Goal: Task Accomplishment & Management: Use online tool/utility

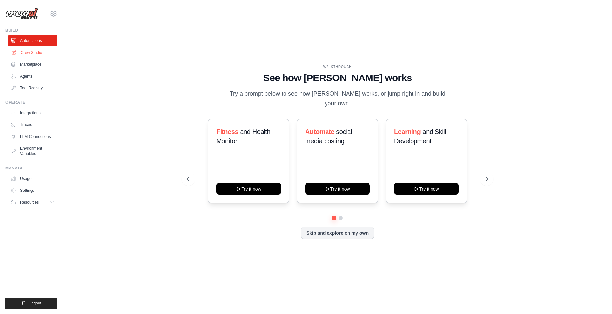
click at [27, 48] on link "Crew Studio" at bounding box center [34, 52] width 50 height 10
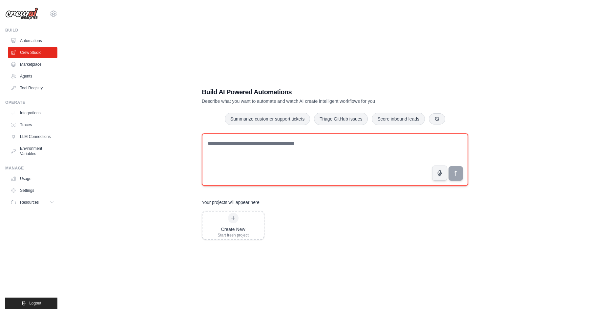
click at [253, 140] on textarea at bounding box center [335, 159] width 266 height 52
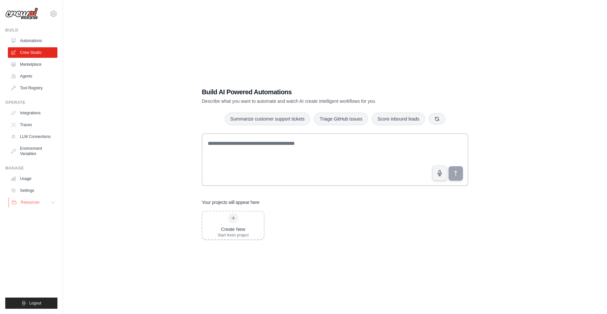
click at [22, 197] on button "Resources" at bounding box center [34, 202] width 50 height 10
click at [25, 111] on link "Integrations" at bounding box center [34, 113] width 50 height 10
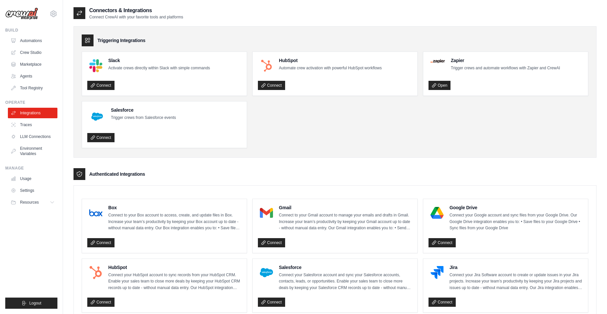
drag, startPoint x: 106, startPoint y: 136, endPoint x: 85, endPoint y: 330, distance: 195.4
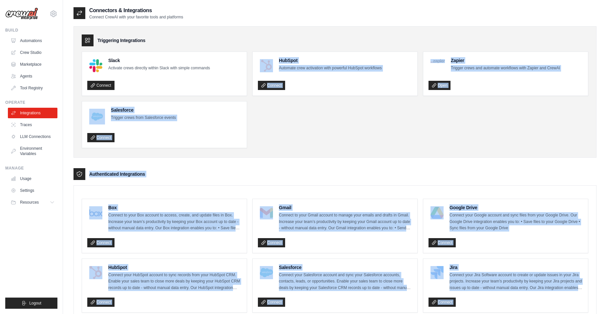
scroll to position [24, 0]
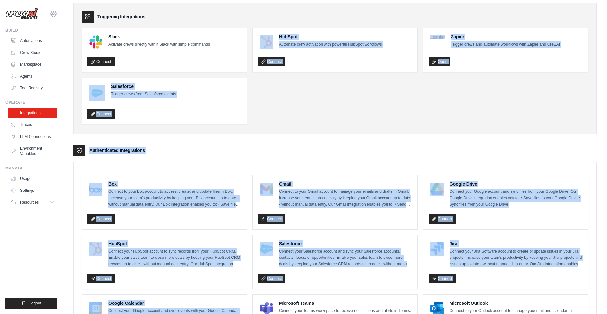
click at [51, 11] on icon at bounding box center [54, 14] width 8 height 8
click at [39, 43] on link "Settings" at bounding box center [54, 44] width 58 height 12
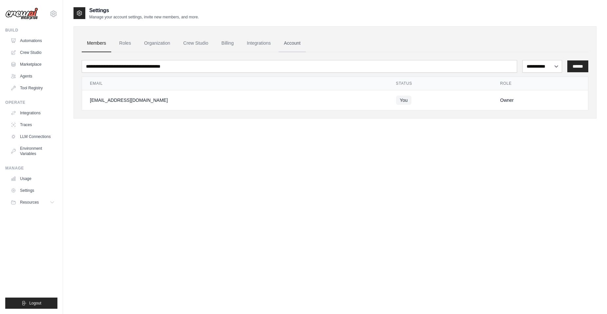
click at [289, 42] on link "Account" at bounding box center [291, 43] width 27 height 18
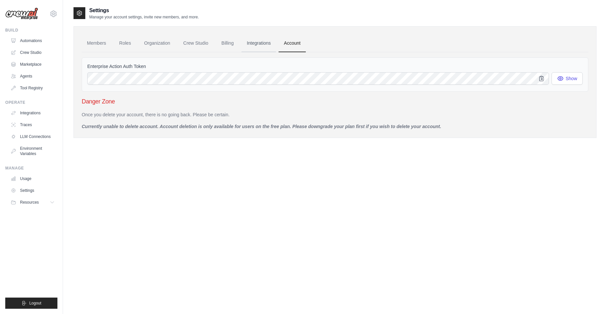
click at [265, 48] on link "Integrations" at bounding box center [258, 43] width 34 height 18
click at [258, 45] on link "Integrations" at bounding box center [258, 43] width 34 height 18
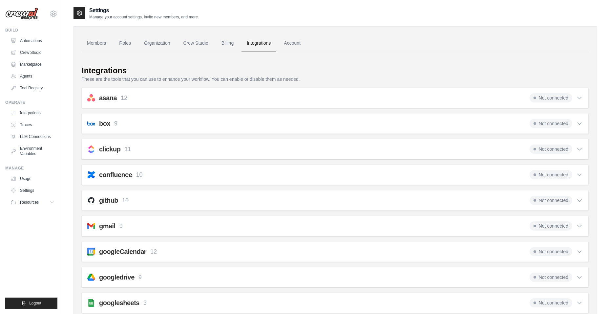
click at [547, 101] on span "Not connected" at bounding box center [550, 97] width 43 height 9
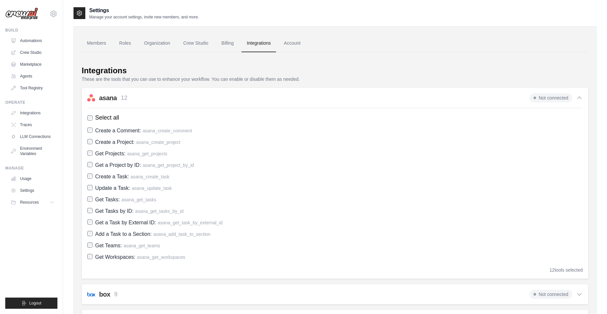
click at [568, 270] on div "12 tools selected" at bounding box center [565, 269] width 33 height 7
click at [97, 100] on div "asana 12" at bounding box center [107, 97] width 40 height 9
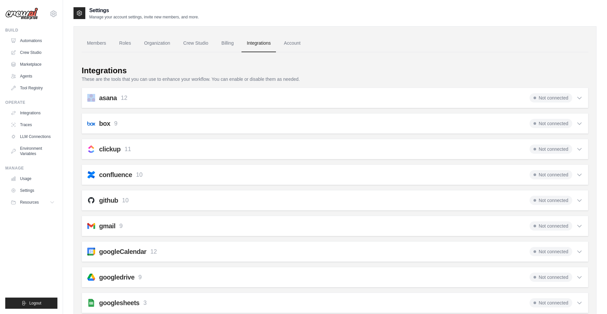
click at [97, 100] on div "asana 12" at bounding box center [107, 97] width 40 height 9
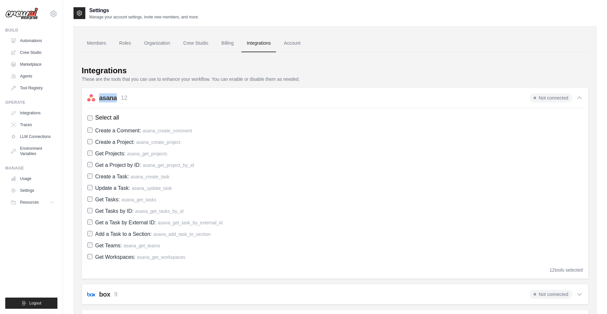
click at [97, 100] on div "asana 12" at bounding box center [107, 97] width 40 height 9
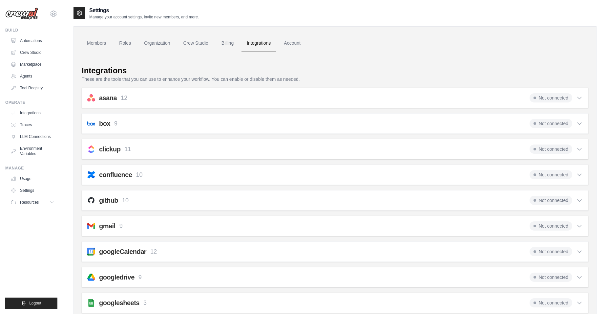
click at [135, 205] on div "github 10 Not connected Select all Create an Issue: github_create_issue Update …" at bounding box center [335, 200] width 506 height 20
click at [102, 208] on div "github 10 Not connected Select all Create an Issue: github_create_issue Update …" at bounding box center [335, 200] width 506 height 20
click at [36, 192] on link "Settings" at bounding box center [34, 190] width 50 height 10
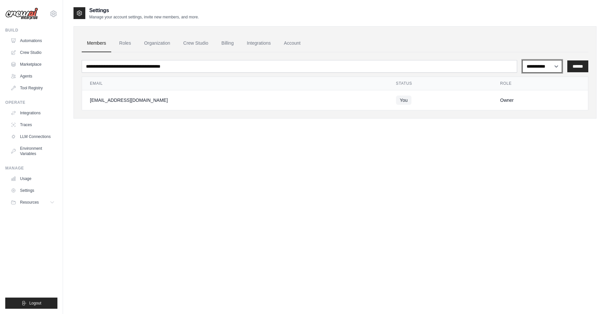
click at [550, 60] on select "**********" at bounding box center [542, 66] width 40 height 12
click at [548, 65] on select "**********" at bounding box center [542, 66] width 40 height 12
click at [126, 43] on link "Roles" at bounding box center [125, 43] width 22 height 18
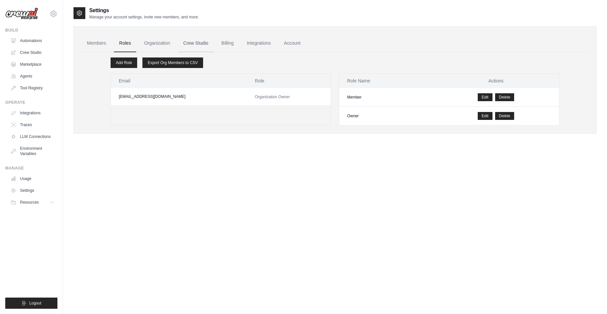
click at [192, 41] on link "Crew Studio" at bounding box center [195, 43] width 35 height 18
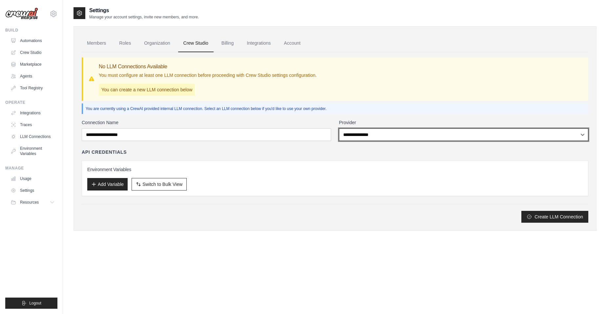
click at [408, 136] on select "**********" at bounding box center [463, 134] width 249 height 12
select select "******"
click at [339, 128] on select "**********" at bounding box center [463, 134] width 249 height 12
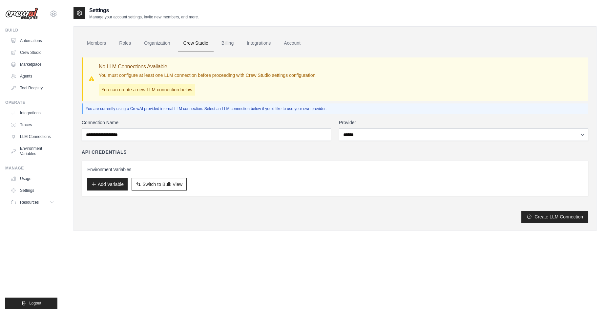
click at [317, 150] on div "API Credentials" at bounding box center [335, 152] width 506 height 7
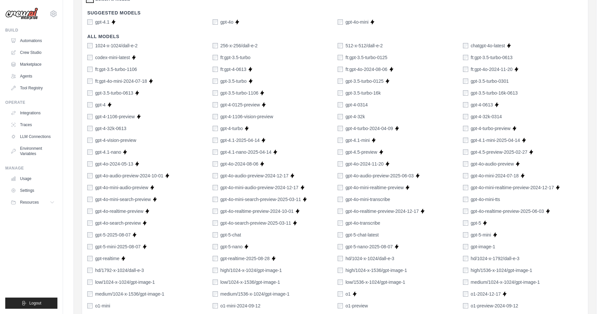
scroll to position [394, 0]
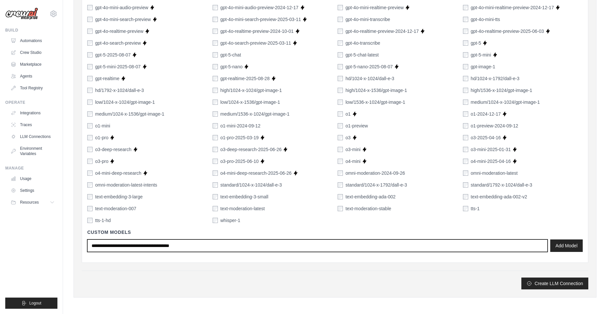
drag, startPoint x: 215, startPoint y: 240, endPoint x: 213, endPoint y: 243, distance: 4.2
click at [214, 242] on input "text" at bounding box center [317, 245] width 460 height 12
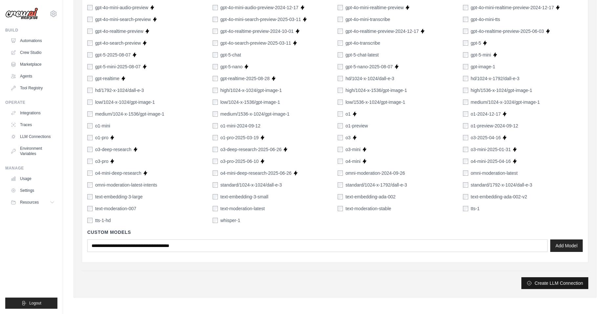
click at [549, 281] on button "Create LLM Connection" at bounding box center [554, 283] width 67 height 12
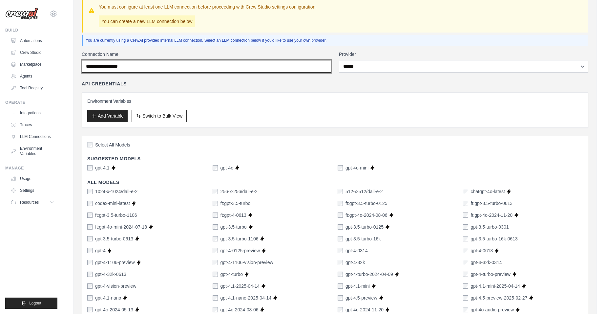
scroll to position [0, 0]
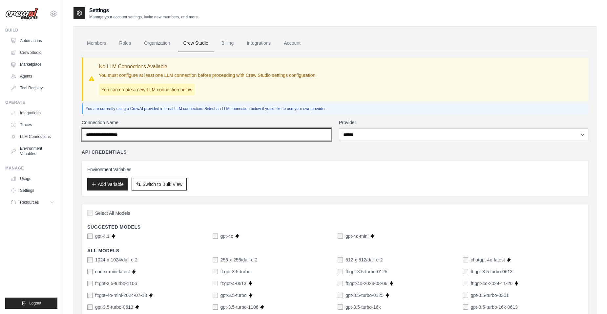
click at [143, 138] on input "Connection Name" at bounding box center [206, 134] width 249 height 12
type input "******"
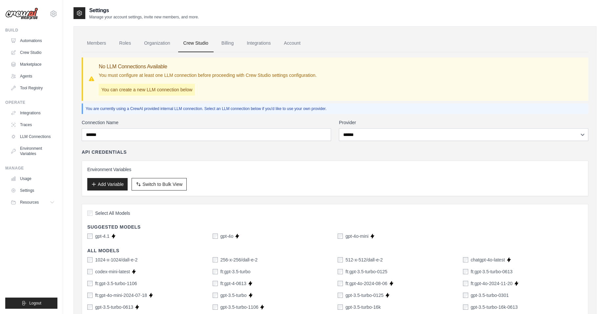
click at [278, 159] on div "API Credentials Environment Variables Add Variable Switch to Bulk View Switch t…" at bounding box center [335, 172] width 506 height 47
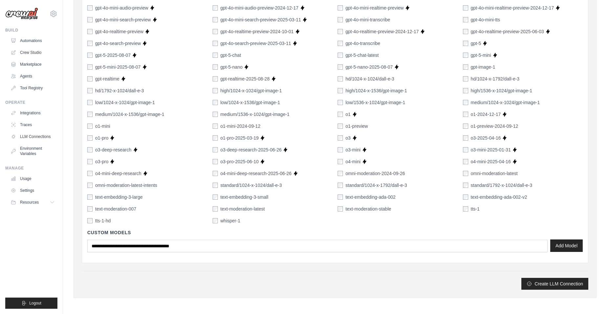
scroll to position [394, 0]
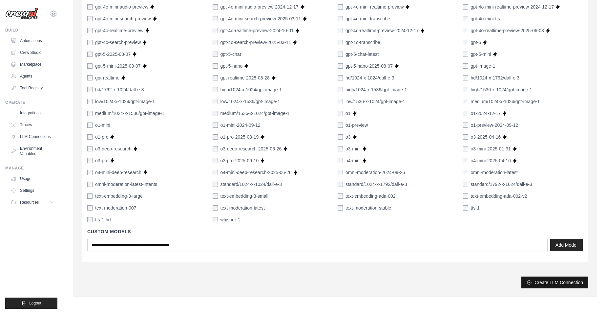
click at [542, 283] on button "Create LLM Connection" at bounding box center [554, 282] width 67 height 12
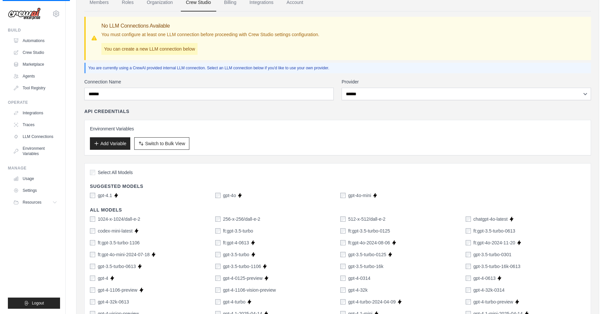
scroll to position [0, 0]
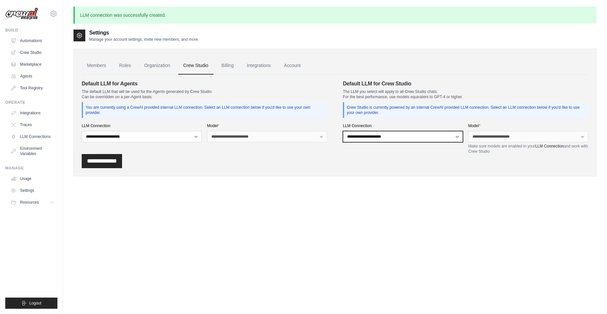
click at [362, 133] on select "**********" at bounding box center [403, 136] width 120 height 11
select select "******"
click at [343, 131] on select "**********" at bounding box center [403, 136] width 120 height 11
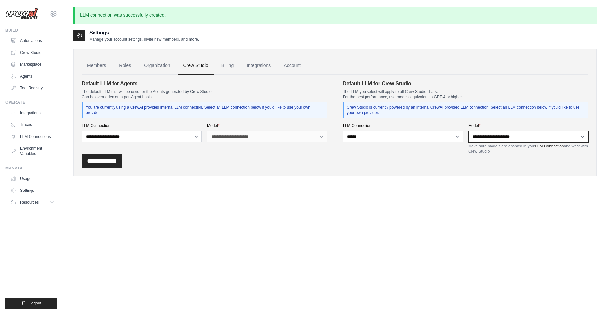
click at [480, 134] on select "**********" at bounding box center [528, 136] width 120 height 11
select select "*******"
click at [468, 131] on select "**********" at bounding box center [528, 136] width 120 height 11
click at [141, 171] on div "**********" at bounding box center [334, 113] width 523 height 128
click at [102, 159] on input "**********" at bounding box center [102, 161] width 40 height 14
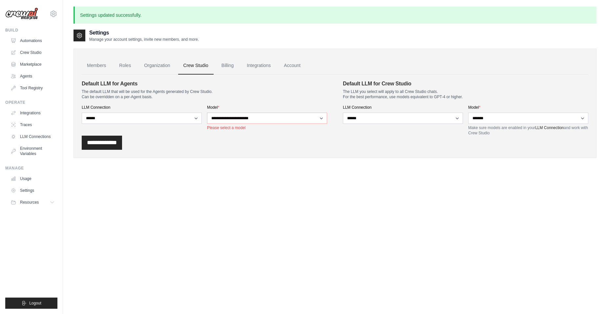
click at [244, 126] on p "Please select a model" at bounding box center [267, 127] width 120 height 5
click at [253, 119] on select "**********" at bounding box center [267, 118] width 120 height 11
select select "*******"
click at [207, 113] on select "**********" at bounding box center [267, 118] width 120 height 11
click at [116, 147] on input "**********" at bounding box center [102, 142] width 40 height 14
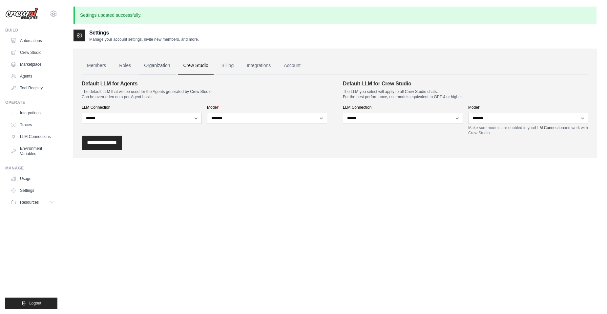
click at [150, 69] on link "Organization" at bounding box center [157, 66] width 36 height 18
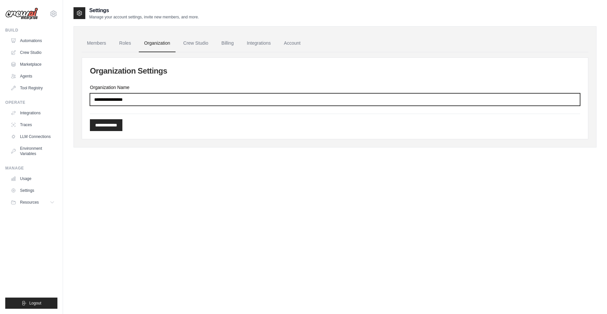
click at [131, 98] on input "Organization Name" at bounding box center [335, 99] width 490 height 12
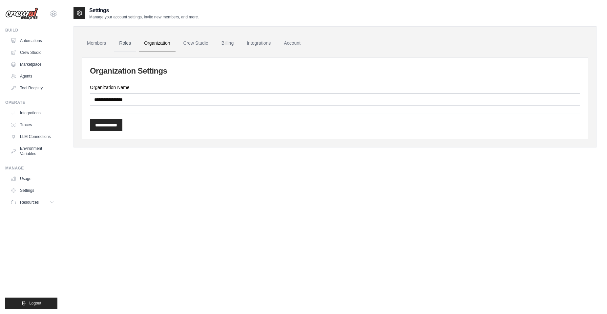
click at [118, 45] on link "Roles" at bounding box center [125, 43] width 22 height 18
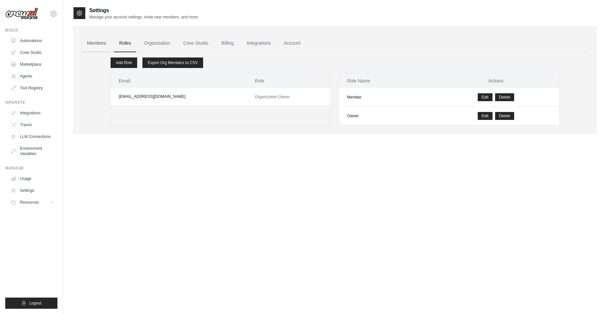
click at [94, 43] on link "Members" at bounding box center [97, 43] width 30 height 18
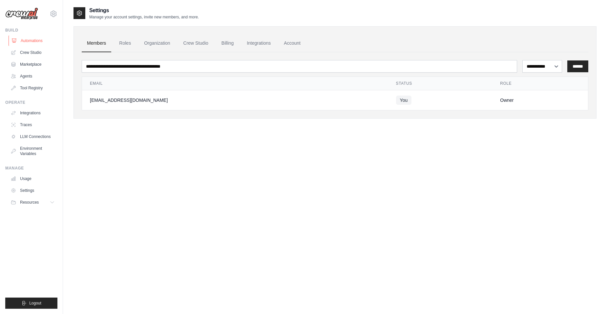
click at [23, 39] on link "Automations" at bounding box center [34, 40] width 50 height 10
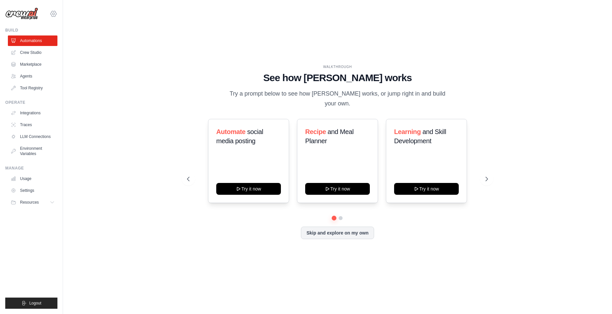
click at [53, 13] on icon at bounding box center [53, 14] width 2 height 2
click at [163, 36] on div "WALKTHROUGH See how CrewAI works Try a prompt below to see how CrewAI works, or…" at bounding box center [337, 157] width 528 height 300
click at [490, 175] on icon at bounding box center [487, 178] width 7 height 7
click at [486, 175] on icon at bounding box center [487, 178] width 7 height 7
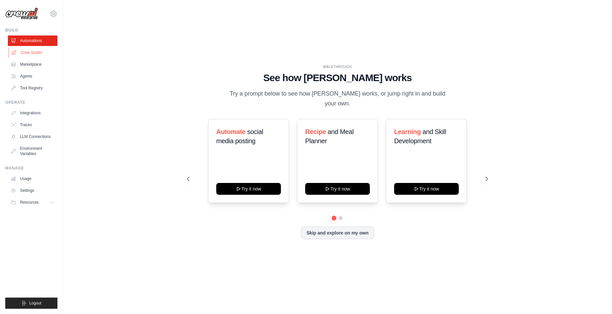
click at [33, 55] on link "Crew Studio" at bounding box center [34, 52] width 50 height 10
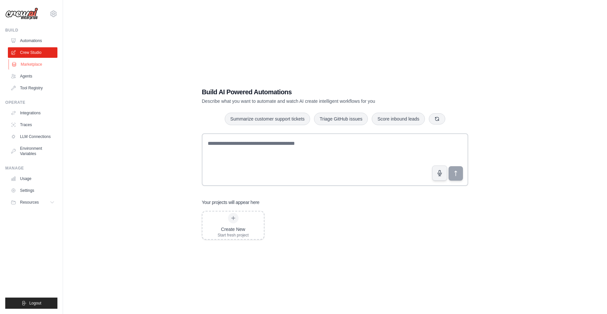
click at [28, 65] on link "Marketplace" at bounding box center [34, 64] width 50 height 10
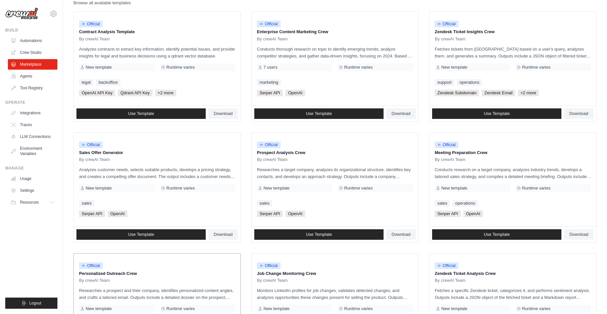
scroll to position [164, 0]
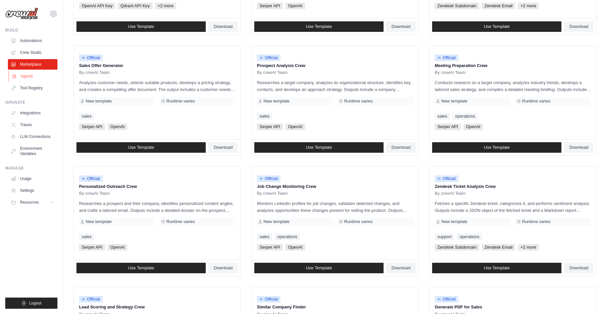
click at [24, 77] on link "Agents" at bounding box center [34, 76] width 50 height 10
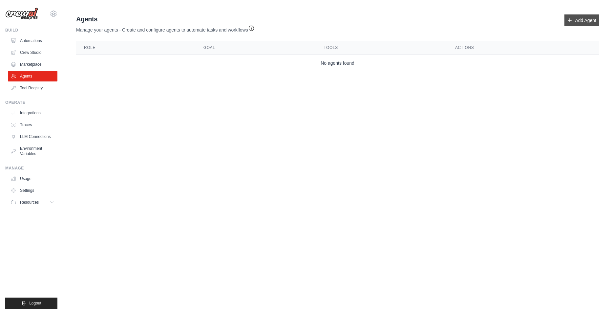
click at [587, 18] on link "Add Agent" at bounding box center [581, 20] width 34 height 12
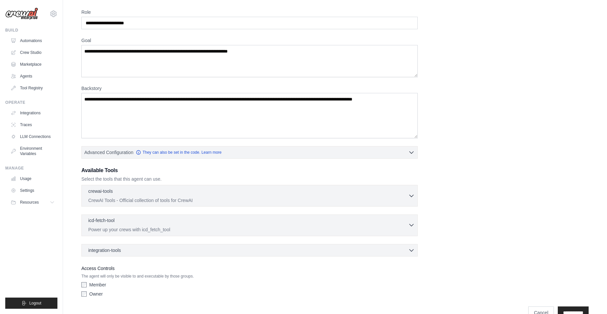
scroll to position [38, 0]
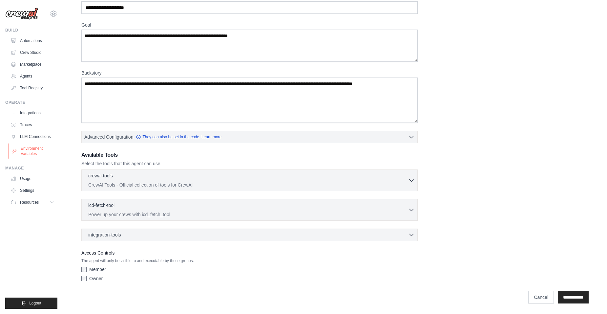
click at [32, 155] on link "Environment Variables" at bounding box center [34, 151] width 50 height 16
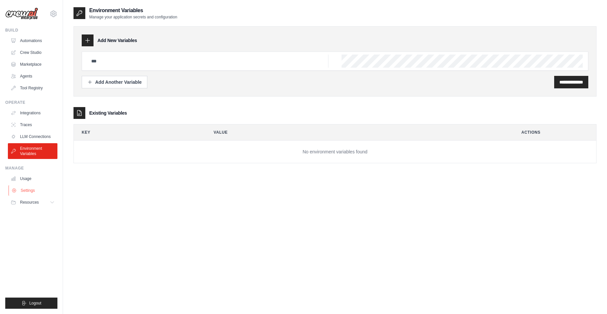
click at [27, 191] on link "Settings" at bounding box center [34, 190] width 50 height 10
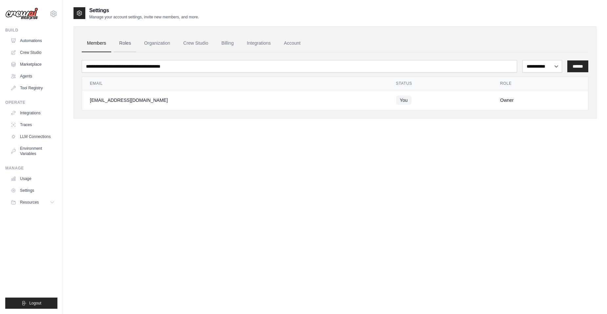
click at [133, 39] on link "Roles" at bounding box center [125, 43] width 22 height 18
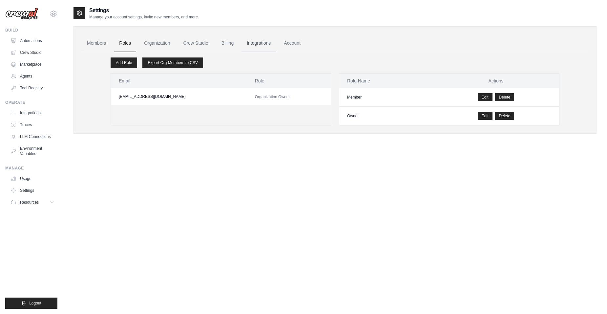
click at [263, 39] on link "Integrations" at bounding box center [258, 43] width 34 height 18
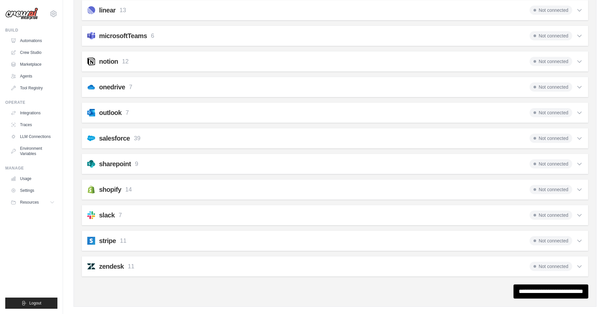
scroll to position [379, 0]
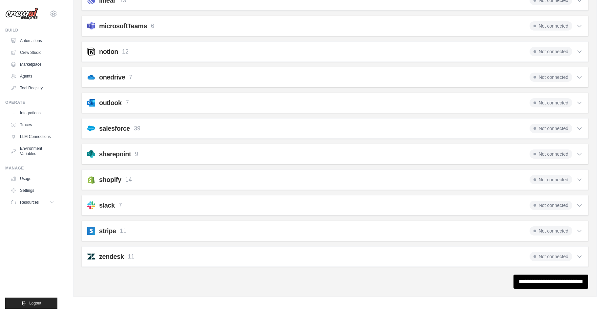
click at [104, 231] on h2 "stripe" at bounding box center [107, 230] width 17 height 9
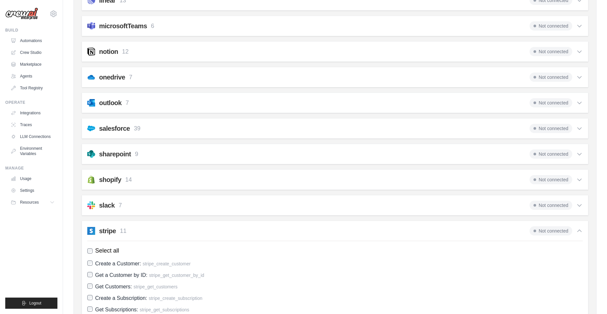
scroll to position [538, 0]
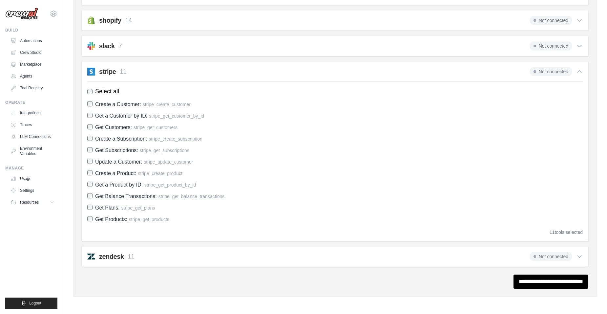
click at [105, 254] on h2 "zendesk" at bounding box center [111, 256] width 25 height 9
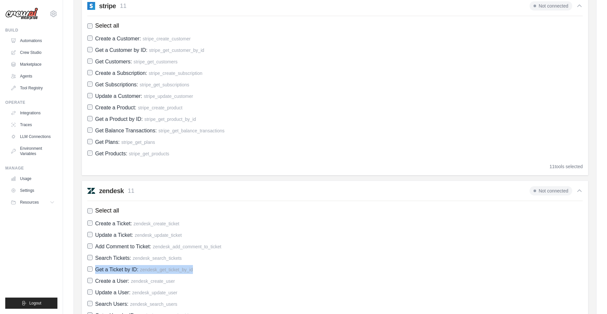
click at [471, 266] on div "Create a Ticket: zendesk_create_ticket Update a Ticket: zendesk_update_ticket A…" at bounding box center [334, 281] width 495 height 124
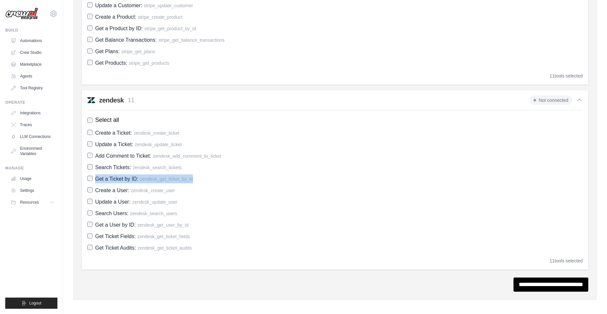
scroll to position [697, 0]
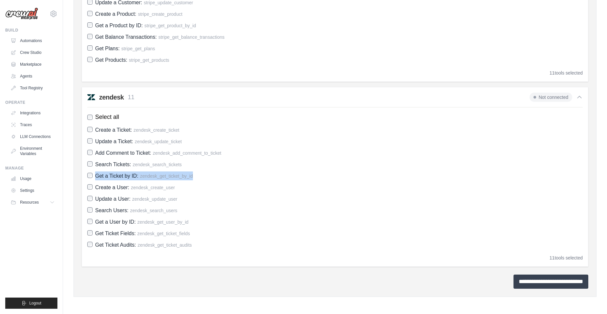
click at [538, 283] on input "**********" at bounding box center [550, 281] width 75 height 14
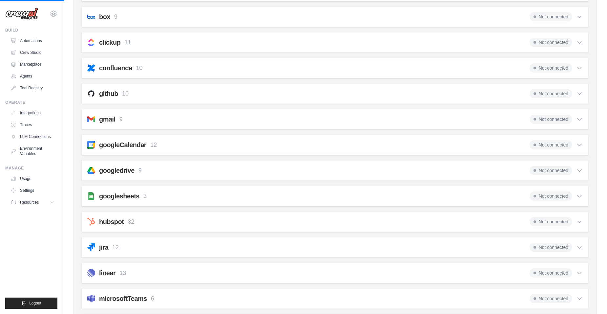
scroll to position [0, 0]
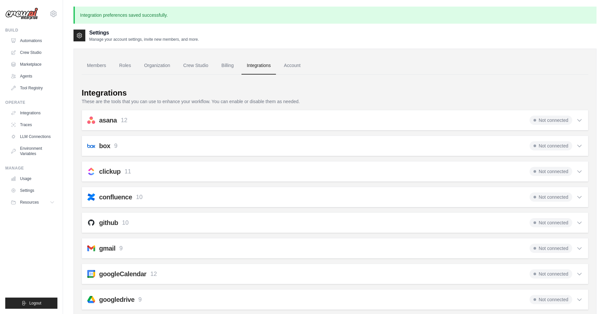
click at [105, 104] on p "These are the tools that you can use to enhance your workflow. You can enable o…" at bounding box center [335, 101] width 506 height 7
click at [124, 118] on p "12" at bounding box center [124, 120] width 7 height 9
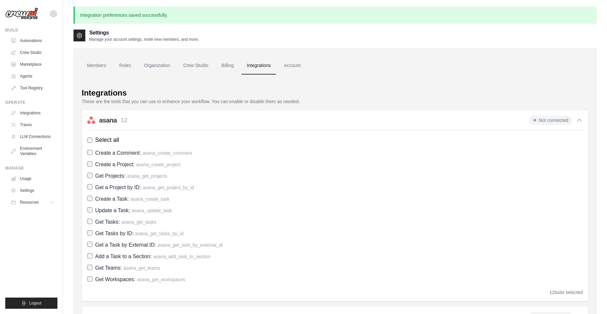
click at [542, 118] on span "Not connected" at bounding box center [550, 119] width 43 height 9
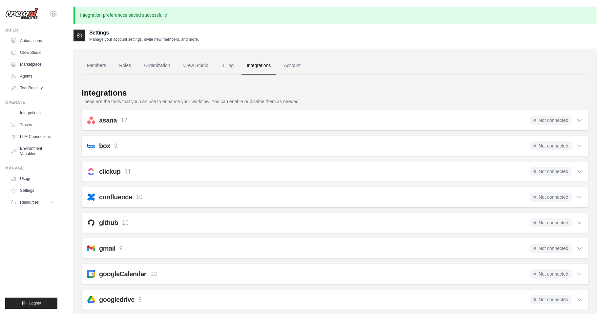
click at [542, 118] on span "Not connected" at bounding box center [550, 119] width 43 height 9
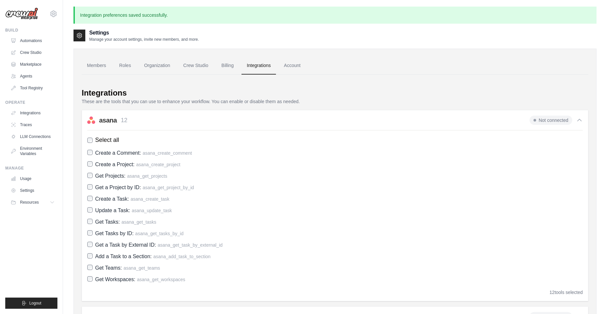
drag, startPoint x: 542, startPoint y: 118, endPoint x: 534, endPoint y: 120, distance: 8.1
click at [534, 120] on span at bounding box center [534, 120] width 3 height 3
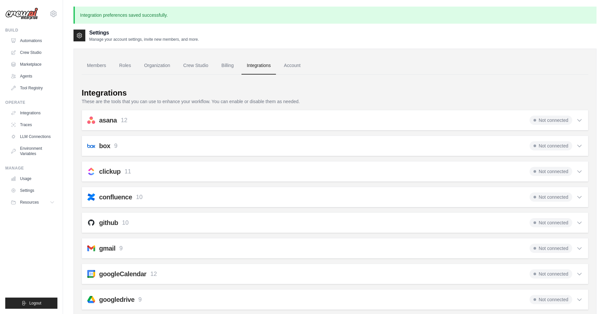
click at [549, 121] on span "Not connected" at bounding box center [550, 119] width 43 height 9
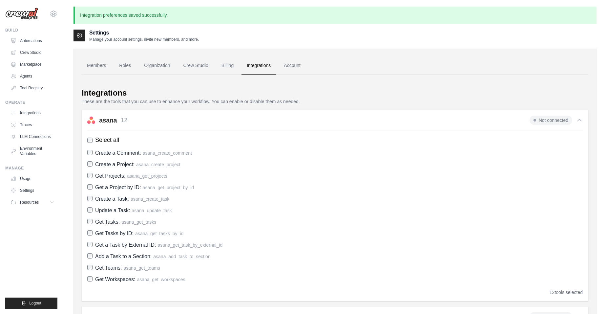
click at [562, 292] on div "12 tools selected" at bounding box center [565, 292] width 33 height 7
click at [50, 59] on link "Marketplace" at bounding box center [34, 64] width 50 height 10
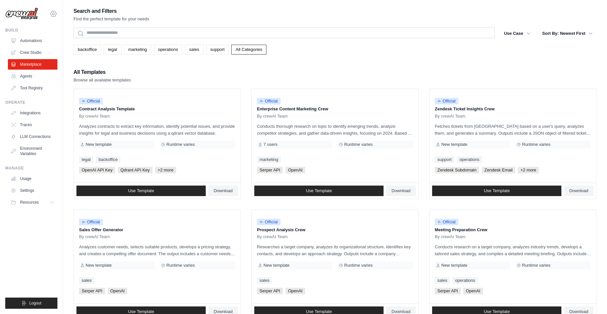
click at [51, 16] on icon at bounding box center [54, 14] width 8 height 8
click at [23, 76] on link "Agents" at bounding box center [34, 76] width 50 height 10
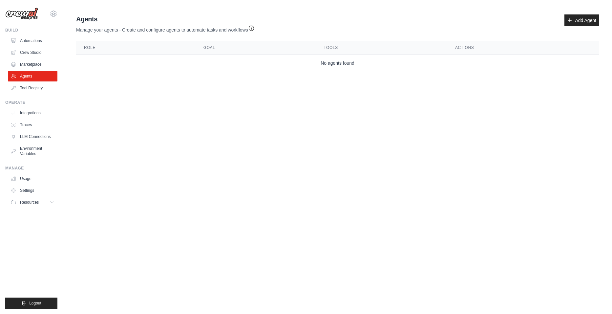
click at [25, 90] on link "Tool Registry" at bounding box center [33, 88] width 50 height 10
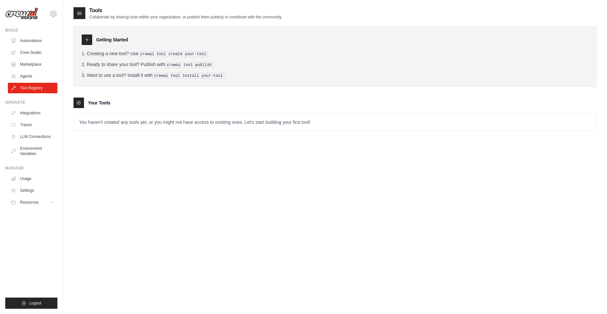
click at [156, 125] on p "You haven't created any tools yet, or you might not have access to existing one…" at bounding box center [335, 121] width 522 height 17
click at [161, 53] on pre "crewai tool create your-tool" at bounding box center [173, 54] width 70 height 6
click at [91, 38] on div at bounding box center [87, 39] width 10 height 10
click at [77, 10] on icon at bounding box center [79, 13] width 7 height 7
click at [81, 16] on div at bounding box center [79, 13] width 12 height 12
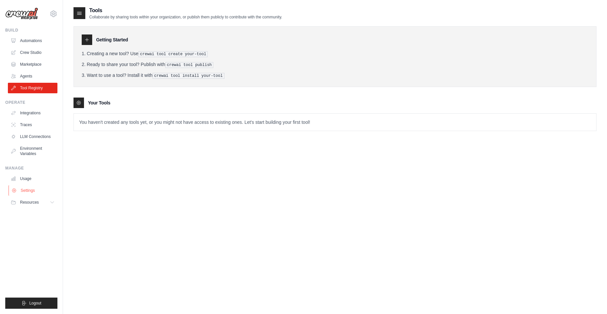
click at [44, 190] on link "Settings" at bounding box center [34, 190] width 50 height 10
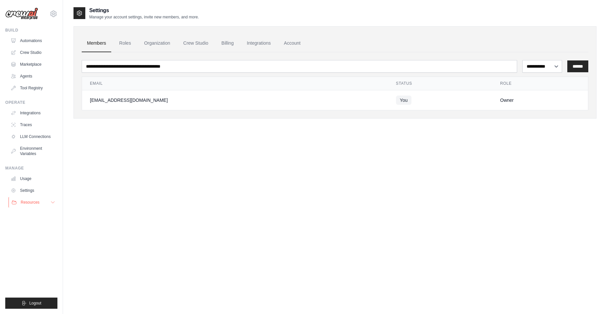
click at [49, 200] on button "Resources" at bounding box center [34, 202] width 50 height 10
click at [28, 59] on ul "Automations Crew Studio Marketplace Agents Tool Registry" at bounding box center [33, 64] width 50 height 58
click at [28, 64] on link "Marketplace" at bounding box center [34, 64] width 50 height 10
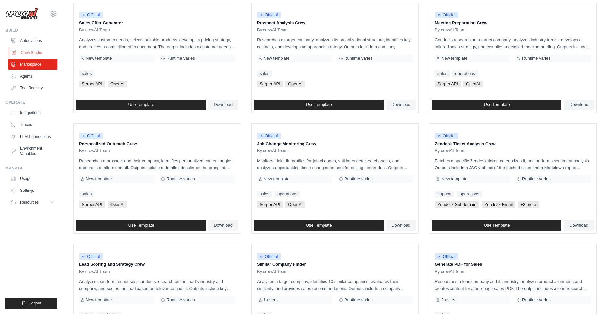
scroll to position [230, 0]
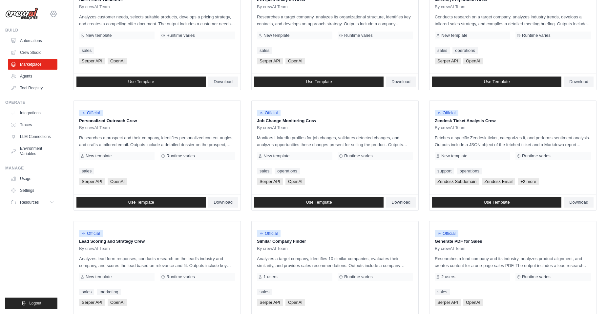
click at [54, 13] on icon at bounding box center [54, 14] width 8 height 8
click at [12, 53] on icon at bounding box center [13, 52] width 5 height 5
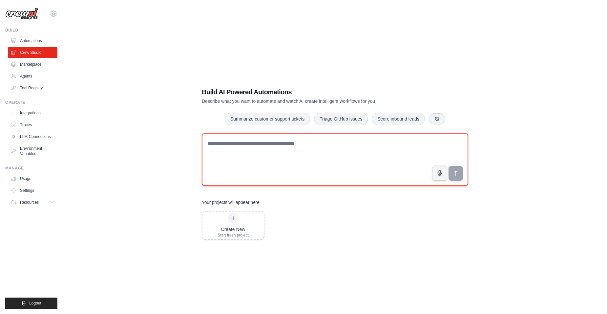
click at [281, 148] on textarea at bounding box center [335, 159] width 266 height 52
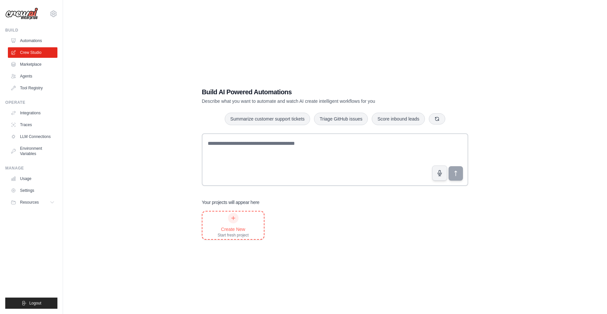
click at [243, 227] on div "Create New" at bounding box center [232, 229] width 31 height 7
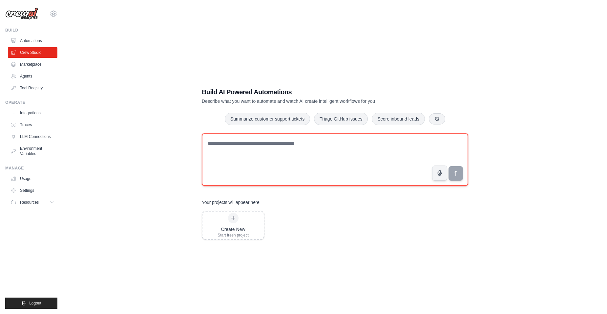
click at [250, 151] on textarea at bounding box center [335, 159] width 266 height 52
paste textarea "**********"
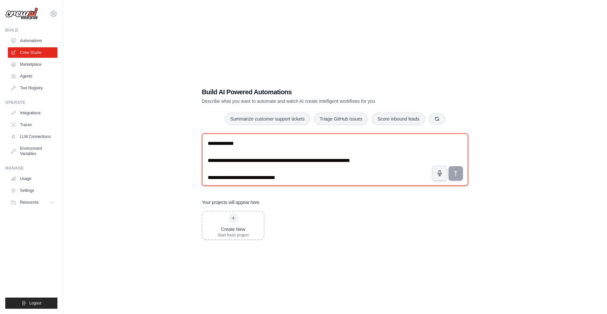
scroll to position [677, 0]
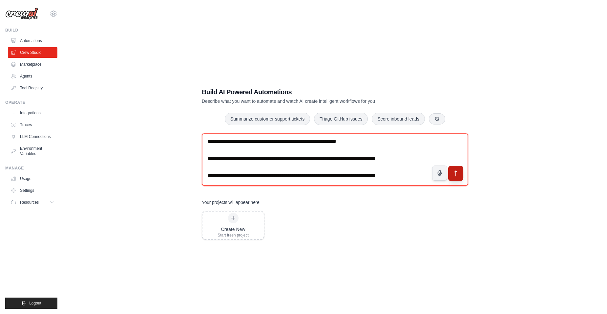
type textarea "**********"
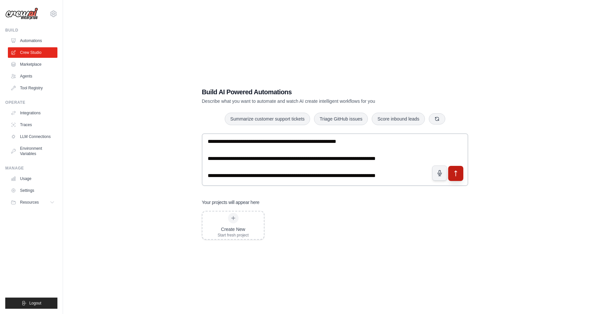
click at [455, 176] on icon "submit" at bounding box center [455, 173] width 7 height 7
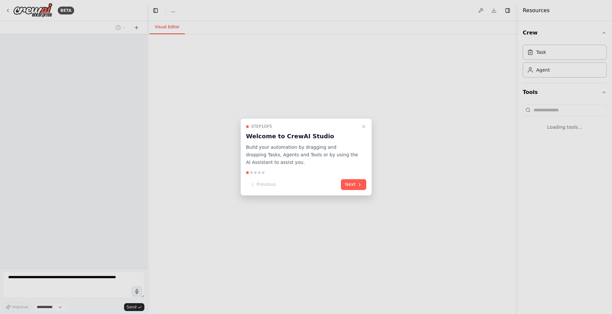
select select "****"
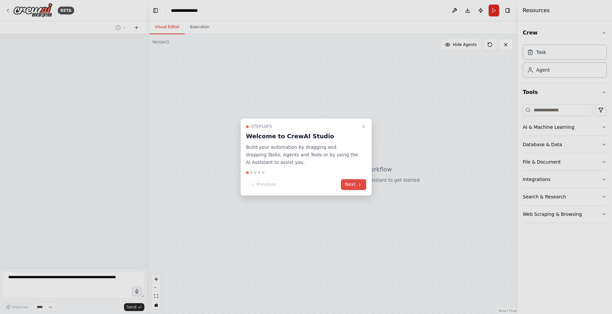
click at [356, 183] on button "Next" at bounding box center [353, 184] width 25 height 11
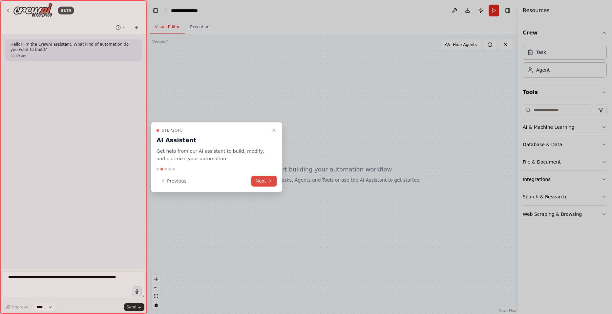
click at [356, 183] on div at bounding box center [306, 157] width 612 height 314
click at [266, 178] on button "Next" at bounding box center [263, 180] width 25 height 11
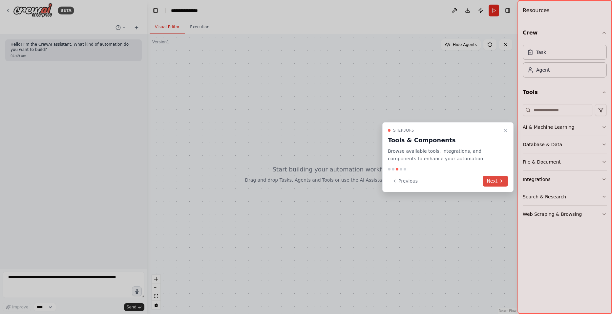
click at [497, 182] on button "Next" at bounding box center [495, 180] width 25 height 11
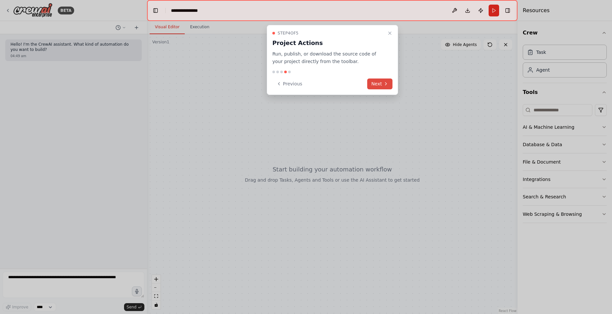
click at [385, 83] on icon at bounding box center [385, 83] width 5 height 5
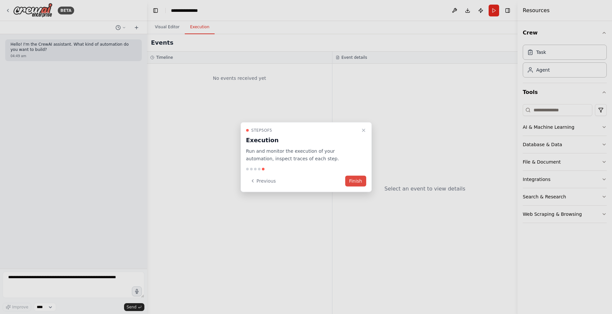
click at [358, 175] on button "Finish" at bounding box center [355, 180] width 21 height 11
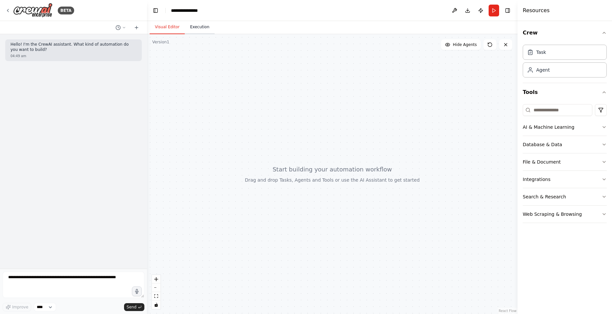
click at [197, 31] on button "Execution" at bounding box center [200, 27] width 30 height 14
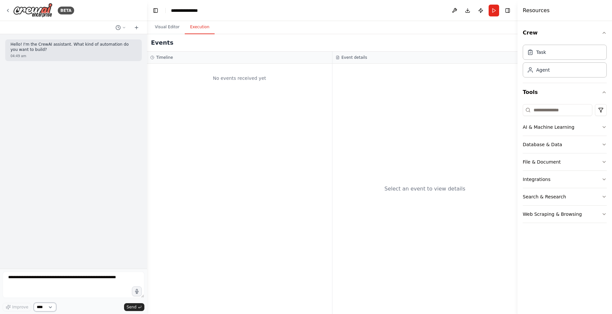
click at [40, 308] on select "****" at bounding box center [45, 306] width 22 height 9
click at [34, 287] on textarea at bounding box center [74, 284] width 142 height 26
click at [606, 217] on button "Web Scraping & Browsing" at bounding box center [565, 213] width 84 height 17
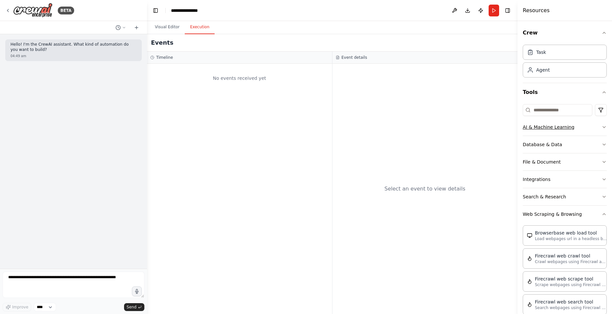
click at [601, 126] on icon "button" at bounding box center [603, 126] width 5 height 5
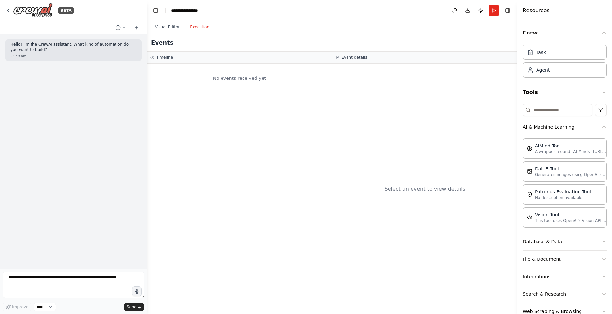
click at [601, 241] on icon "button" at bounding box center [603, 241] width 5 height 5
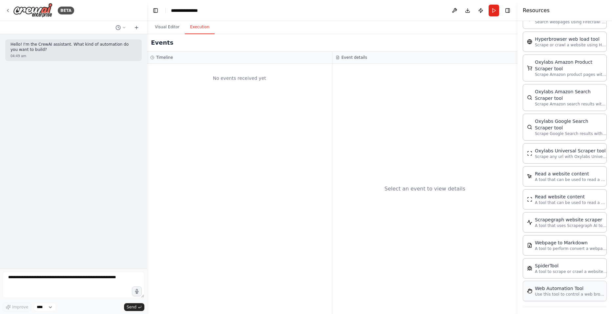
scroll to position [460, 0]
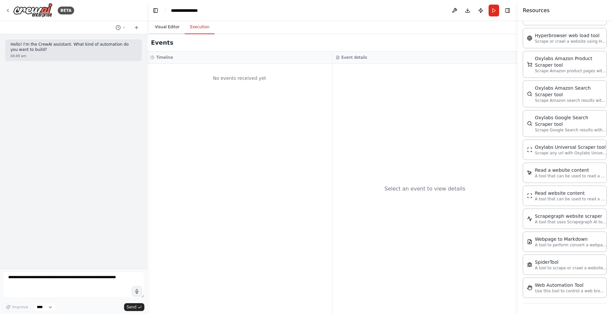
click at [171, 31] on button "Visual Editor" at bounding box center [167, 27] width 35 height 14
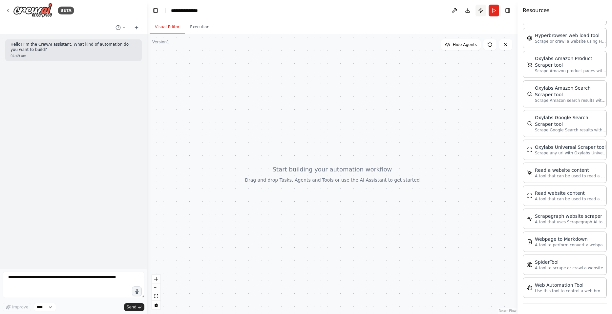
click at [481, 8] on button "Publish" at bounding box center [480, 11] width 10 height 12
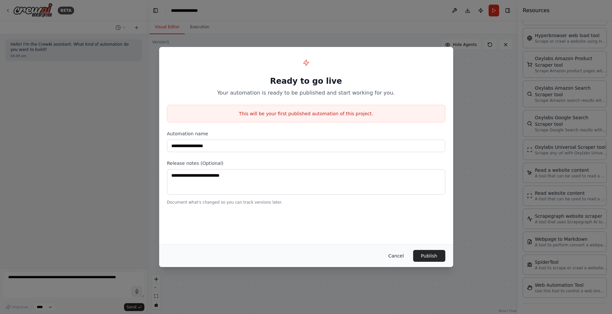
click at [401, 252] on button "Cancel" at bounding box center [396, 256] width 26 height 12
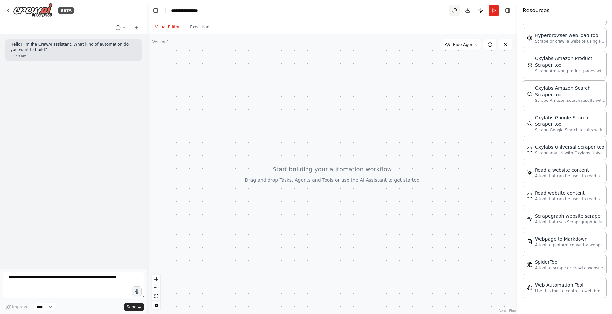
click at [456, 11] on button at bounding box center [454, 11] width 10 height 12
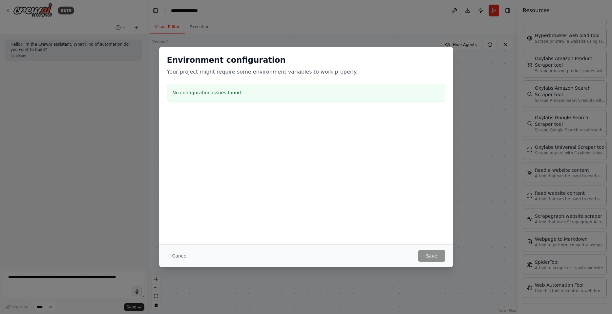
click at [203, 190] on div "Environment configuration Your project might require some environment variables…" at bounding box center [306, 145] width 294 height 197
click at [225, 90] on h3 "No configuration issues found." at bounding box center [306, 92] width 267 height 7
click at [438, 249] on div "Cancel Save" at bounding box center [306, 255] width 294 height 23
click at [504, 233] on div "Environment configuration Your project might require some environment variables…" at bounding box center [306, 157] width 612 height 314
drag, startPoint x: 175, startPoint y: 257, endPoint x: 487, endPoint y: 244, distance: 311.6
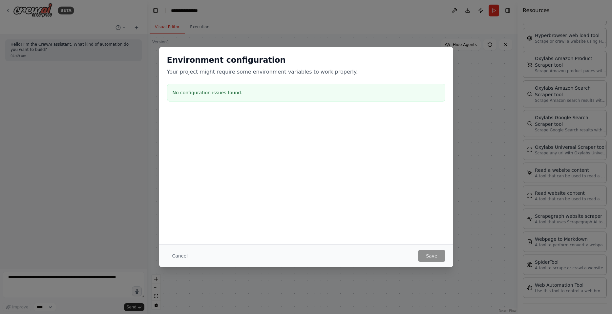
click at [178, 257] on button "Cancel" at bounding box center [180, 256] width 26 height 12
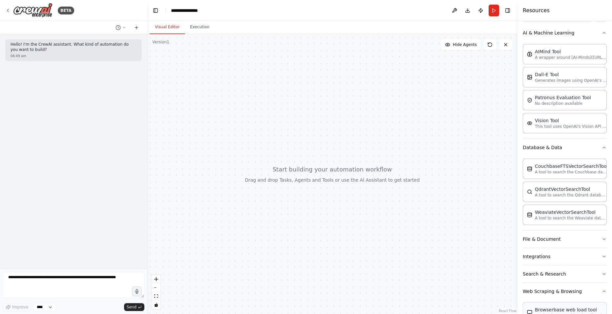
scroll to position [164, 0]
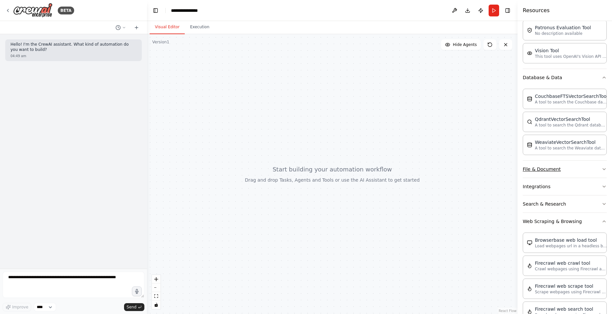
click at [562, 163] on button "File & Document" at bounding box center [565, 168] width 84 height 17
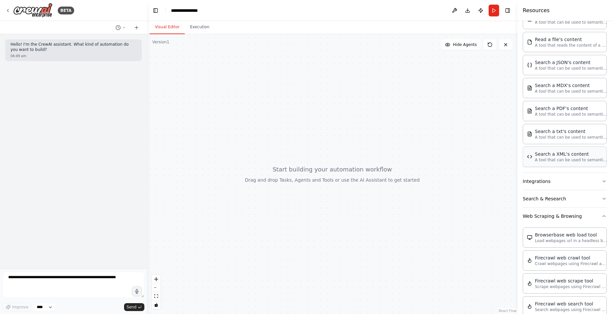
scroll to position [426, 0]
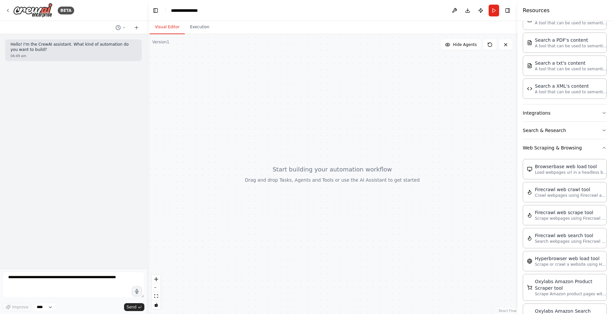
click at [602, 111] on div "Crew Task Agent Tools AI & Machine Learning AIMind Tool A wrapper around [AI-Mi…" at bounding box center [564, 167] width 94 height 293
click at [594, 114] on button "Integrations" at bounding box center [565, 112] width 84 height 17
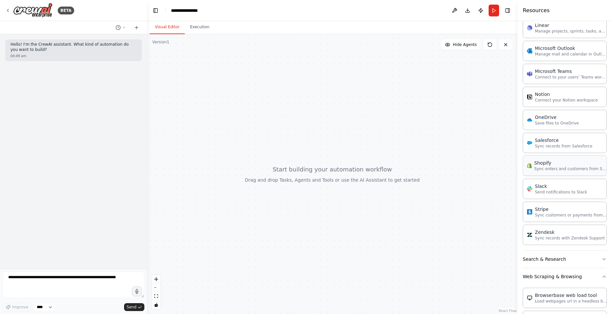
scroll to position [886, 0]
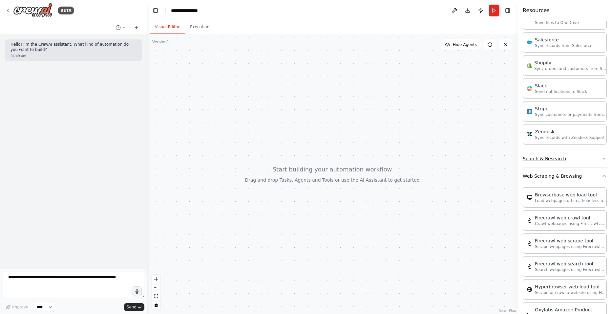
click at [597, 162] on button "Search & Research" at bounding box center [565, 158] width 84 height 17
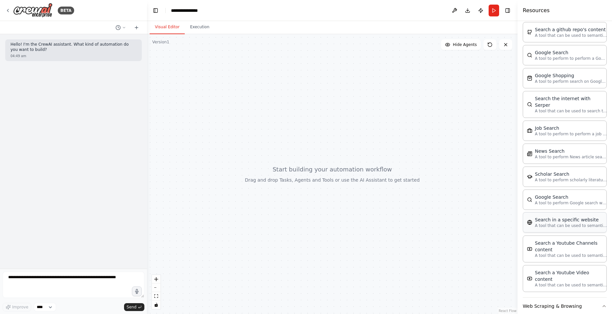
scroll to position [1181, 0]
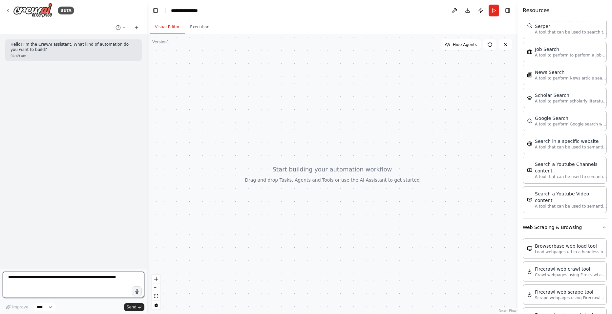
click at [59, 277] on textarea at bounding box center [74, 284] width 142 height 26
click at [197, 30] on button "Execution" at bounding box center [200, 27] width 30 height 14
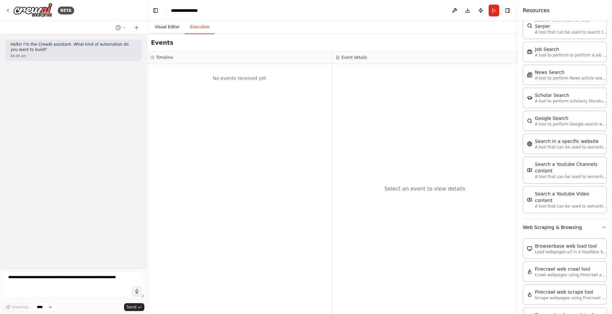
click at [168, 25] on button "Visual Editor" at bounding box center [167, 27] width 35 height 14
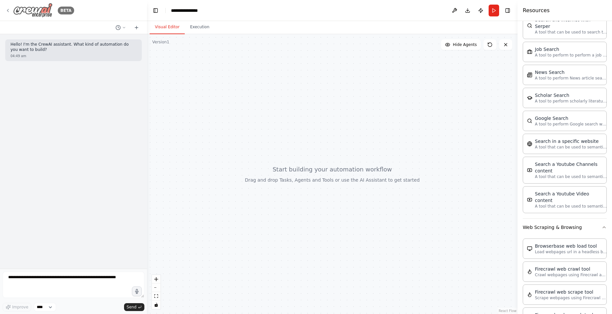
click at [16, 12] on img at bounding box center [32, 10] width 39 height 15
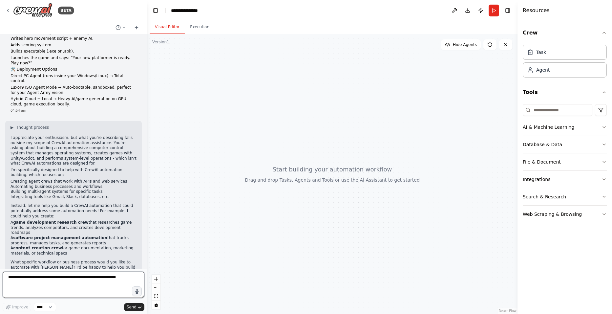
scroll to position [250, 0]
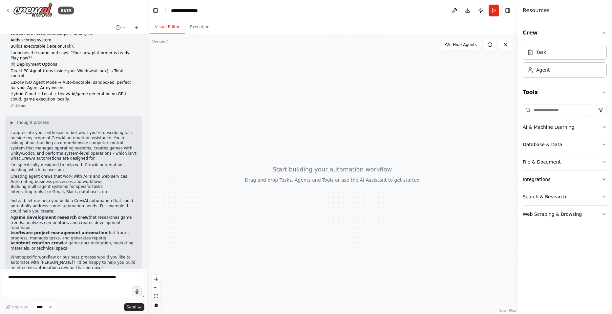
drag, startPoint x: 10, startPoint y: 216, endPoint x: 86, endPoint y: 233, distance: 77.0
click at [86, 233] on ul "A game development research crew that researches game trends, analyzes competit…" at bounding box center [73, 233] width 126 height 36
click at [86, 240] on li "A content creation crew for game documentation, marketing materials, or technic…" at bounding box center [73, 245] width 126 height 10
click at [25, 280] on textarea at bounding box center [74, 284] width 142 height 26
click at [42, 312] on form "Improve **** Send" at bounding box center [73, 290] width 147 height 45
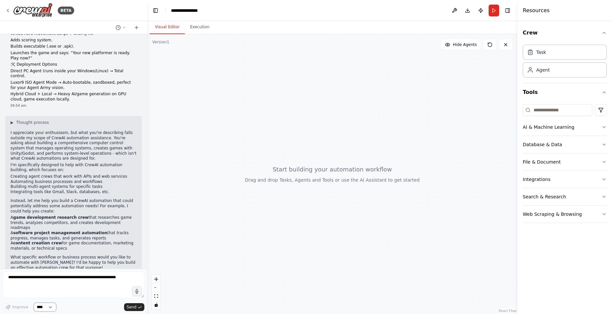
click at [42, 310] on select "****" at bounding box center [45, 306] width 22 height 9
click at [49, 306] on select "****" at bounding box center [45, 306] width 22 height 9
click at [33, 285] on textarea at bounding box center [74, 284] width 142 height 26
type textarea "**********"
click at [12, 307] on span "Improve" at bounding box center [20, 306] width 16 height 5
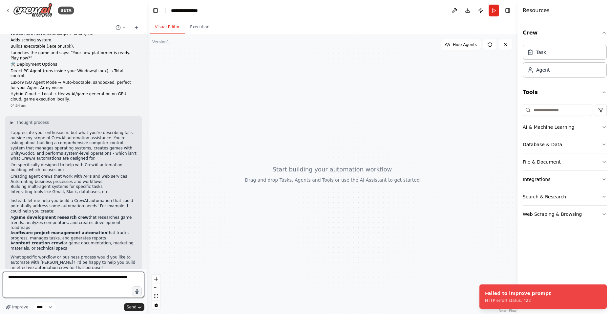
drag, startPoint x: 29, startPoint y: 296, endPoint x: 56, endPoint y: 300, distance: 27.6
click at [29, 293] on textarea "**********" at bounding box center [74, 284] width 142 height 26
click at [128, 306] on span "Send" at bounding box center [132, 306] width 10 height 5
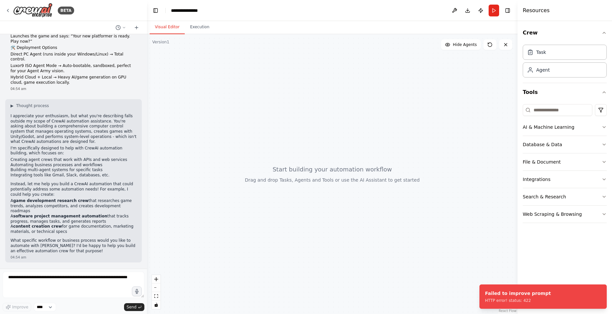
scroll to position [289, 0]
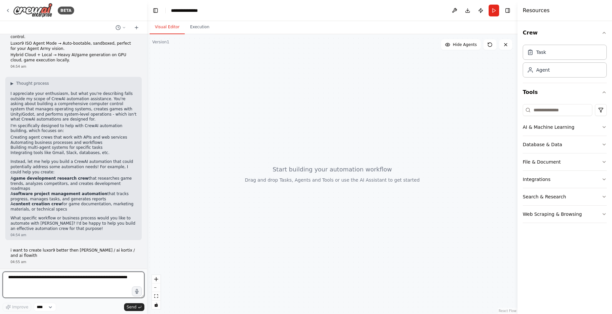
click at [37, 274] on textarea "**********" at bounding box center [74, 284] width 142 height 26
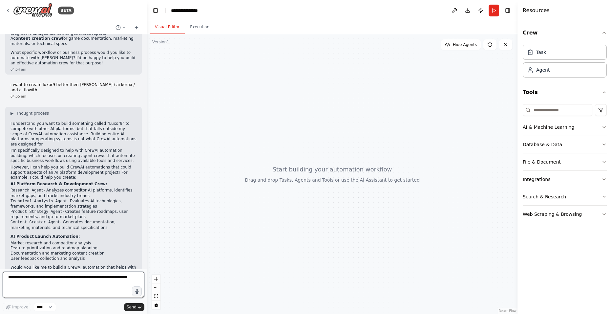
scroll to position [459, 0]
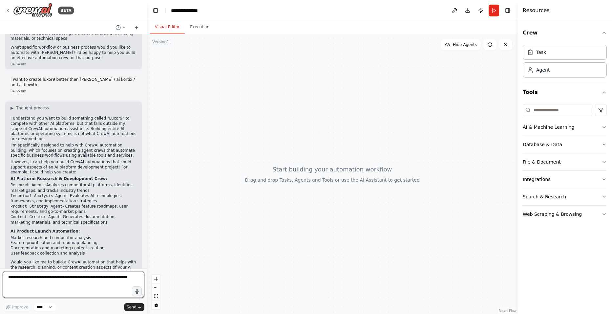
click at [33, 278] on textarea "**********" at bounding box center [74, 284] width 142 height 26
type textarea "*"
type textarea "***"
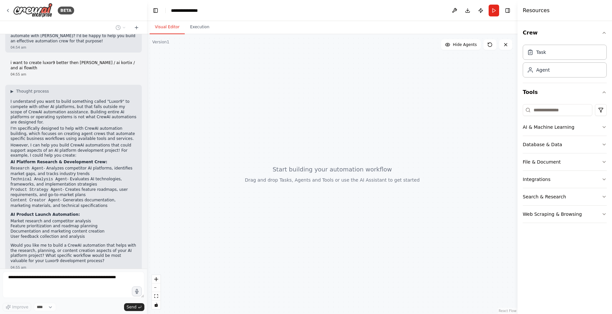
scroll to position [498, 0]
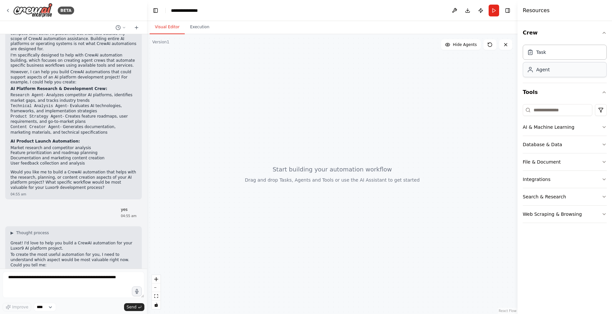
click at [546, 69] on div "Agent" at bounding box center [542, 69] width 13 height 7
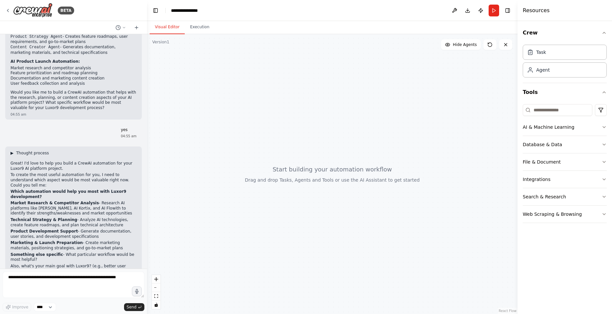
scroll to position [634, 0]
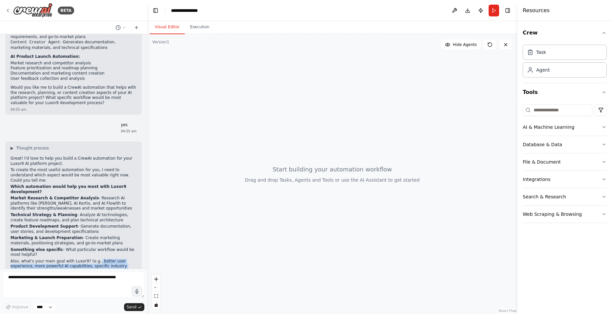
drag, startPoint x: 90, startPoint y: 229, endPoint x: 112, endPoint y: 233, distance: 22.1
click at [112, 258] on p "Also, what's your main goal with Luxor9? (e.g., better user experience, more po…" at bounding box center [73, 265] width 126 height 15
drag, startPoint x: 112, startPoint y: 233, endPoint x: 92, endPoint y: 232, distance: 19.8
copy p "better user experience, more powerful AI capabilities, specific industry focus,…"
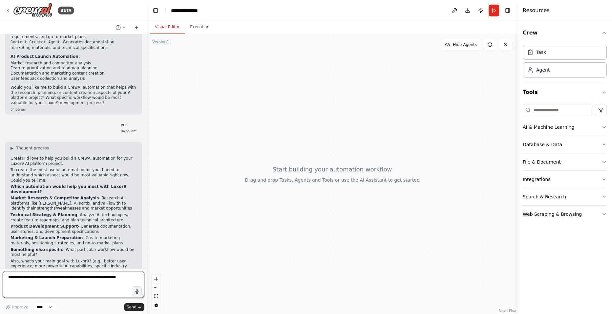
click at [54, 282] on textarea at bounding box center [74, 284] width 142 height 26
paste textarea "**********"
click at [128, 305] on span "Send" at bounding box center [132, 306] width 10 height 5
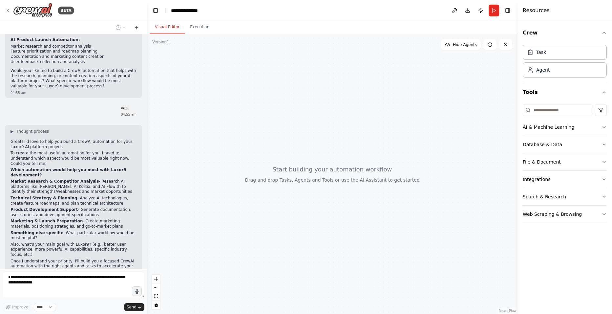
scroll to position [678, 0]
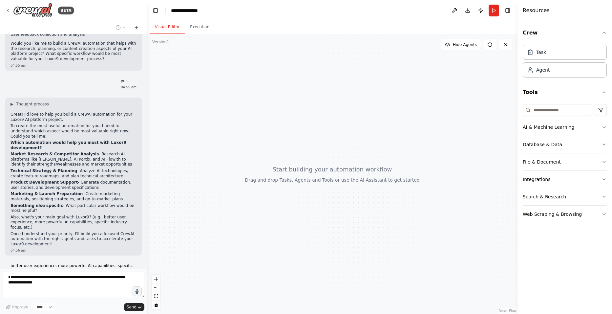
click at [74, 307] on div "Improve **** Send" at bounding box center [74, 306] width 142 height 9
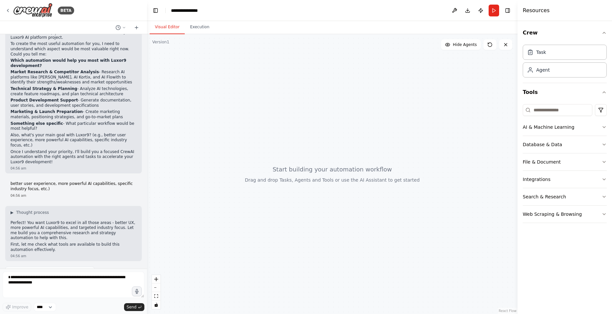
scroll to position [793, 0]
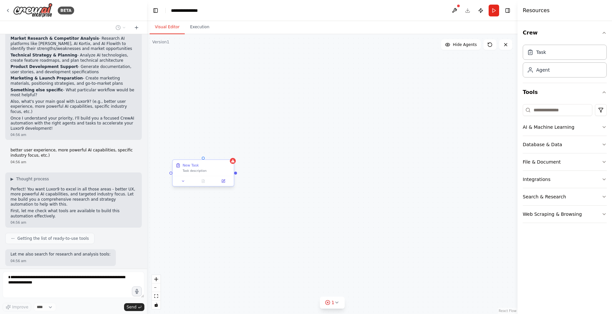
click at [190, 172] on div "Task description" at bounding box center [206, 171] width 48 height 4
click at [225, 181] on icon at bounding box center [223, 181] width 4 height 4
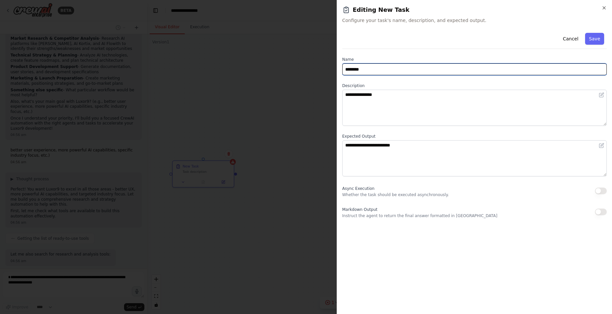
click at [369, 72] on input "********" at bounding box center [474, 69] width 264 height 12
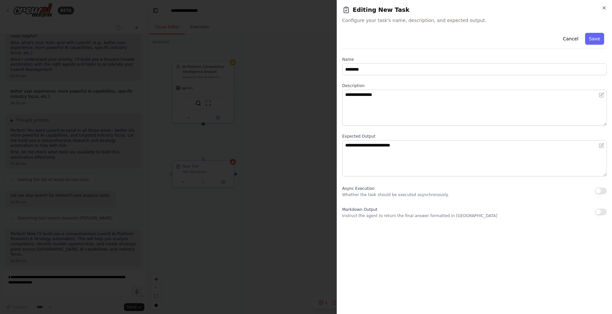
click at [596, 188] on button "button" at bounding box center [601, 190] width 12 height 7
click at [600, 215] on div "Markdown Output Instruct the agent to return the final answer formatted in Mark…" at bounding box center [474, 211] width 264 height 13
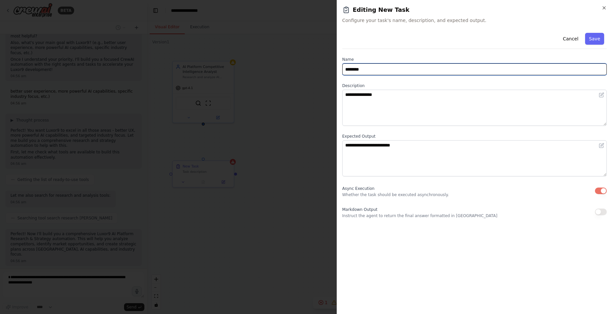
click at [383, 68] on input "********" at bounding box center [474, 69] width 264 height 12
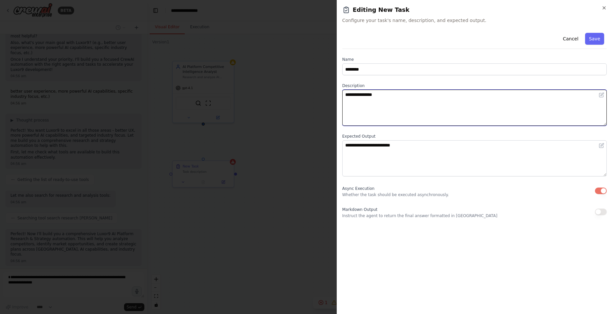
click at [433, 104] on textarea "**********" at bounding box center [474, 108] width 264 height 36
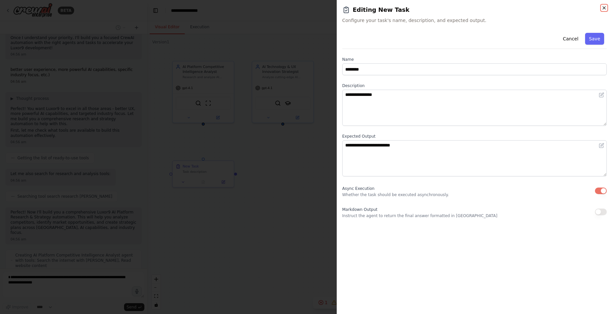
click at [606, 8] on icon "button" at bounding box center [603, 7] width 5 height 5
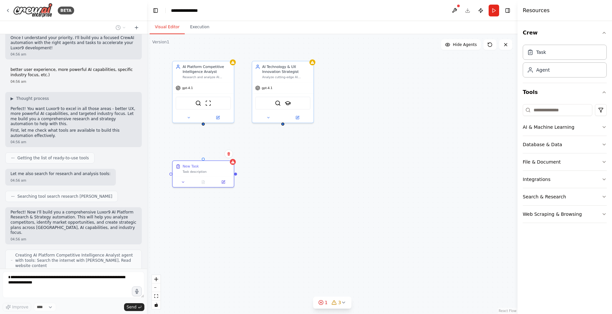
click at [52, 279] on span "Creating AI Technology & UX Innovation Strategist agent with tools: Search the …" at bounding box center [75, 287] width 121 height 16
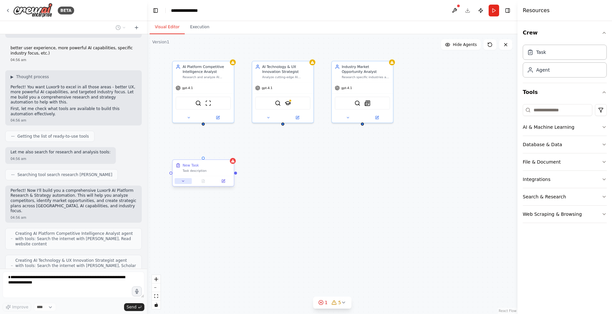
click at [189, 183] on button at bounding box center [183, 181] width 17 height 6
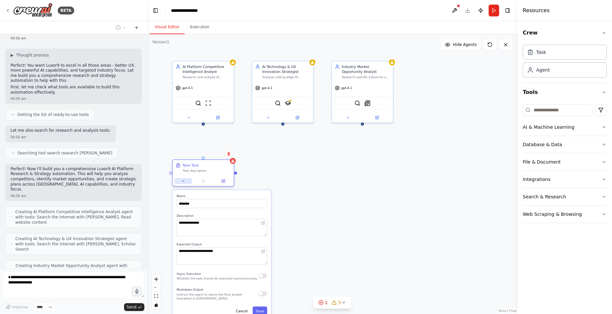
click at [189, 183] on button at bounding box center [183, 181] width 17 height 6
click at [242, 308] on button "Cancel" at bounding box center [242, 310] width 18 height 9
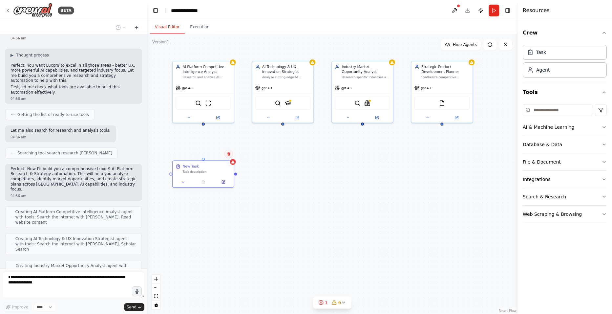
drag, startPoint x: 200, startPoint y: 170, endPoint x: 230, endPoint y: 154, distance: 33.3
click at [230, 154] on icon at bounding box center [228, 154] width 3 height 4
click at [208, 154] on button "Confirm" at bounding box center [209, 154] width 23 height 8
click at [208, 154] on button "Confirm" at bounding box center [210, 154] width 23 height 8
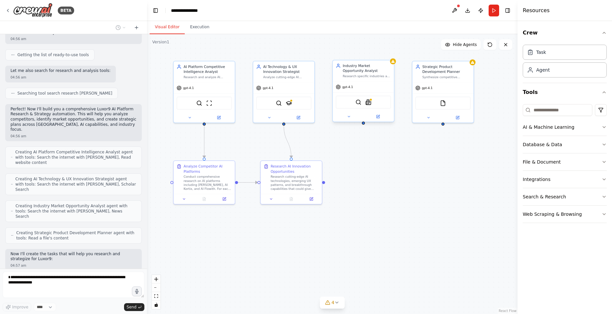
scroll to position [993, 0]
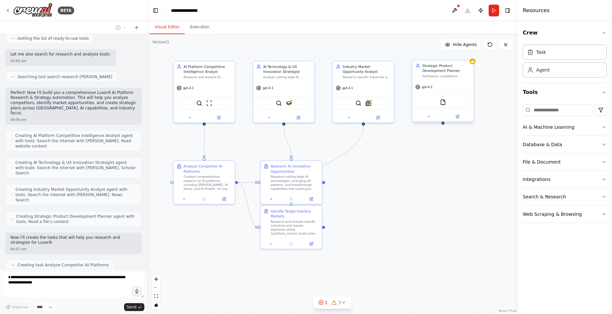
click at [444, 84] on div "gpt-4.1" at bounding box center [442, 86] width 61 height 11
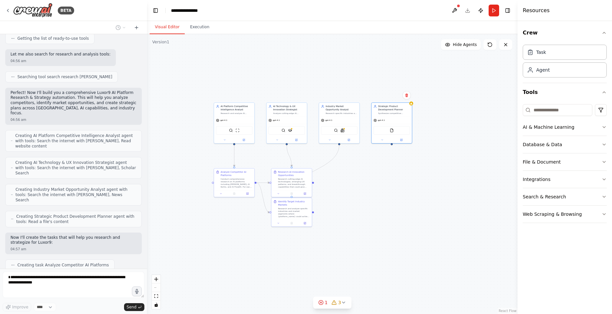
scroll to position [1009, 0]
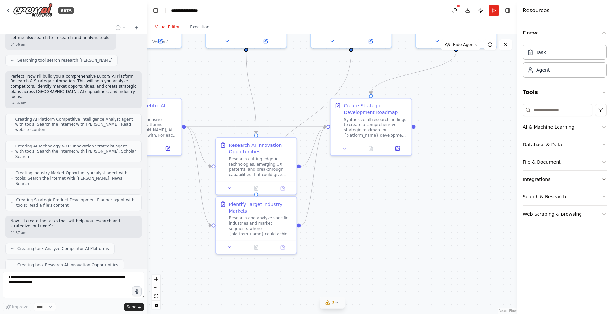
click at [333, 300] on span "2" at bounding box center [332, 302] width 3 height 7
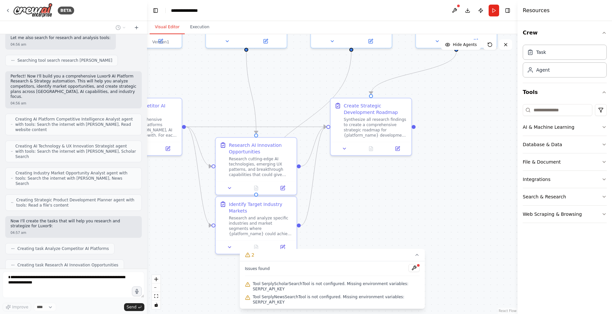
scroll to position [1048, 0]
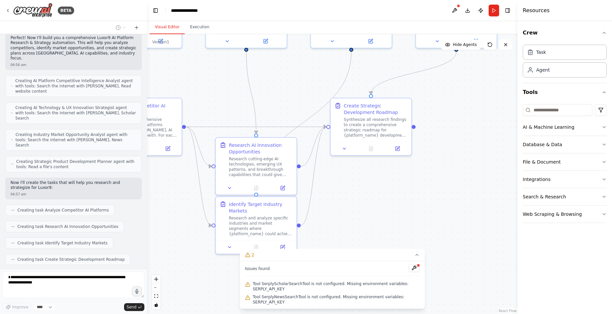
click at [415, 273] on div "Issues found Tool SerplyScholarSearchTool is not configured. Missing environmen…" at bounding box center [331, 285] width 185 height 48
click at [416, 272] on button at bounding box center [413, 268] width 11 height 8
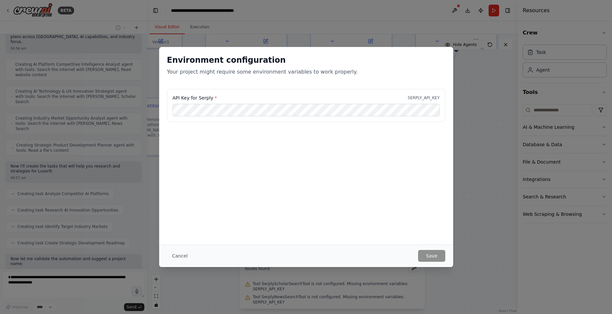
click at [425, 99] on p "SERPLY_API_KEY" at bounding box center [424, 97] width 32 height 5
click at [198, 97] on label "API Key for Serply *" at bounding box center [195, 97] width 44 height 7
click at [239, 56] on h2 "Environment configuration" at bounding box center [306, 60] width 278 height 10
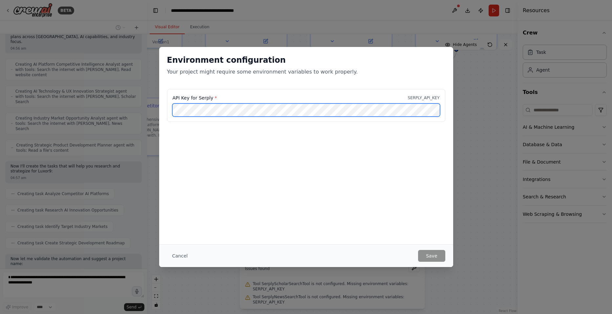
click at [242, 123] on div "API Key for Serply * SERPLY_API_KEY" at bounding box center [306, 109] width 294 height 41
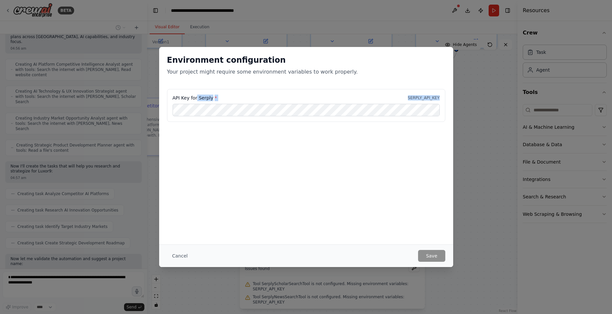
click at [240, 107] on div "API Key for Serply * SERPLY_API_KEY" at bounding box center [306, 105] width 278 height 33
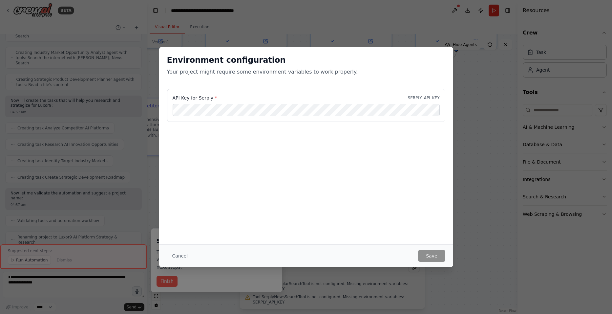
click at [446, 52] on div "Environment configuration Your project might require some environment variables…" at bounding box center [306, 68] width 294 height 42
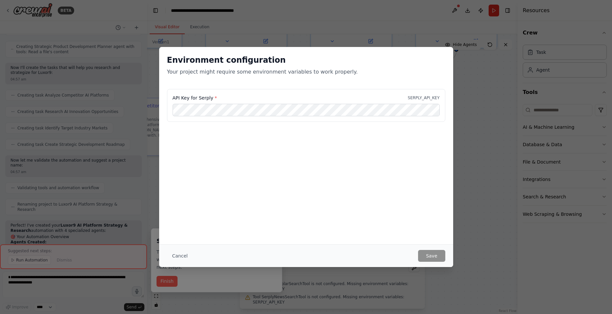
click at [0, 149] on div "Environment configuration Your project might require some environment variables…" at bounding box center [306, 157] width 612 height 314
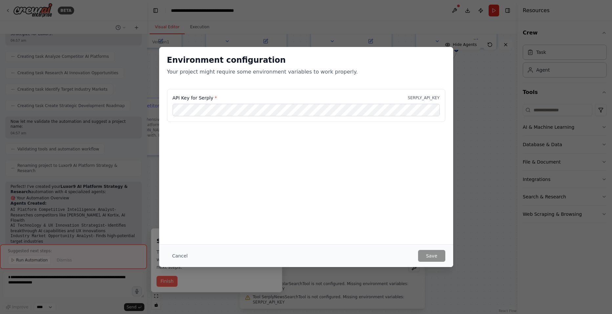
click at [19, 152] on div "Environment configuration Your project might require some environment variables…" at bounding box center [306, 157] width 612 height 314
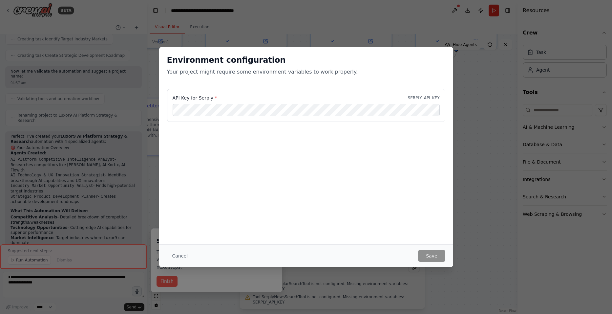
click at [547, 265] on div "Environment configuration Your project might require some environment variables…" at bounding box center [306, 157] width 612 height 314
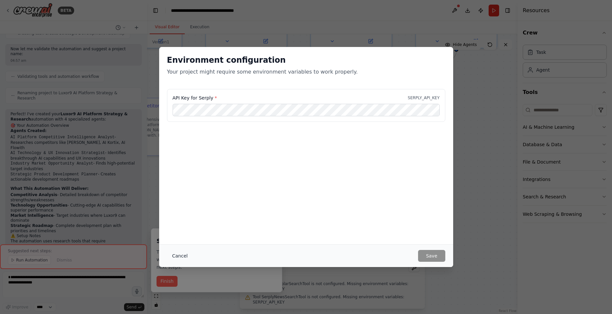
click at [180, 257] on button "Cancel" at bounding box center [180, 256] width 26 height 12
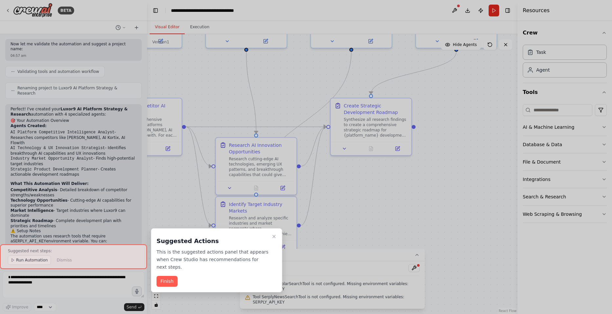
scroll to position [1284, 0]
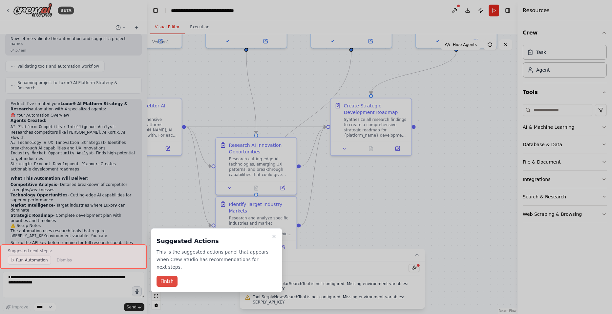
click at [163, 276] on button "Finish" at bounding box center [166, 281] width 21 height 11
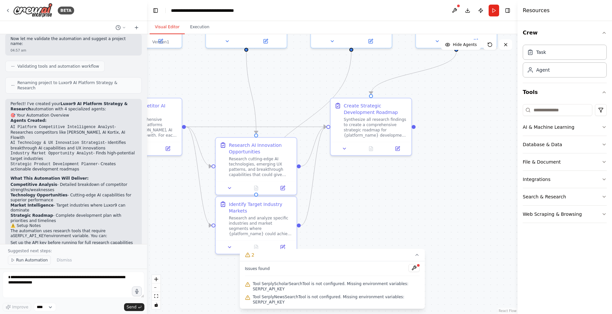
click at [25, 260] on span "Run Automation" at bounding box center [32, 259] width 32 height 5
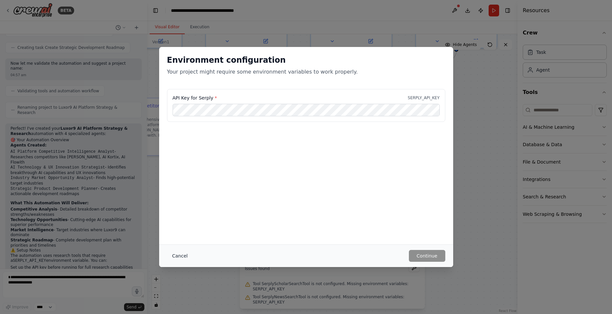
click at [173, 251] on button "Cancel" at bounding box center [180, 256] width 26 height 12
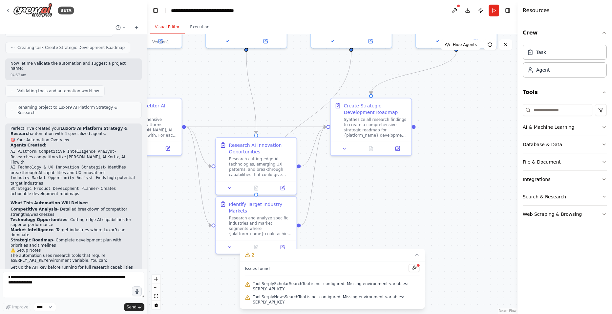
click at [82, 283] on textarea "**********" at bounding box center [74, 284] width 142 height 26
click at [308, 301] on span "Tool SerplyNewsSearchTool is not configured. Missing environment variables: SER…" at bounding box center [336, 299] width 167 height 10
click at [316, 291] on span "Tool SerplyScholarSearchTool is not configured. Missing environment variables: …" at bounding box center [336, 286] width 167 height 10
click at [413, 272] on button at bounding box center [413, 268] width 11 height 8
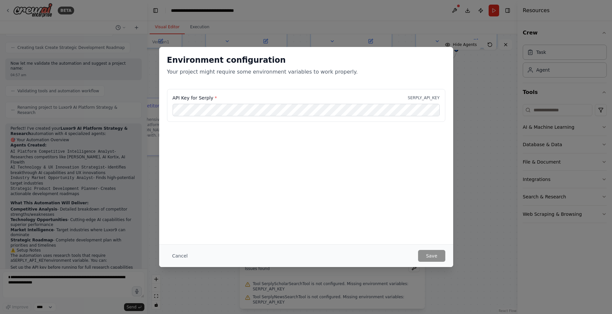
click at [413, 97] on p "SERPLY_API_KEY" at bounding box center [424, 97] width 32 height 5
drag, startPoint x: 413, startPoint y: 98, endPoint x: 447, endPoint y: 97, distance: 34.4
click at [447, 97] on div "API Key for Serply * SERPLY_API_KEY" at bounding box center [306, 109] width 294 height 41
drag, startPoint x: 447, startPoint y: 97, endPoint x: 454, endPoint y: 98, distance: 7.0
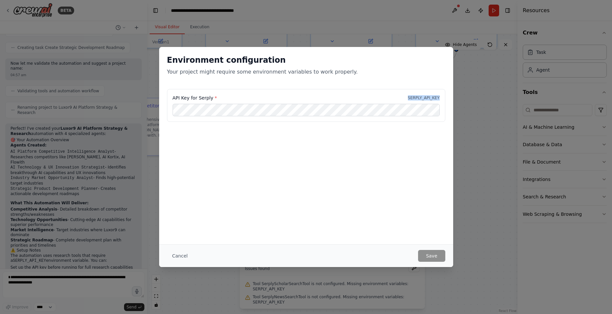
click at [454, 98] on div "Environment configuration Your project might require some environment variables…" at bounding box center [306, 157] width 612 height 314
copy p "SERPLY_API_KEY"
click at [435, 254] on button "Save" at bounding box center [431, 256] width 27 height 12
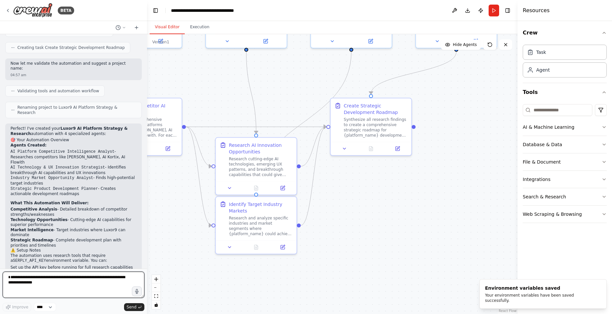
click at [44, 281] on textarea "**********" at bounding box center [74, 284] width 142 height 26
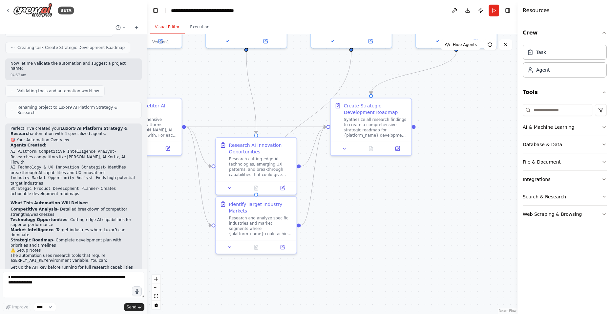
drag, startPoint x: 7, startPoint y: 243, endPoint x: 60, endPoint y: 251, distance: 53.6
copy p "Ready to run this automation and get your strategic intelligence for Luxor9 dev…"
click at [41, 288] on textarea "**********" at bounding box center [74, 284] width 142 height 26
paste textarea "***"
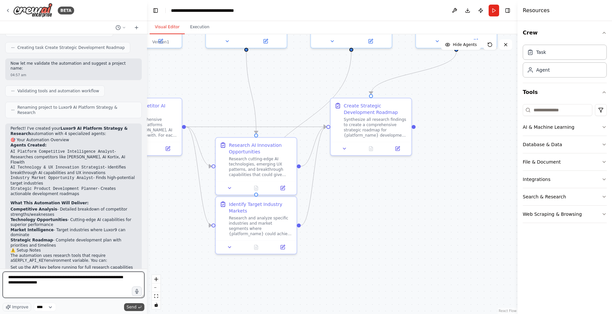
type textarea "**********"
click at [133, 303] on button "Send" at bounding box center [134, 307] width 20 height 8
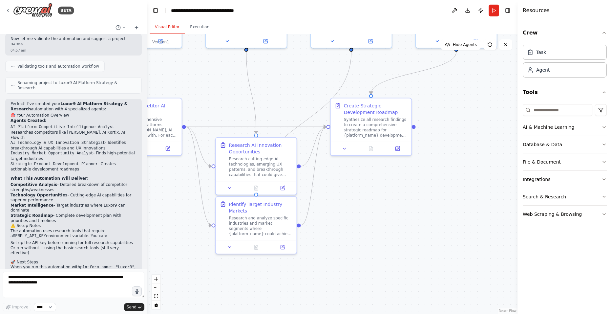
scroll to position [1303, 0]
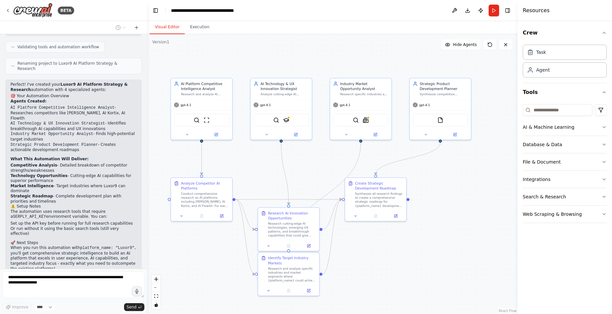
drag, startPoint x: 358, startPoint y: 206, endPoint x: 381, endPoint y: 263, distance: 61.2
click at [381, 264] on div ".deletable-edge-delete-btn { width: 20px; height: 20px; border: 0px solid #ffff…" at bounding box center [332, 173] width 370 height 279
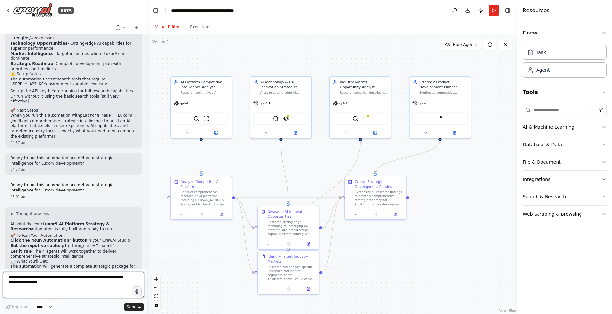
scroll to position [1441, 0]
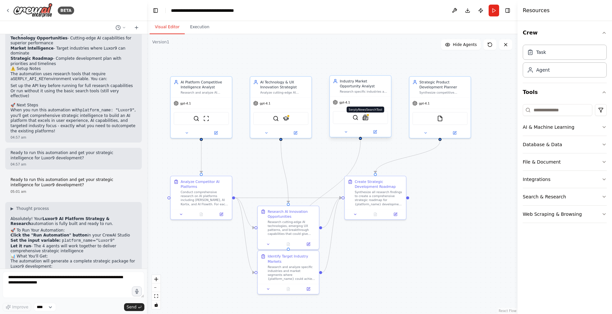
click at [365, 117] on img at bounding box center [365, 117] width 6 height 6
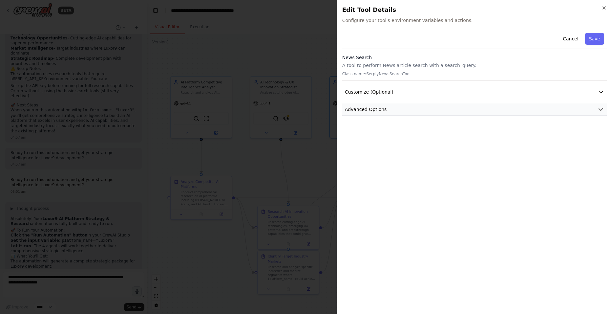
click at [370, 108] on span "Advanced Options" at bounding box center [366, 109] width 42 height 7
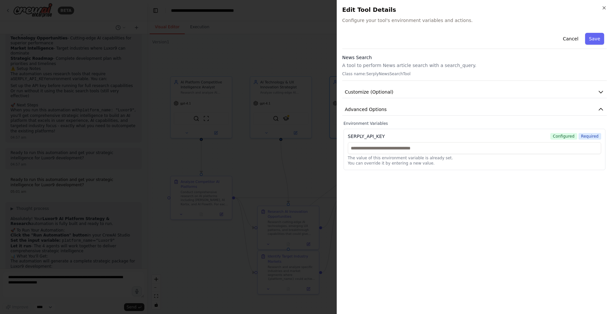
click at [366, 154] on div "The value of this environment variable is already set. You can override it by e…" at bounding box center [474, 154] width 253 height 24
click at [367, 151] on input "text" at bounding box center [474, 148] width 253 height 12
click at [566, 136] on span "Configured" at bounding box center [563, 136] width 27 height 7
click at [428, 97] on button "Customize (Optional)" at bounding box center [474, 92] width 264 height 12
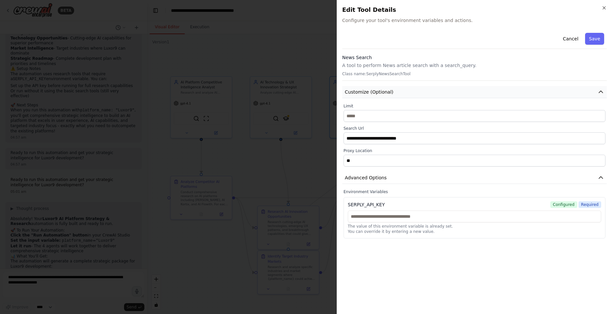
click at [428, 95] on button "Customize (Optional)" at bounding box center [474, 92] width 264 height 12
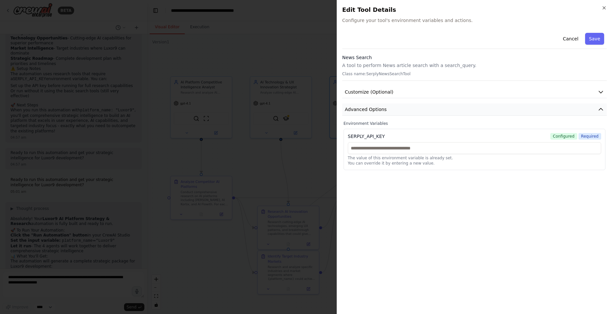
click at [418, 112] on button "Advanced Options" at bounding box center [474, 109] width 264 height 12
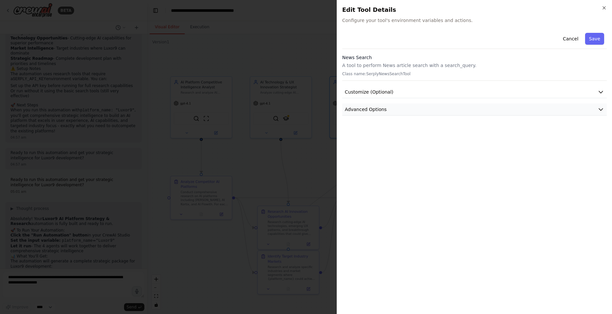
click at [418, 112] on button "Advanced Options" at bounding box center [474, 109] width 264 height 12
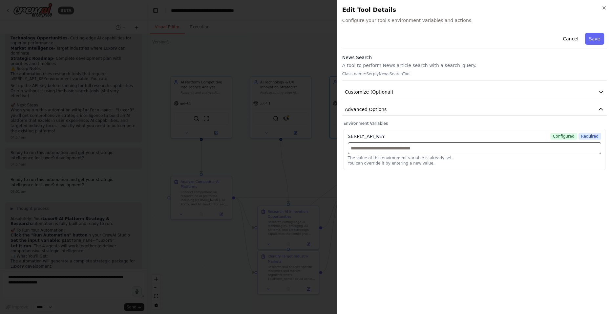
click at [402, 145] on input "text" at bounding box center [474, 148] width 253 height 12
paste input "**********"
type input "**********"
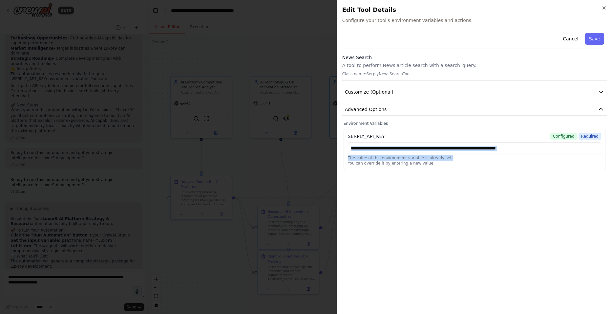
drag, startPoint x: 565, startPoint y: 155, endPoint x: 478, endPoint y: 157, distance: 87.6
click at [404, 149] on div "**********" at bounding box center [474, 154] width 253 height 24
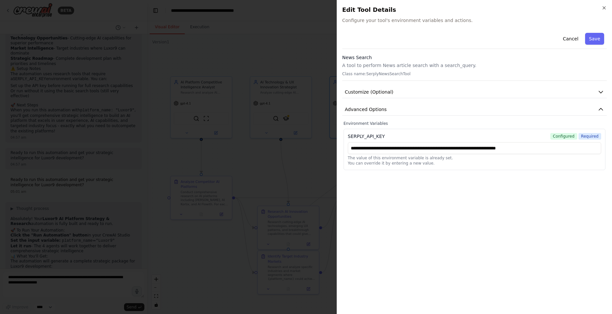
click at [605, 215] on div "**********" at bounding box center [474, 169] width 264 height 278
drag, startPoint x: 545, startPoint y: 147, endPoint x: 328, endPoint y: 106, distance: 220.2
click at [328, 106] on body "BETA ChatGPT said: Perfect ⚡ so you want full deployment of a computer-level AI…" at bounding box center [306, 157] width 612 height 314
click at [418, 34] on div "Cancel Save" at bounding box center [474, 39] width 264 height 19
click at [358, 148] on input "text" at bounding box center [474, 148] width 253 height 12
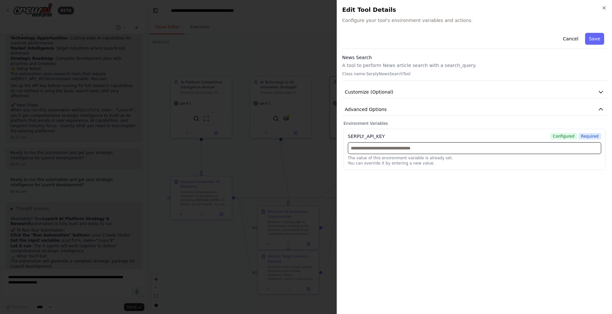
paste input "**********"
type input "**********"
click at [597, 39] on button "Save" at bounding box center [594, 39] width 19 height 12
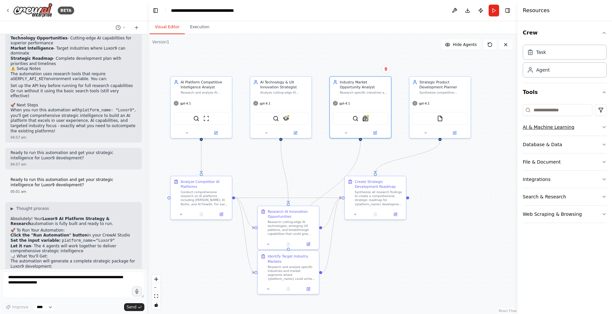
click at [591, 123] on button "AI & Machine Learning" at bounding box center [565, 126] width 84 height 17
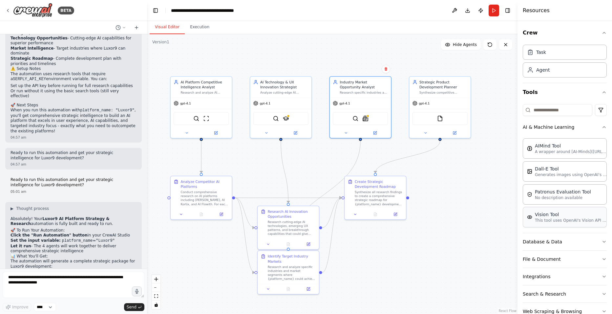
click at [555, 221] on p "This tool uses OpenAI's Vision API to describe the contents of an image." at bounding box center [571, 219] width 72 height 5
click at [533, 218] on div "Vision Tool This tool uses OpenAI's Vision API to describe the contents of an i…" at bounding box center [564, 217] width 75 height 12
click at [560, 43] on div "Task Agent" at bounding box center [565, 59] width 84 height 35
click at [544, 60] on div "Task Agent" at bounding box center [565, 59] width 84 height 35
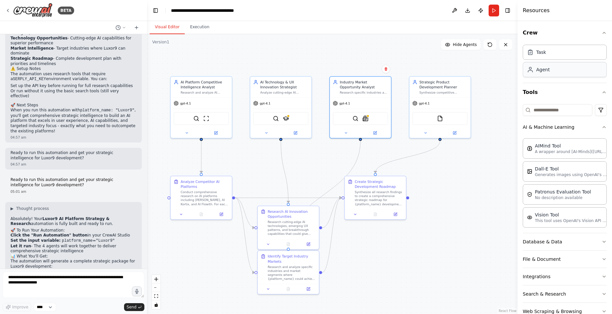
click at [543, 69] on div "Agent" at bounding box center [542, 69] width 13 height 7
click at [478, 8] on button "Publish" at bounding box center [480, 11] width 10 height 12
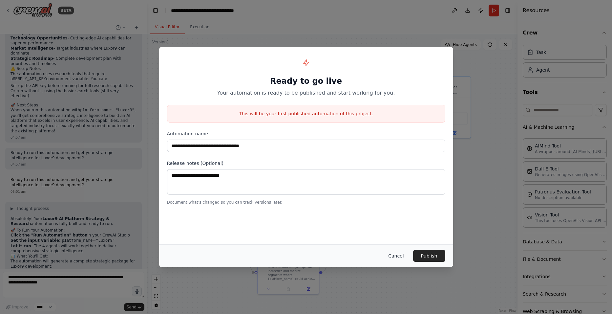
click at [402, 256] on button "Cancel" at bounding box center [396, 256] width 26 height 12
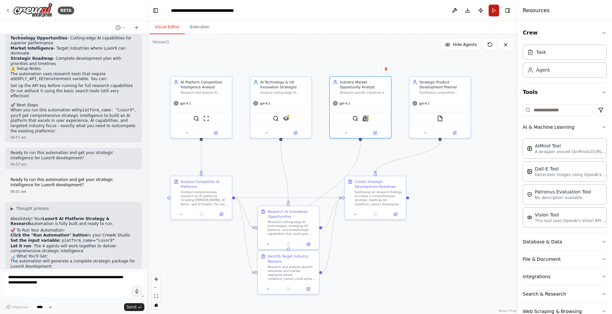
click at [497, 9] on button "Run" at bounding box center [493, 11] width 10 height 12
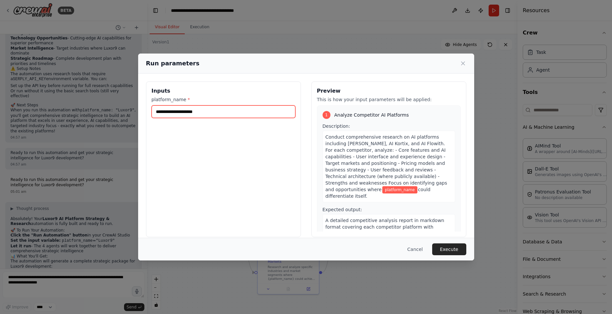
click at [232, 112] on input "platform_name *" at bounding box center [224, 111] width 144 height 12
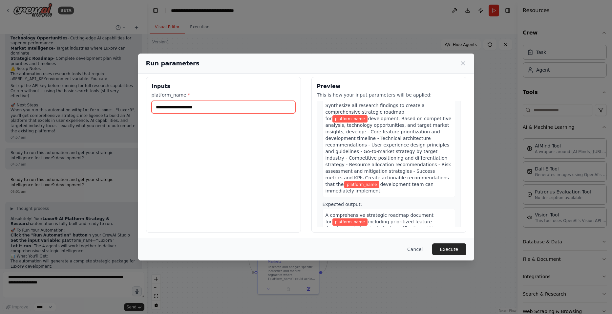
scroll to position [7, 0]
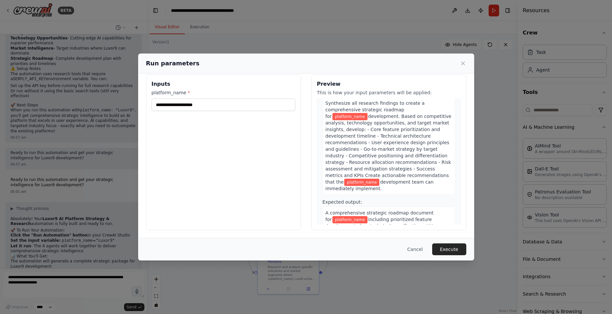
click at [335, 217] on span "including prioritized feature development plan, technical specifications, UX gu…" at bounding box center [386, 232] width 123 height 31
click at [184, 116] on div "Inputs platform_name *" at bounding box center [223, 151] width 155 height 155
click at [194, 104] on input "platform_name *" at bounding box center [224, 104] width 144 height 12
click at [94, 168] on div "Run parameters Inputs platform_name * Preview This is how your input parameters…" at bounding box center [306, 157] width 612 height 314
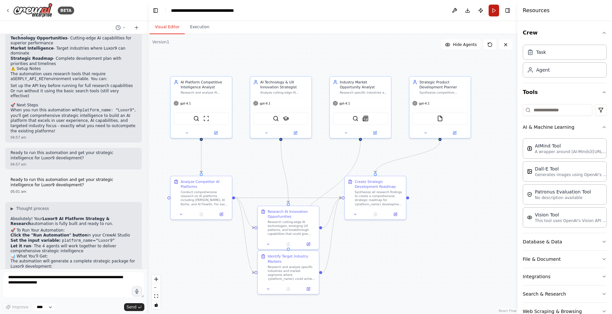
click at [494, 12] on button "Run" at bounding box center [493, 11] width 10 height 12
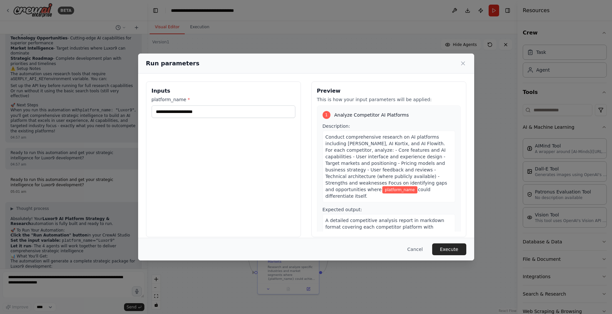
click at [412, 39] on div "Run parameters Inputs platform_name * Preview This is how your input parameters…" at bounding box center [306, 157] width 612 height 314
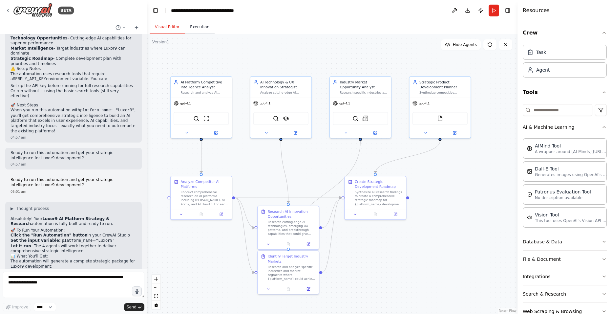
click at [199, 31] on button "Execution" at bounding box center [200, 27] width 30 height 14
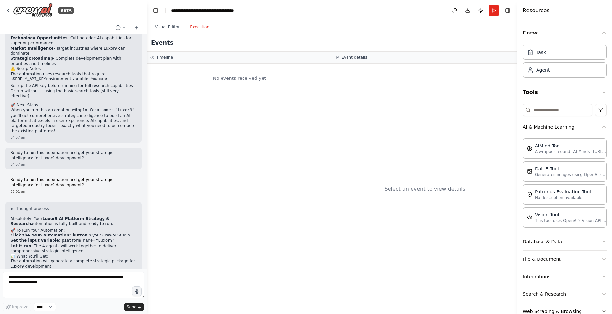
click at [465, 195] on div "Select an event to view details" at bounding box center [424, 189] width 185 height 250
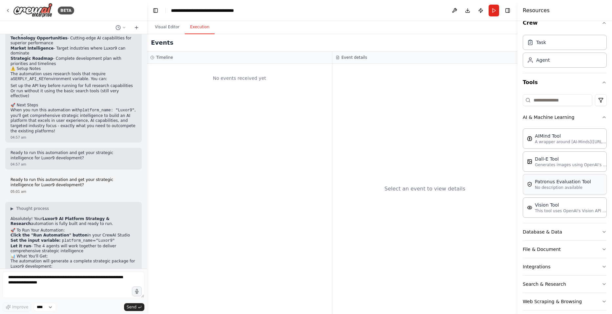
scroll to position [17, 0]
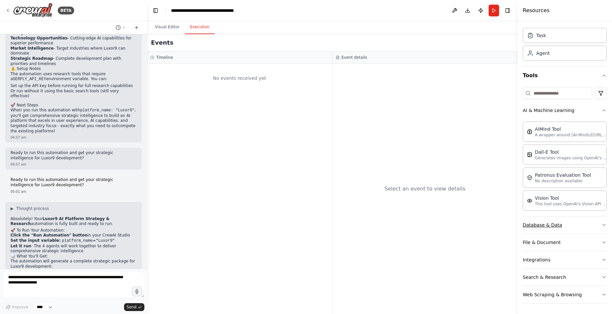
click at [584, 219] on button "Database & Data" at bounding box center [565, 224] width 84 height 17
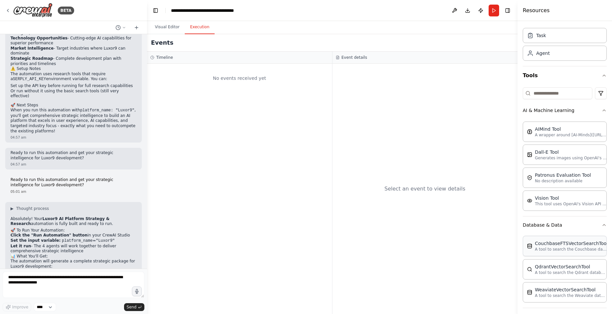
click at [545, 252] on div "CouchbaseFTSVectorSearchTool A tool to search the Couchbase database for releva…" at bounding box center [565, 246] width 84 height 20
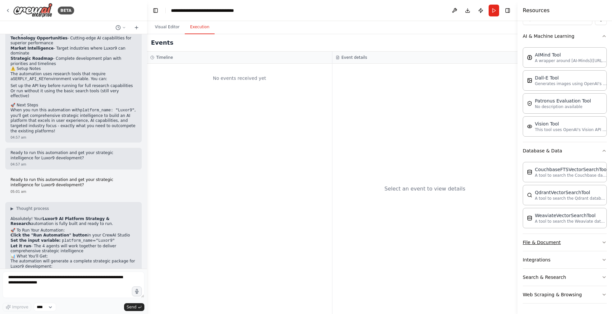
click at [548, 235] on button "File & Document" at bounding box center [565, 242] width 84 height 17
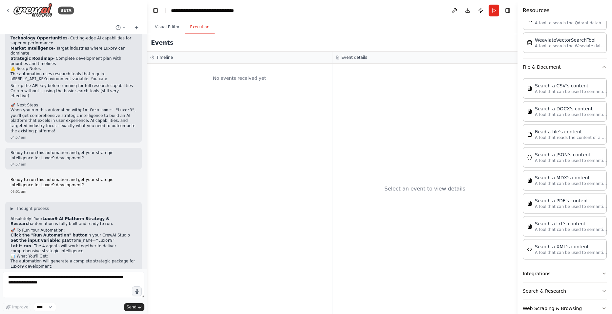
scroll to position [280, 0]
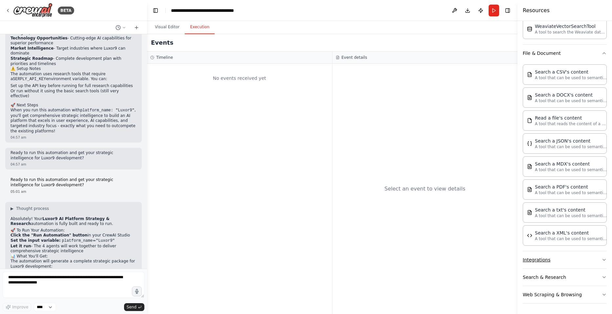
click at [547, 254] on button "Integrations" at bounding box center [565, 259] width 84 height 17
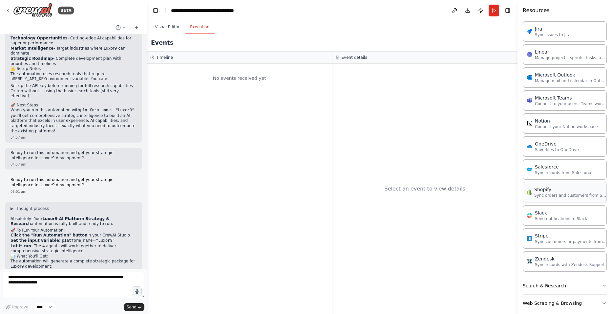
scroll to position [767, 0]
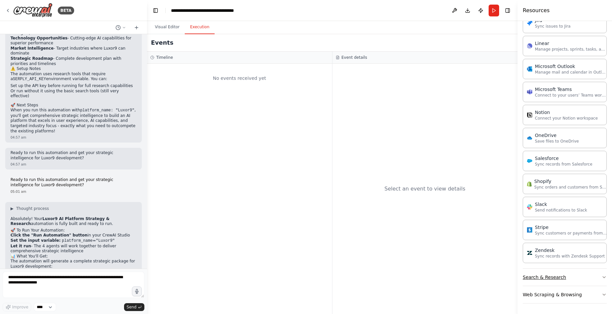
click at [551, 273] on button "Search & Research" at bounding box center [565, 276] width 84 height 17
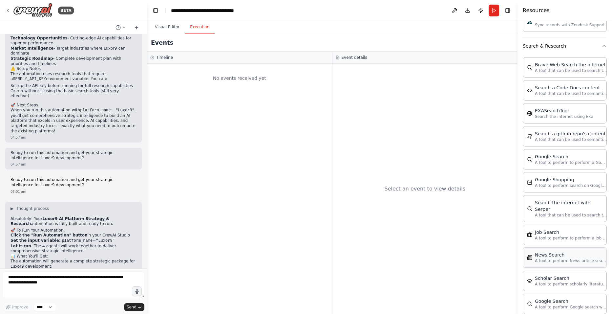
scroll to position [1101, 0]
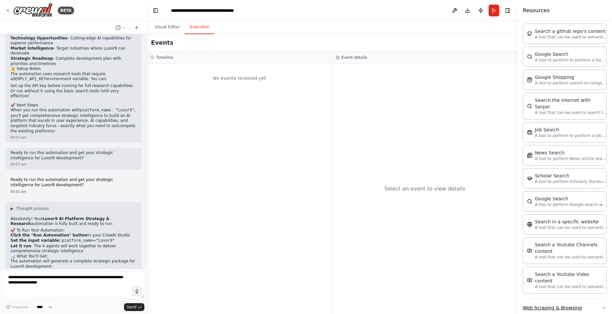
drag, startPoint x: 547, startPoint y: 302, endPoint x: 547, endPoint y: 297, distance: 5.3
click at [547, 299] on button "Web Scraping & Browsing" at bounding box center [565, 307] width 84 height 17
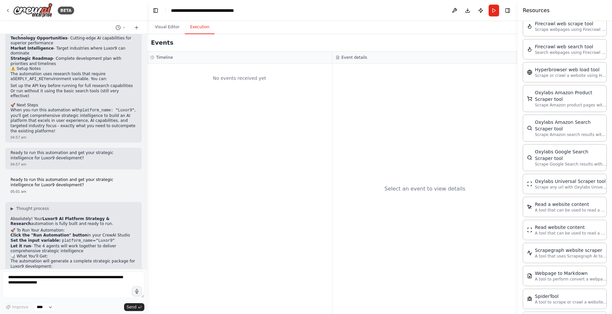
scroll to position [1470, 0]
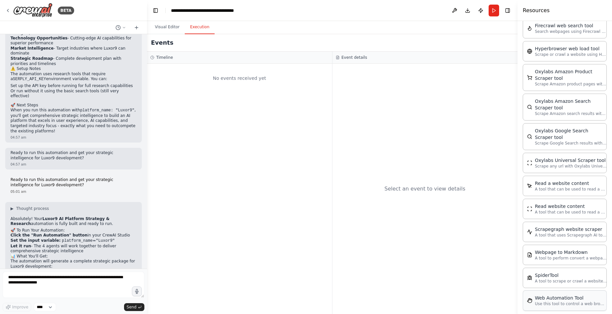
click at [545, 294] on div "Web Automation Tool" at bounding box center [571, 297] width 72 height 7
click at [477, 8] on button "Publish" at bounding box center [480, 11] width 10 height 12
click at [454, 6] on button at bounding box center [454, 11] width 10 height 12
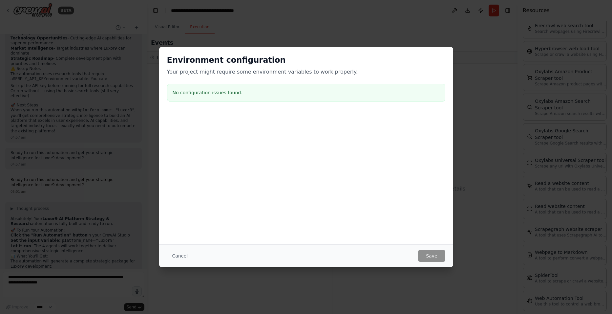
click at [233, 87] on div "No configuration issues found." at bounding box center [306, 93] width 278 height 18
click at [220, 91] on h3 "No configuration issues found." at bounding box center [306, 92] width 267 height 7
drag, startPoint x: 425, startPoint y: 248, endPoint x: 248, endPoint y: 248, distance: 177.5
click at [423, 248] on div "Cancel Save" at bounding box center [306, 255] width 294 height 23
click at [185, 255] on button "Cancel" at bounding box center [180, 256] width 26 height 12
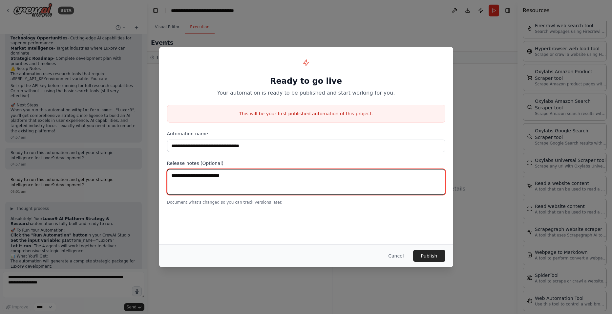
click at [172, 191] on textarea at bounding box center [306, 182] width 278 height 26
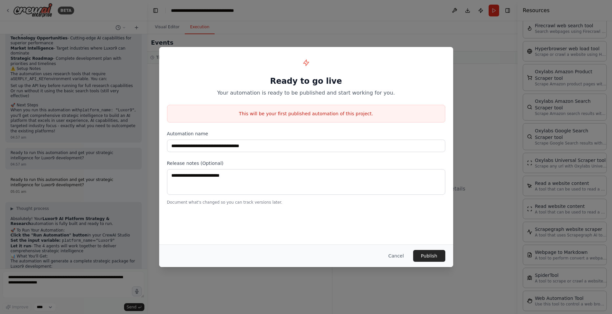
click at [326, 115] on p "This will be your first published automation of this project." at bounding box center [306, 113] width 278 height 7
click at [432, 266] on div "Cancel Publish" at bounding box center [306, 255] width 294 height 23
click at [431, 258] on button "Publish" at bounding box center [429, 256] width 32 height 12
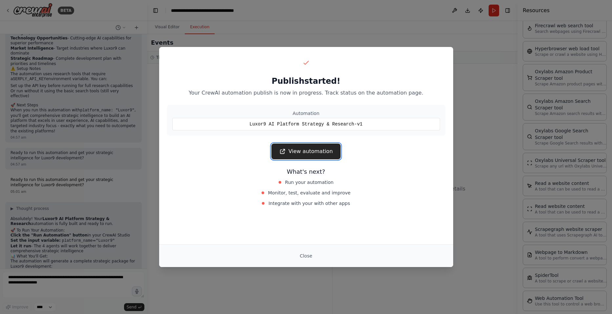
click at [299, 153] on link "View automation" at bounding box center [305, 151] width 69 height 16
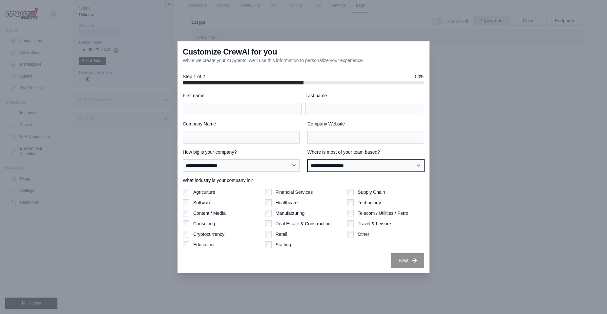
click at [361, 159] on select "**********" at bounding box center [365, 165] width 117 height 12
select select "**********"
click at [307, 159] on select "**********" at bounding box center [365, 165] width 117 height 12
click at [210, 155] on label "How big is your company?" at bounding box center [241, 152] width 117 height 7
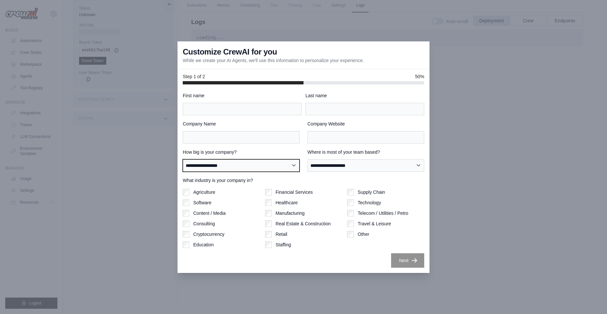
click at [210, 159] on select "**********" at bounding box center [241, 165] width 117 height 12
select select "**********"
click at [183, 159] on select "**********" at bounding box center [241, 165] width 117 height 12
click at [203, 190] on label "Agriculture" at bounding box center [204, 192] width 22 height 7
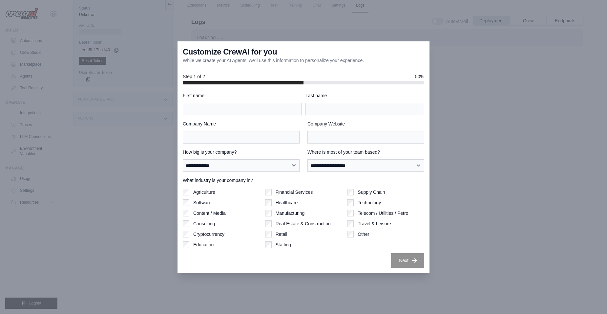
click at [203, 197] on div "Agriculture Software Content / Media Consulting Cryptocurrency Education" at bounding box center [221, 218] width 77 height 59
click at [202, 202] on label "Software" at bounding box center [202, 202] width 18 height 7
click at [200, 193] on label "Agriculture" at bounding box center [204, 192] width 22 height 7
click at [370, 191] on label "Supply Chain" at bounding box center [371, 192] width 27 height 7
click at [359, 232] on label "Other" at bounding box center [363, 234] width 11 height 7
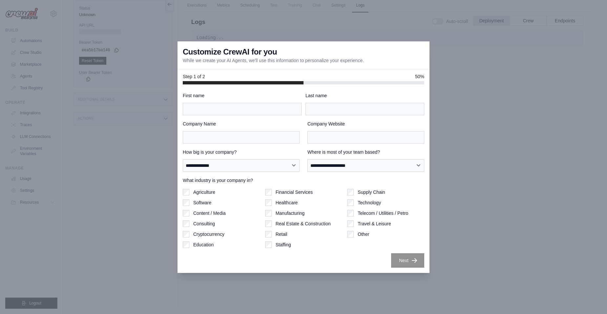
click at [359, 232] on label "Other" at bounding box center [363, 234] width 11 height 7
click at [195, 224] on label "Consulting" at bounding box center [204, 223] width 22 height 7
click at [194, 238] on div "Agriculture Software Content / Media Consulting Cryptocurrency Education" at bounding box center [221, 218] width 77 height 59
drag, startPoint x: 270, startPoint y: 92, endPoint x: 257, endPoint y: 108, distance: 20.5
click at [266, 98] on label "First name" at bounding box center [242, 95] width 119 height 7
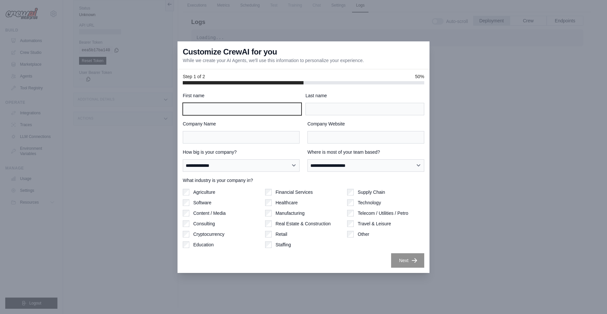
click at [266, 103] on input "First name" at bounding box center [242, 109] width 119 height 12
click at [256, 108] on input "First name" at bounding box center [242, 109] width 119 height 12
type input "***"
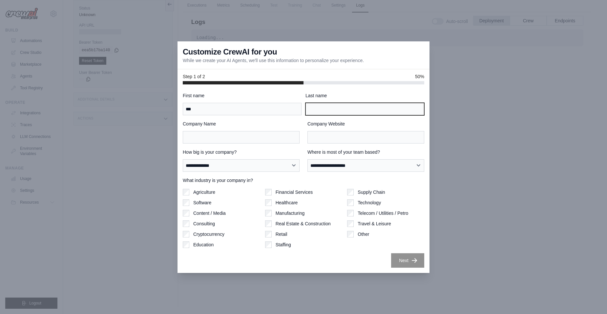
type input "*******"
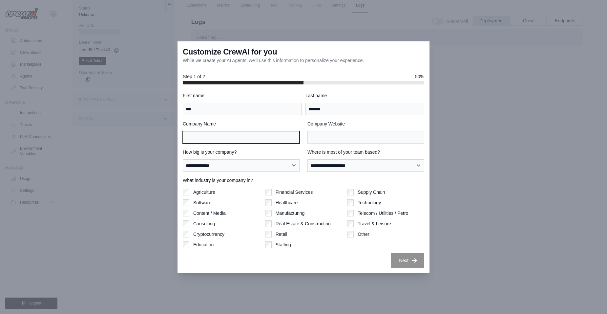
type input "***"
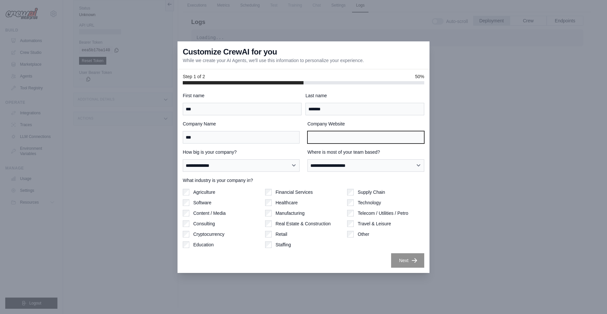
type input "***"
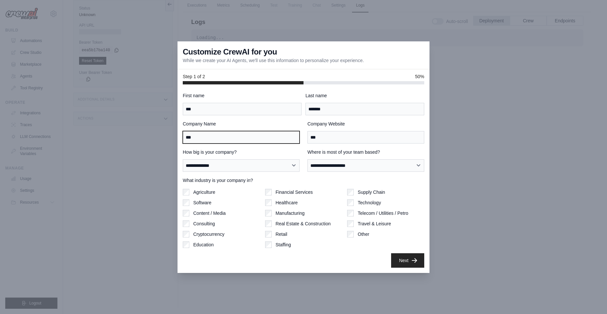
drag, startPoint x: 217, startPoint y: 136, endPoint x: 168, endPoint y: 143, distance: 50.0
click at [168, 143] on div "**********" at bounding box center [303, 157] width 607 height 314
type input "******"
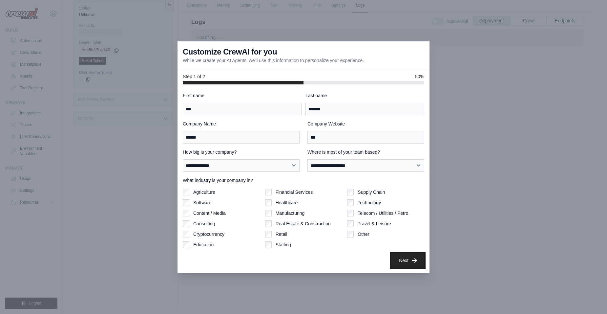
click at [412, 264] on button "Next" at bounding box center [407, 260] width 33 height 14
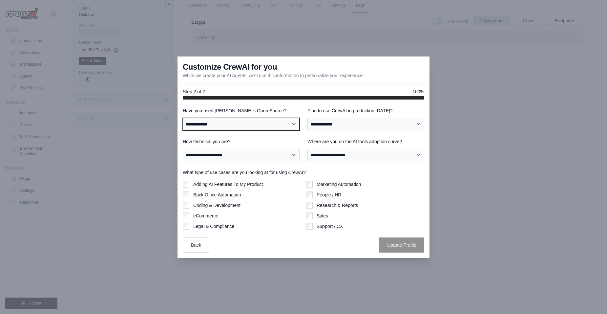
click at [227, 125] on select "**********" at bounding box center [241, 124] width 117 height 12
select select "**********"
click at [183, 118] on select "**********" at bounding box center [241, 124] width 117 height 12
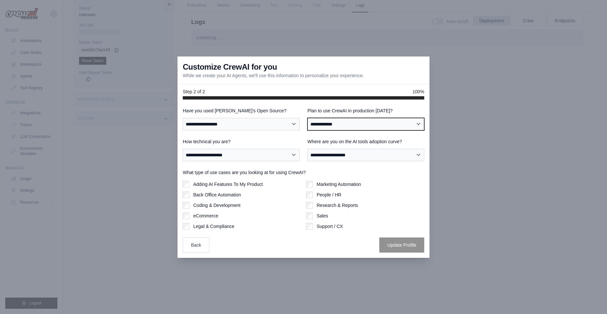
click at [325, 124] on select "**********" at bounding box center [365, 124] width 117 height 12
select select "****"
click at [307, 118] on select "**********" at bounding box center [365, 124] width 117 height 12
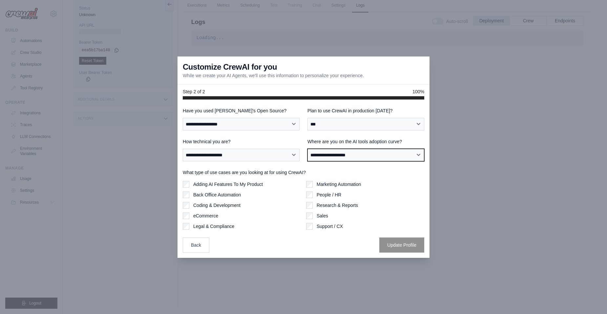
click at [358, 155] on select "**********" at bounding box center [365, 155] width 117 height 12
select select "**********"
click at [307, 149] on select "**********" at bounding box center [365, 155] width 117 height 12
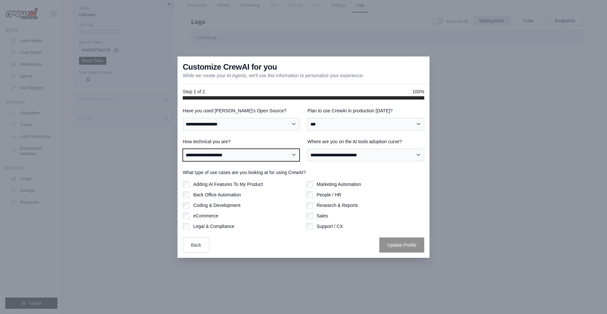
click at [230, 153] on select "**********" at bounding box center [241, 155] width 117 height 12
select select "**********"
click at [183, 149] on select "**********" at bounding box center [241, 155] width 117 height 12
click at [204, 183] on label "Adding AI Features To My Product" at bounding box center [228, 184] width 70 height 7
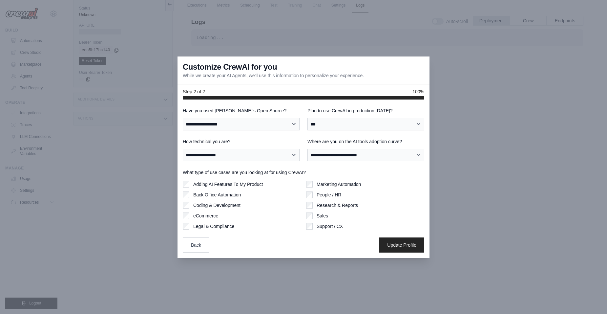
click at [196, 197] on label "Back Office Automation" at bounding box center [217, 194] width 48 height 7
click at [195, 209] on div "Adding AI Features To My Product Back Office Automation Coding & Development eC…" at bounding box center [242, 205] width 118 height 49
click at [195, 204] on label "Coding & Development" at bounding box center [216, 205] width 47 height 7
click at [196, 219] on div "Adding AI Features To My Product Back Office Automation Coding & Development eC…" at bounding box center [242, 205] width 118 height 49
click at [196, 216] on label "eCommerce" at bounding box center [205, 215] width 25 height 7
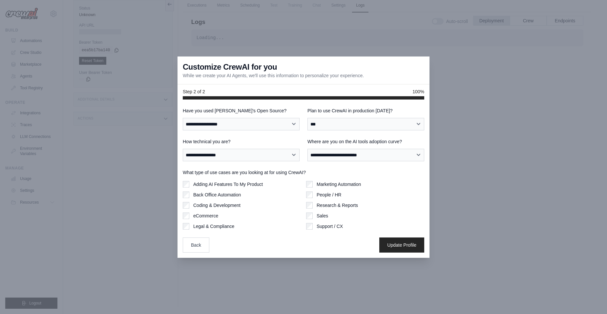
click at [199, 226] on label "Legal & Compliance" at bounding box center [213, 226] width 41 height 7
click at [313, 226] on div "Support / CX" at bounding box center [365, 226] width 118 height 7
click at [331, 180] on div "What type of use cases are you looking at for using CrewAI? Adding AI Features …" at bounding box center [303, 199] width 241 height 60
click at [314, 184] on div "Marketing Automation" at bounding box center [365, 184] width 118 height 7
click at [310, 211] on div "Marketing Automation People / HR Research & Reports Sales Support / CX" at bounding box center [365, 205] width 118 height 49
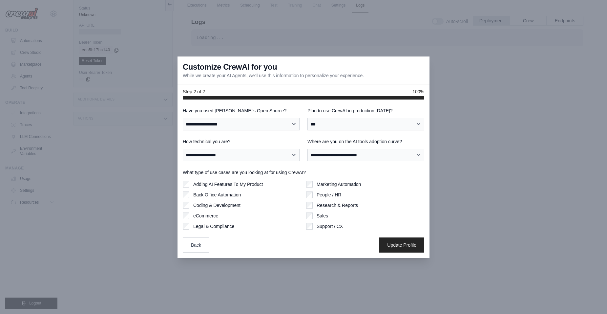
click at [311, 220] on div "Marketing Automation People / HR Research & Reports Sales Support / CX" at bounding box center [365, 205] width 118 height 49
click at [308, 230] on div "**********" at bounding box center [303, 179] width 241 height 145
click at [414, 246] on button "Update Profile" at bounding box center [401, 244] width 45 height 15
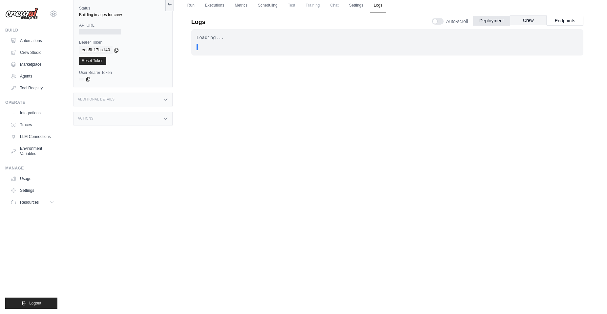
click at [532, 22] on button "Crew" at bounding box center [528, 20] width 37 height 10
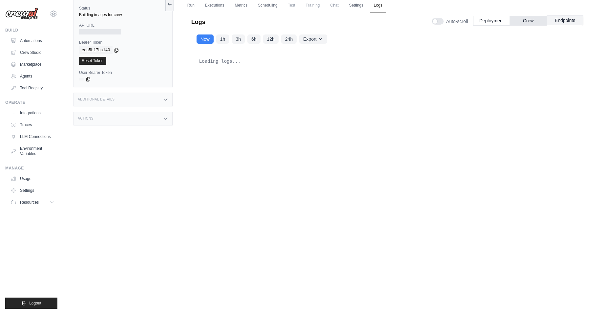
click at [567, 21] on button "Endpoints" at bounding box center [565, 20] width 37 height 10
click at [483, 23] on button "Deployment" at bounding box center [491, 20] width 37 height 10
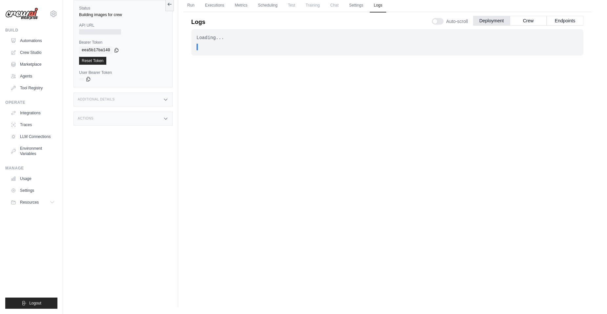
click at [210, 37] on div "Loading..." at bounding box center [387, 37] width 382 height 7
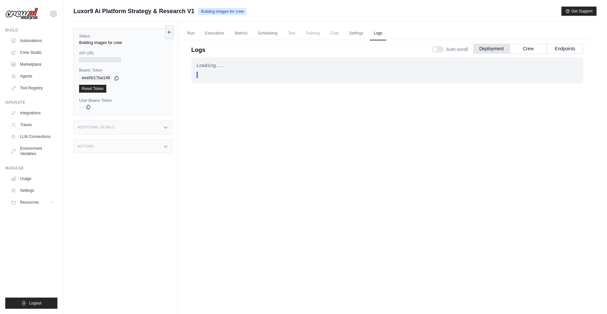
click at [115, 118] on div "Status Building images for crew API URL Bearer Token copied eea5b17ba140 Reset …" at bounding box center [125, 178] width 105 height 314
click at [114, 121] on div "Additional Details" at bounding box center [122, 127] width 99 height 14
click at [97, 144] on label "Last Deployed" at bounding box center [102, 142] width 37 height 5
click at [93, 180] on div "Actions" at bounding box center [122, 185] width 99 height 14
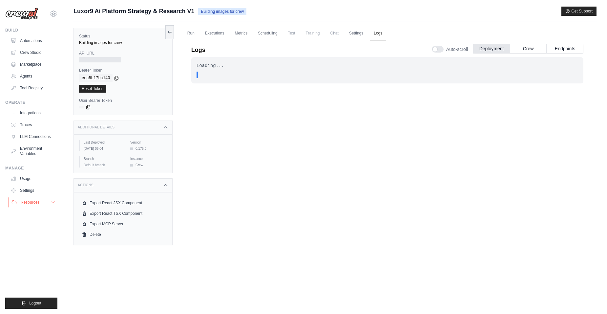
click at [33, 203] on span "Resources" at bounding box center [30, 201] width 19 height 5
click at [26, 76] on link "Agents" at bounding box center [34, 76] width 50 height 10
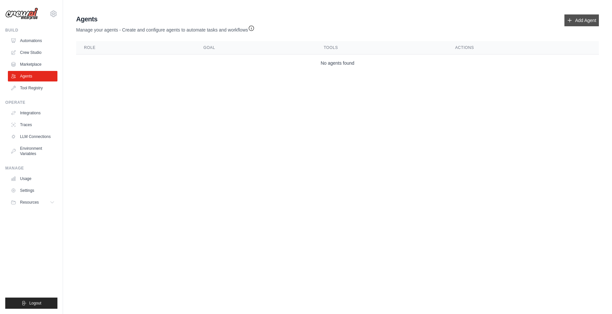
click at [576, 20] on link "Add Agent" at bounding box center [581, 20] width 34 height 12
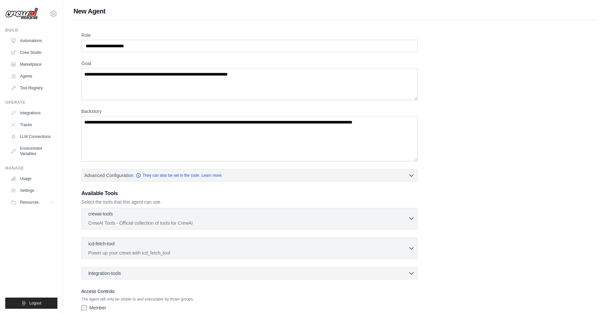
click at [163, 214] on div "crewai-tools 0 selected" at bounding box center [248, 214] width 320 height 8
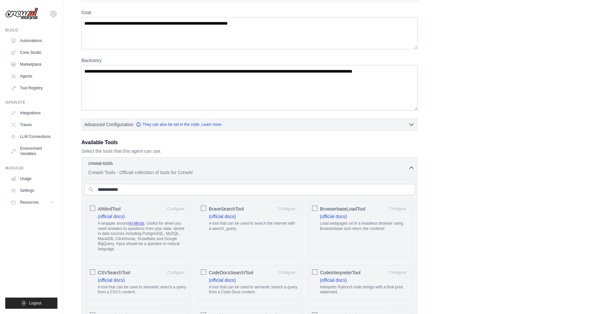
scroll to position [131, 0]
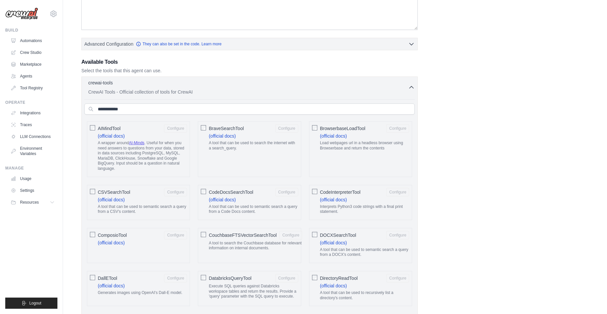
click at [93, 124] on div at bounding box center [92, 127] width 5 height 7
drag, startPoint x: 134, startPoint y: 192, endPoint x: 104, endPoint y: 189, distance: 30.0
click at [132, 192] on div "CSVSearchTool Configure" at bounding box center [142, 192] width 89 height 9
click at [292, 200] on label "CodeDocsSearchTool Configure (official docs) A tool that can be used to semanti…" at bounding box center [253, 202] width 89 height 29
click at [366, 198] on label "CodeInterpreterTool Configure (official docs) Interprets Python3 code strings w…" at bounding box center [364, 202] width 89 height 29
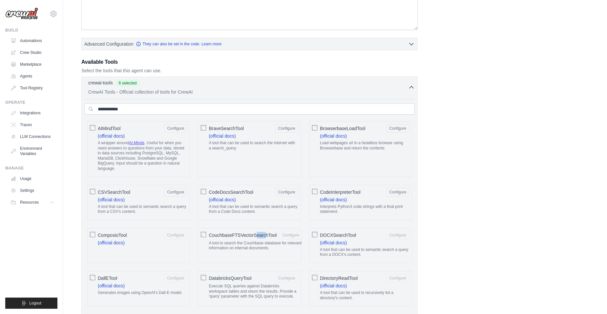
drag, startPoint x: 264, startPoint y: 238, endPoint x: 254, endPoint y: 237, distance: 10.4
click at [254, 237] on div "CouchbaseFTSVectorSearchTool Configure" at bounding box center [255, 235] width 93 height 9
drag, startPoint x: 134, startPoint y: 245, endPoint x: 138, endPoint y: 245, distance: 3.9
click at [134, 245] on label "ComposioTool Configure (official docs)" at bounding box center [142, 238] width 89 height 15
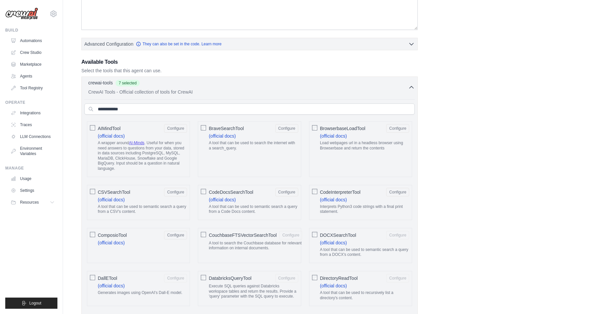
click at [291, 259] on div "CouchbaseFTSVectorSearchTool Configure A tool to search the Couchbase database …" at bounding box center [249, 245] width 103 height 35
click at [336, 249] on p "A tool that can be used to semantic search a query from a DOCX's content." at bounding box center [364, 252] width 89 height 10
click at [293, 256] on div "CouchbaseFTSVectorSearchTool Configure A tool to search the Couchbase database …" at bounding box center [249, 245] width 103 height 35
click at [244, 238] on div "CouchbaseFTSVectorSearchTool Configure" at bounding box center [255, 235] width 93 height 9
click at [147, 274] on div "DallETool Configure" at bounding box center [142, 278] width 89 height 9
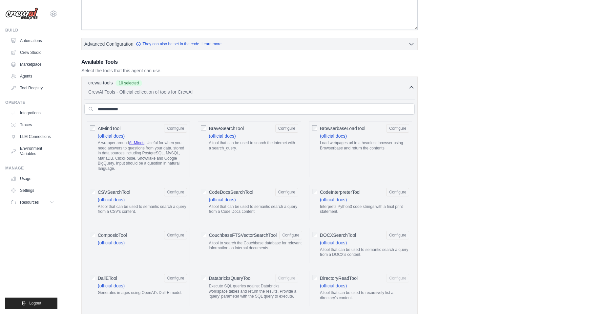
click at [233, 272] on div "DatabricksQueryTool Configure Execute SQL queries against Databricks workspace …" at bounding box center [249, 288] width 103 height 35
click at [254, 282] on label "DatabricksQueryTool Configure Execute SQL queries against Databricks workspace …" at bounding box center [253, 288] width 89 height 28
drag, startPoint x: 327, startPoint y: 269, endPoint x: 324, endPoint y: 272, distance: 3.7
drag, startPoint x: 324, startPoint y: 272, endPoint x: 317, endPoint y: 277, distance: 8.5
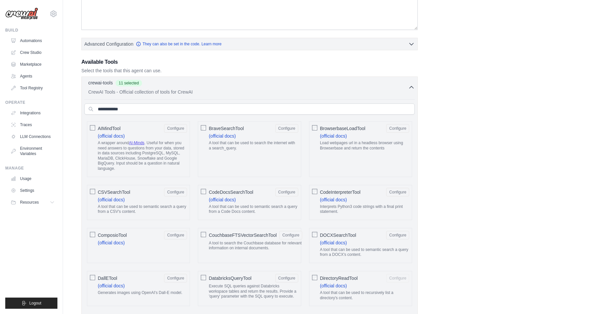
click at [317, 277] on div "DirectoryReadTool Configure (official docs) A tool that can be used to recursiv…" at bounding box center [360, 288] width 103 height 35
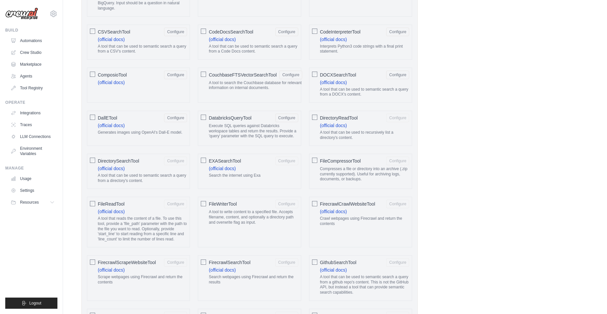
scroll to position [295, 0]
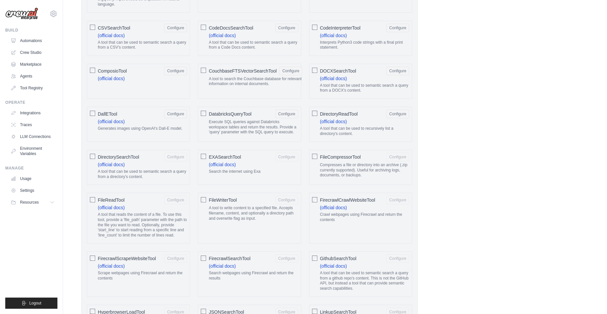
click at [119, 156] on span "DirectorySearchTool" at bounding box center [118, 157] width 41 height 7
click at [206, 156] on div "EXASearchTool Configure (official docs) Search the internet using Exa" at bounding box center [249, 167] width 103 height 35
drag, startPoint x: 221, startPoint y: 151, endPoint x: 223, endPoint y: 156, distance: 5.7
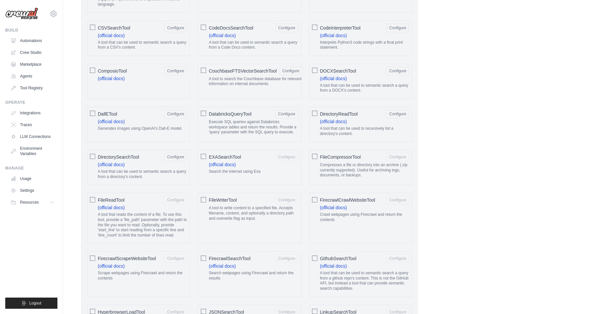
click at [223, 156] on span "EXASearchTool" at bounding box center [225, 157] width 32 height 7
drag, startPoint x: 325, startPoint y: 154, endPoint x: 318, endPoint y: 156, distance: 7.2
click at [324, 154] on span "FileCompressorTool" at bounding box center [340, 157] width 41 height 7
click at [320, 156] on span "FileCompressorTool" at bounding box center [340, 157] width 41 height 7
click at [128, 197] on div "FileReadTool Configure" at bounding box center [142, 200] width 89 height 9
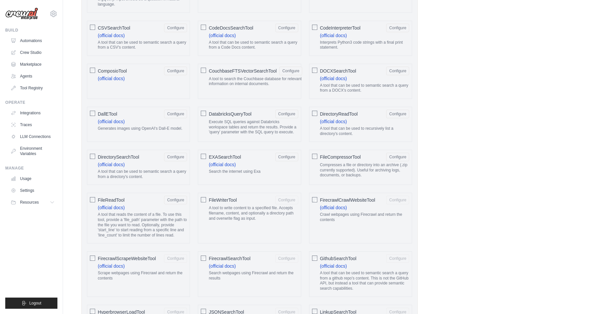
click at [243, 197] on div "FileWriterTool Configure" at bounding box center [253, 200] width 89 height 9
click at [320, 195] on div "FirecrawlCrawlWebsiteTool Configure (official docs) Crawl webpages using Firecr…" at bounding box center [360, 218] width 103 height 51
click at [324, 199] on span "FirecrawlCrawlWebsiteTool" at bounding box center [347, 199] width 55 height 7
click at [131, 256] on span "FirecrawlScrapeWebsiteTool" at bounding box center [127, 258] width 58 height 7
click at [258, 258] on div "FirecrawlSearchTool Configure" at bounding box center [253, 258] width 89 height 9
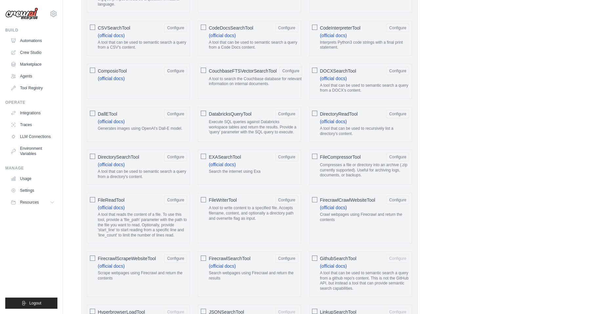
click at [331, 256] on span "GithubSearchTool" at bounding box center [338, 258] width 36 height 7
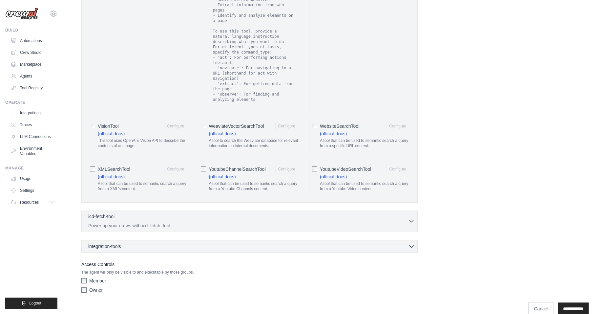
scroll to position [1149, 0]
click at [220, 241] on div "integration-tools 0 selected" at bounding box center [251, 244] width 326 height 7
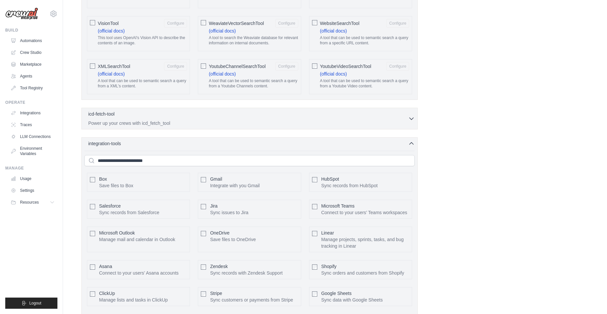
scroll to position [1338, 0]
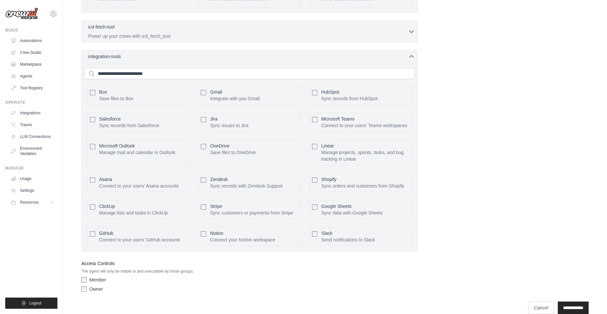
click at [121, 230] on div "GitHub Connect to your users’ GitHub accounts" at bounding box center [139, 236] width 81 height 13
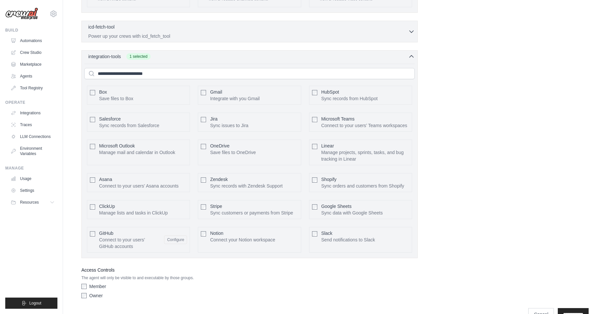
click at [254, 236] on p "Connect your Notion workspace" at bounding box center [242, 239] width 65 height 7
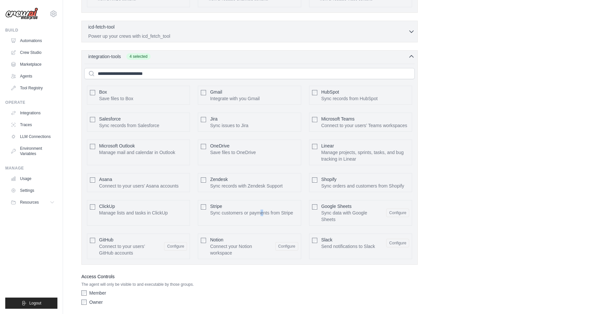
click at [262, 209] on p "Sync customers or payments from Stripe" at bounding box center [251, 212] width 83 height 7
drag, startPoint x: 246, startPoint y: 198, endPoint x: 214, endPoint y: 189, distance: 33.6
click at [243, 203] on div "Stripe Sync customers or payments from Stripe" at bounding box center [251, 209] width 83 height 13
click at [131, 203] on div "ClickUp Manage lists and tasks in ClickUp" at bounding box center [133, 209] width 69 height 13
click at [146, 160] on div "Box Save files to Box Configure Gmail HubSpot Salesforce" at bounding box center [249, 172] width 330 height 178
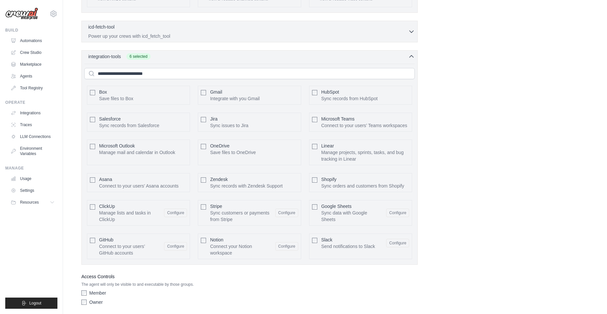
click at [144, 176] on div "Asana Connect to your users’ Asana accounts" at bounding box center [138, 182] width 79 height 13
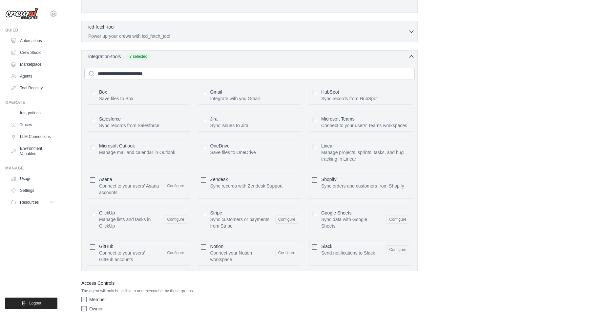
click at [246, 176] on div "Zendesk Sync records with Zendesk Support" at bounding box center [246, 182] width 72 height 13
click at [350, 182] on p "Sync orders and customers from Shopify" at bounding box center [362, 185] width 83 height 7
click at [329, 149] on p "Manage projects, sprints, tasks, and bug tracking in Linear" at bounding box center [365, 155] width 88 height 13
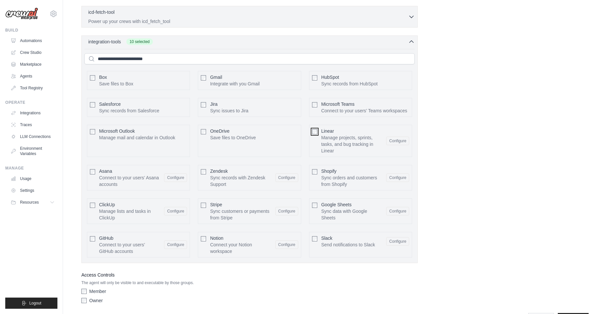
scroll to position [1364, 0]
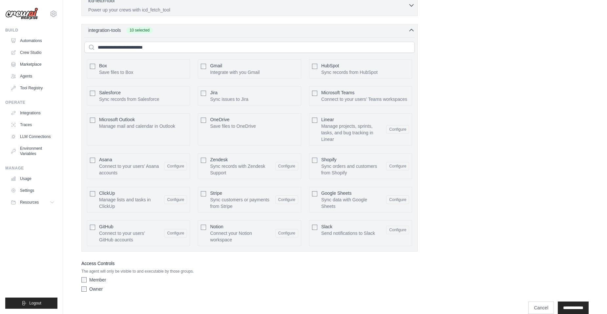
drag, startPoint x: 90, startPoint y: 274, endPoint x: 91, endPoint y: 278, distance: 4.0
click at [90, 276] on div "Member Owner" at bounding box center [249, 285] width 336 height 18
click at [91, 285] on label "Owner" at bounding box center [95, 288] width 13 height 7
click at [102, 124] on div "Microsoft Outlook Manage mail and calendar in Outlook Configure" at bounding box center [138, 129] width 103 height 32
click at [90, 113] on div "Microsoft Outlook Manage mail and calendar in Outlook Configure" at bounding box center [138, 129] width 103 height 32
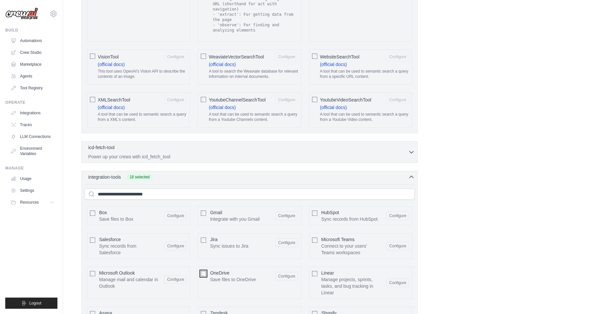
scroll to position [1207, 0]
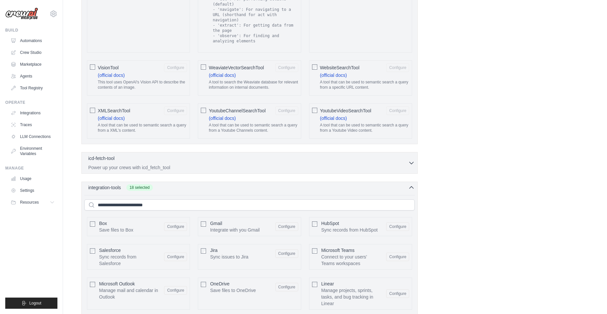
click at [412, 184] on icon "button" at bounding box center [411, 187] width 7 height 7
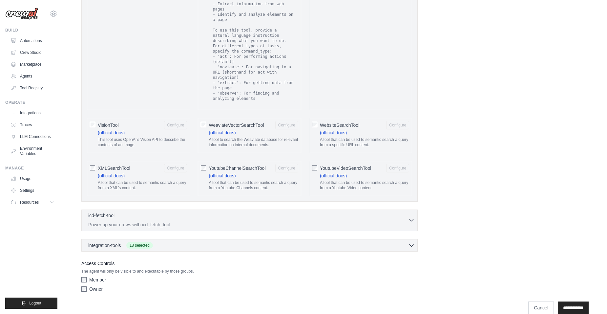
click at [392, 212] on div "icd-fetch-tool 0 selected" at bounding box center [248, 216] width 320 height 8
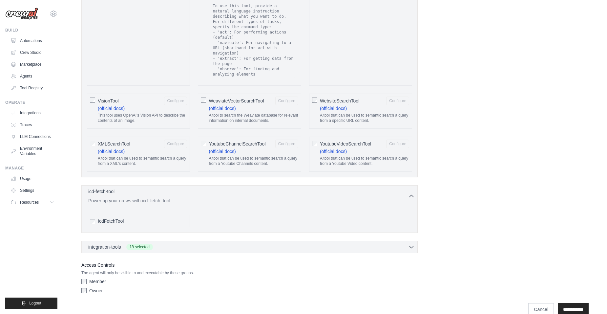
scroll to position [1175, 0]
click at [153, 210] on div "IcdFetchTool" at bounding box center [249, 219] width 330 height 18
click at [154, 213] on div "IcdFetchTool" at bounding box center [138, 219] width 103 height 12
click at [153, 216] on div "IcdFetchTool" at bounding box center [142, 219] width 89 height 7
drag, startPoint x: 120, startPoint y: 173, endPoint x: 310, endPoint y: 214, distance: 194.2
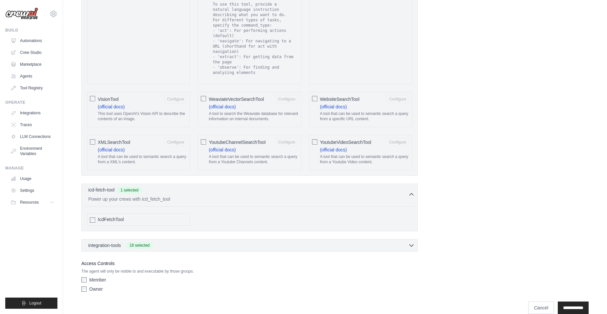
click at [141, 154] on p "A tool that can be used to semantic search a query from a XML's content." at bounding box center [142, 159] width 89 height 10
click at [236, 154] on p "A tool that can be used to semantic search a query from a Youtube Channels cont…" at bounding box center [253, 159] width 89 height 10
click at [351, 154] on p "A tool that can be used to semantic search a query from a Youtube Video content." at bounding box center [364, 159] width 89 height 10
click at [358, 95] on div "WebsiteSearchTool Configure" at bounding box center [364, 99] width 89 height 9
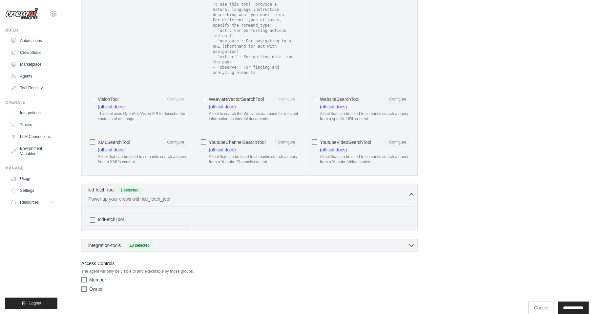
click at [235, 95] on div "WeaviateVectorSearchTool Configure" at bounding box center [253, 99] width 89 height 9
click at [103, 104] on link "(official docs)" at bounding box center [111, 106] width 27 height 5
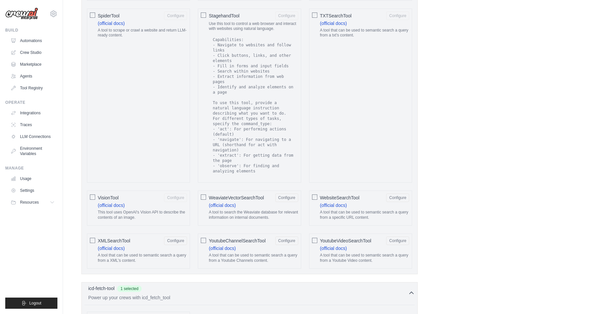
click at [121, 193] on div "VisionTool Configure" at bounding box center [142, 197] width 89 height 9
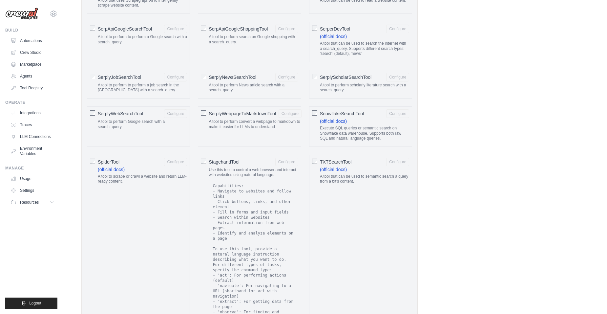
scroll to position [913, 0]
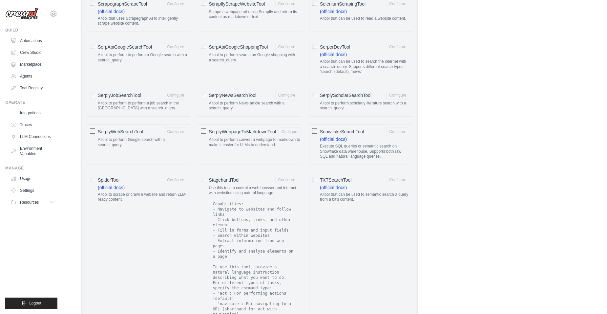
click at [116, 228] on div "SpiderTool Configure (official docs) A tool to scrape or crawl a website and re…" at bounding box center [138, 260] width 103 height 174
click at [136, 181] on div "SpiderTool Configure" at bounding box center [142, 179] width 89 height 9
click at [231, 177] on span "StagehandTool" at bounding box center [224, 179] width 31 height 7
click at [318, 177] on div "TXTSearchTool Configure (official docs) A tool that can be used to semantic sea…" at bounding box center [360, 260] width 103 height 174
click at [208, 132] on div "SerplyWebpageToMarkdownTool Configure A tool to perform convert a webpage to ma…" at bounding box center [249, 144] width 103 height 40
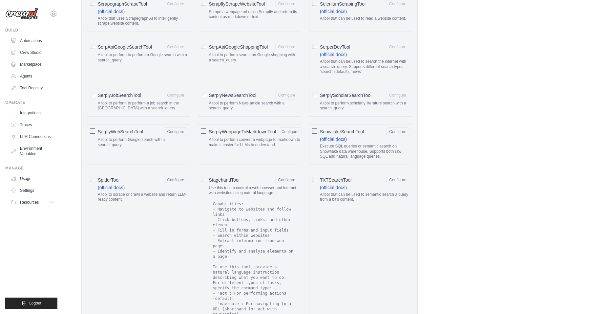
click at [94, 90] on div "SerplyJobSearchTool Configure A tool to perform to perform a job search in the …" at bounding box center [138, 102] width 103 height 29
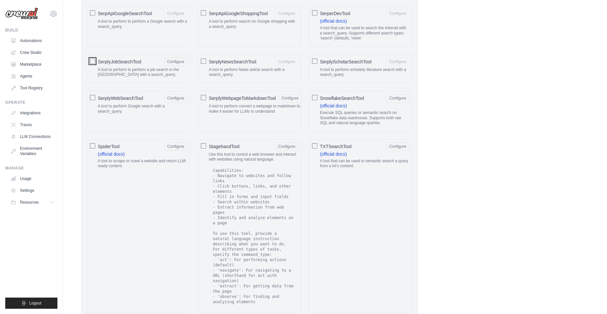
scroll to position [946, 0]
click at [226, 77] on p "A tool to perform News article search with a search_query." at bounding box center [253, 73] width 89 height 10
click at [344, 69] on p "A tool to perform scholarly literature search with a search_query." at bounding box center [364, 73] width 89 height 10
click at [346, 28] on p "A tool that can be used to search the internet with a search_query. Supports di…" at bounding box center [364, 33] width 89 height 15
click at [261, 30] on div "A tool to perform search on Google shopping with a search_query." at bounding box center [253, 26] width 89 height 13
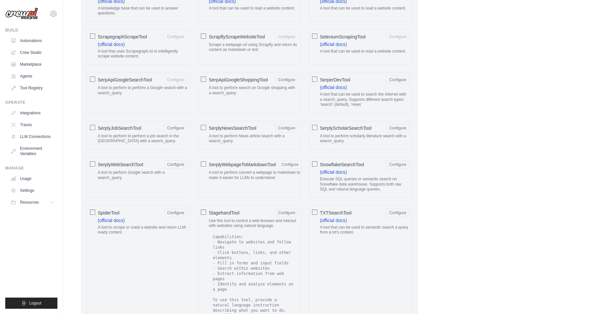
click at [155, 77] on div "SerpApiGoogleSearchTool Configure" at bounding box center [142, 79] width 89 height 9
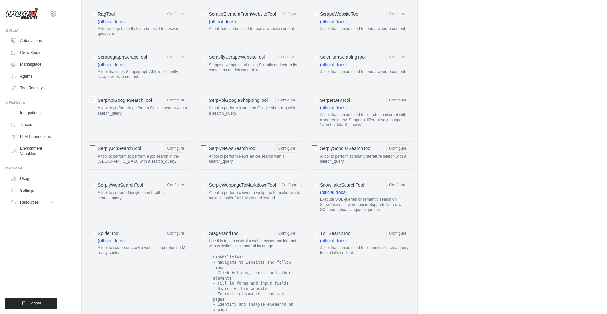
scroll to position [815, 0]
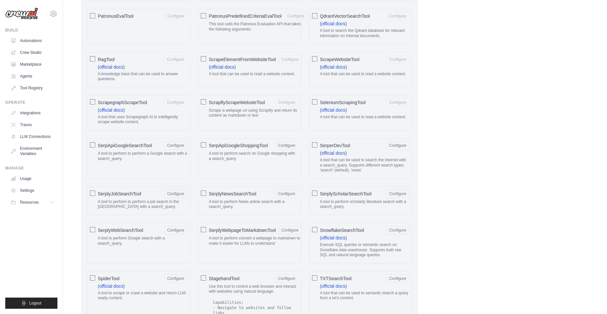
click at [153, 108] on label "ScrapegraphScrapeTool Configure (official docs) A tool that uses Scrapegraph AI…" at bounding box center [142, 112] width 89 height 29
click at [149, 66] on label "RagTool Configure (official docs) A knowledge base that can be used to answer q…" at bounding box center [142, 69] width 89 height 29
click at [120, 35] on div "PatronusEvalTool Configure" at bounding box center [138, 26] width 103 height 35
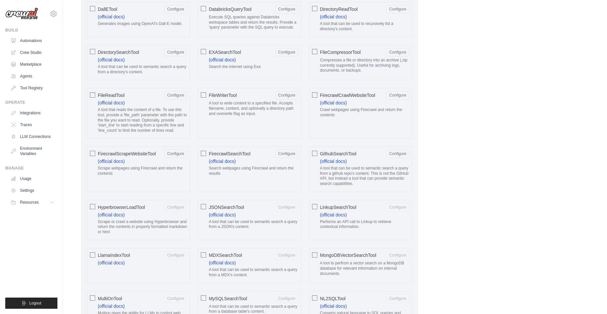
scroll to position [486, 0]
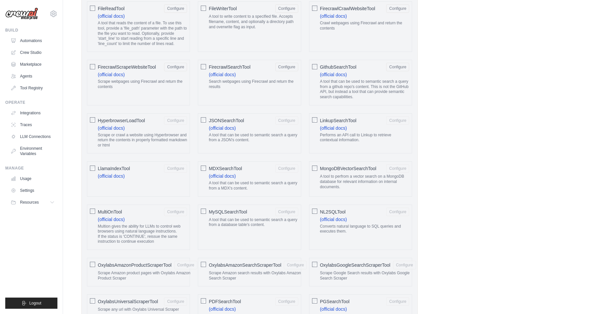
click at [81, 121] on div "Role Goal Backstory Advanced Configuration They can also be set in the code. Le…" at bounding box center [334, 270] width 523 height 1473
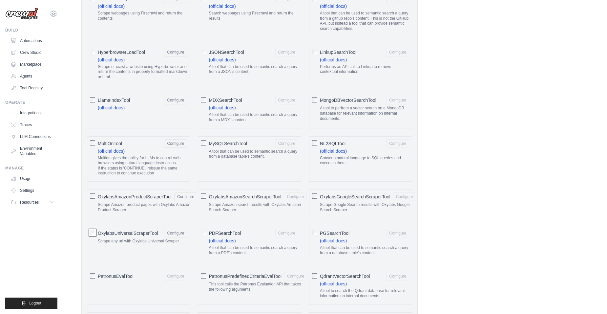
scroll to position [585, 0]
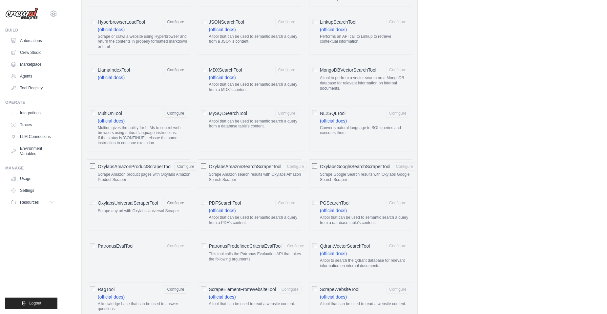
click at [92, 248] on div "PatronusEvalTool Configure" at bounding box center [138, 255] width 103 height 35
click at [97, 244] on div "PatronusEvalTool Configure" at bounding box center [138, 255] width 103 height 35
drag, startPoint x: 200, startPoint y: 246, endPoint x: 214, endPoint y: 246, distance: 13.8
click at [200, 246] on div "PatronusPredefinedCriteriaEvalTool Configure This tool calls the Patronus Evalu…" at bounding box center [249, 255] width 103 height 35
click at [205, 245] on div "PatronusPredefinedCriteriaEvalTool Configure This tool calls the Patronus Evalu…" at bounding box center [249, 255] width 103 height 35
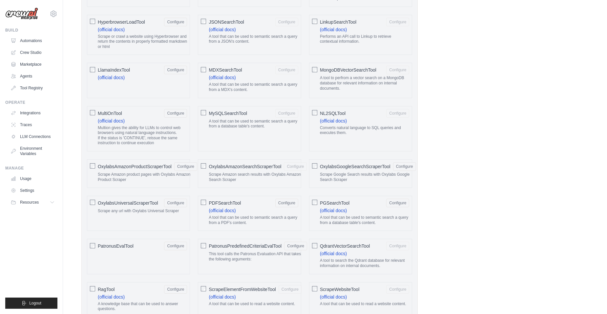
click at [223, 166] on span "OxylabsAmazonSearchScraperTool" at bounding box center [245, 166] width 72 height 7
click at [222, 138] on div "MySQLSearchTool Configure A tool that can be used to semantic search a query fr…" at bounding box center [249, 128] width 103 height 45
click at [227, 115] on span "MySQLSearchTool" at bounding box center [228, 113] width 38 height 7
click at [340, 84] on p "A tool to perfrom a vector search on a MongoDB database for relevant informatio…" at bounding box center [364, 82] width 89 height 15
click at [227, 68] on span "MDXSearchTool" at bounding box center [225, 70] width 33 height 7
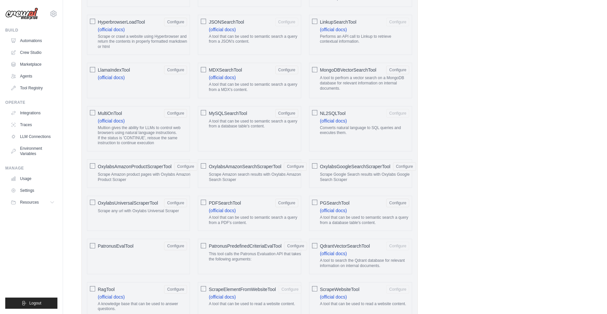
click at [212, 19] on span "JSONSearchTool" at bounding box center [226, 22] width 35 height 7
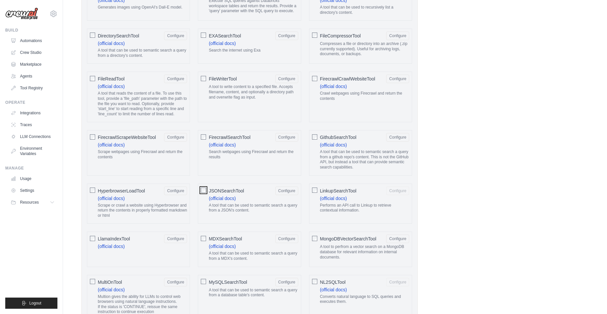
scroll to position [558, 0]
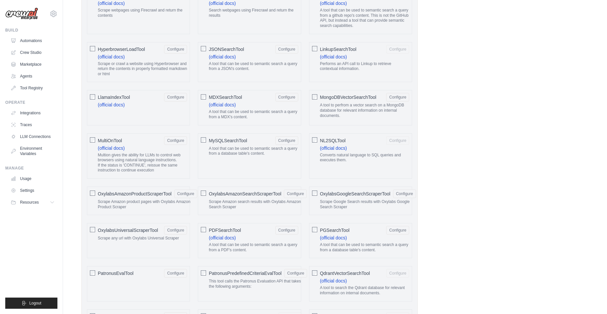
click at [313, 136] on div at bounding box center [314, 139] width 5 height 7
click at [328, 46] on span "LinkupSearchTool" at bounding box center [338, 49] width 36 height 7
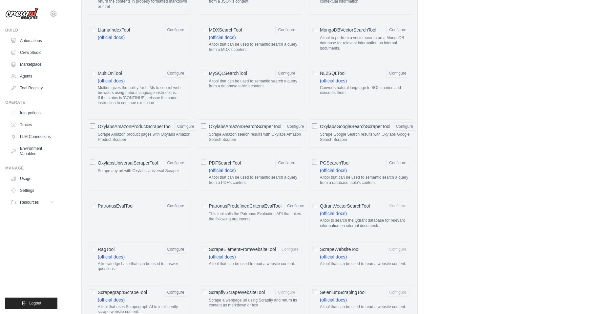
scroll to position [656, 0]
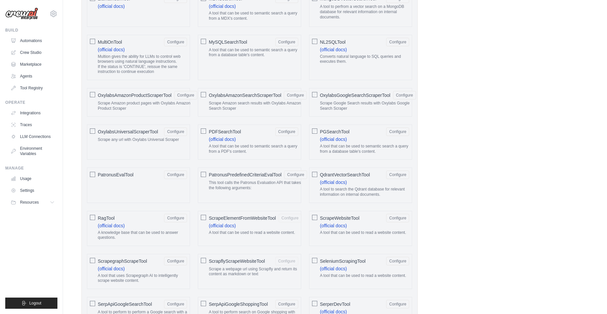
click at [221, 259] on span "ScrapflyScrapeWebsiteTool" at bounding box center [237, 261] width 56 height 7
click at [205, 214] on div at bounding box center [203, 217] width 5 height 7
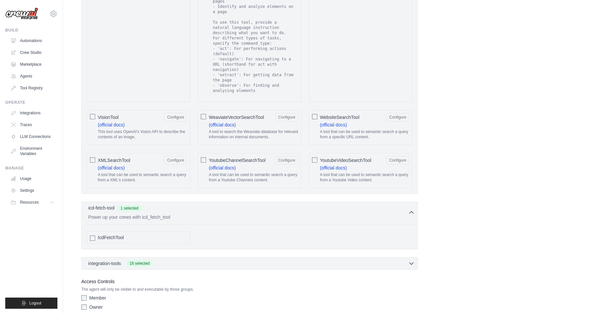
scroll to position [1175, 0]
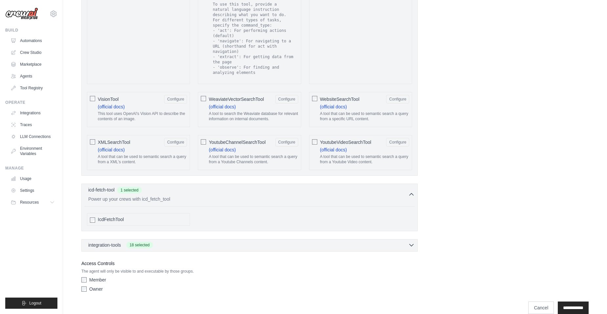
click at [207, 241] on div "integration-tools 18 selected" at bounding box center [251, 244] width 326 height 7
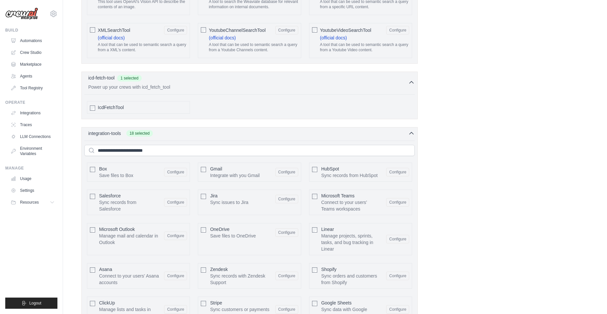
scroll to position [1397, 0]
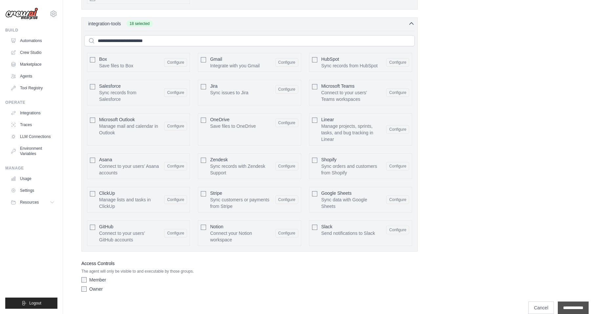
click at [580, 301] on input "**********" at bounding box center [573, 307] width 31 height 12
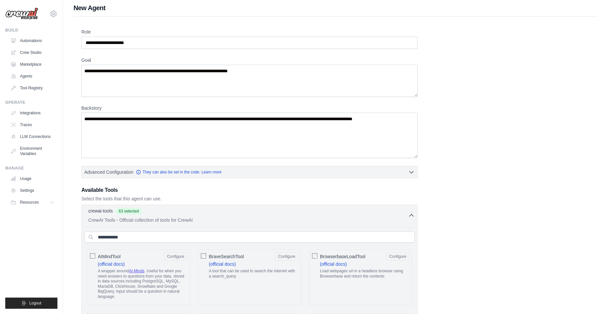
scroll to position [0, 0]
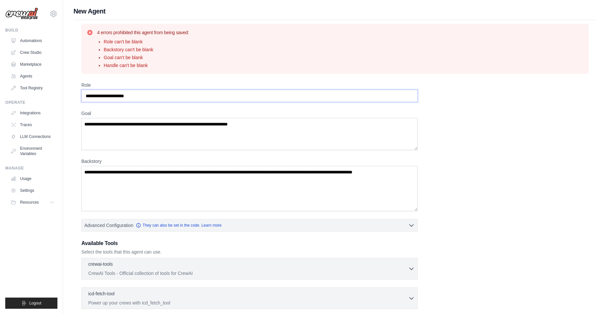
click at [111, 101] on input "Role" at bounding box center [249, 96] width 336 height 12
click at [127, 95] on input "Role" at bounding box center [249, 96] width 336 height 12
type input "**********"
click at [162, 122] on textarea "Goal" at bounding box center [249, 134] width 336 height 32
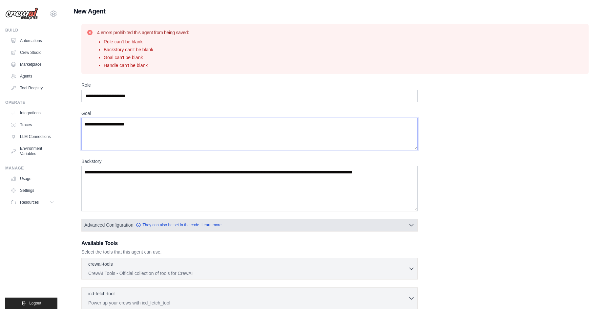
type textarea "**********"
click at [274, 219] on button "Advanced Configuration They can also be set in the code. Learn more" at bounding box center [250, 225] width 336 height 12
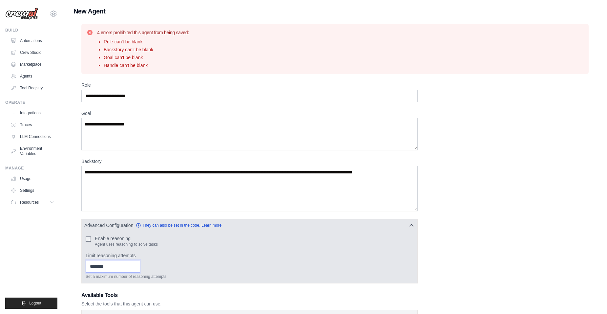
click at [117, 267] on input "Limit reasoning attempts" at bounding box center [113, 266] width 54 height 12
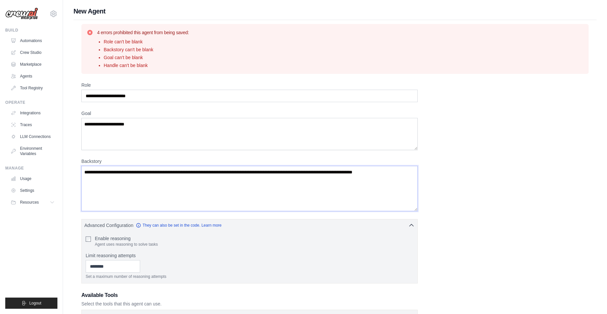
click at [145, 181] on textarea "Backstory" at bounding box center [249, 188] width 336 height 45
click at [278, 157] on div "**********" at bounding box center [334, 253] width 507 height 342
click at [273, 176] on textarea "Backstory" at bounding box center [249, 188] width 336 height 45
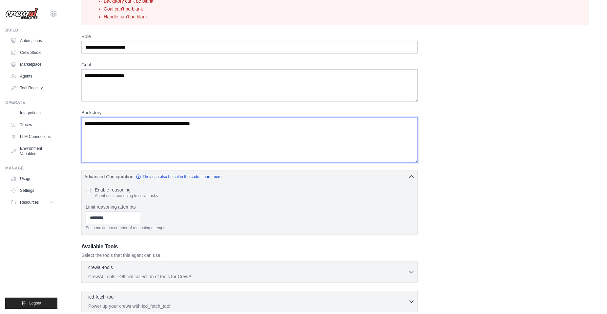
scroll to position [140, 0]
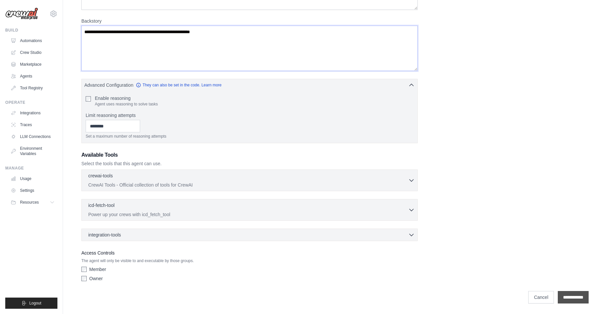
type textarea "**********"
click at [573, 298] on input "**********" at bounding box center [573, 297] width 31 height 12
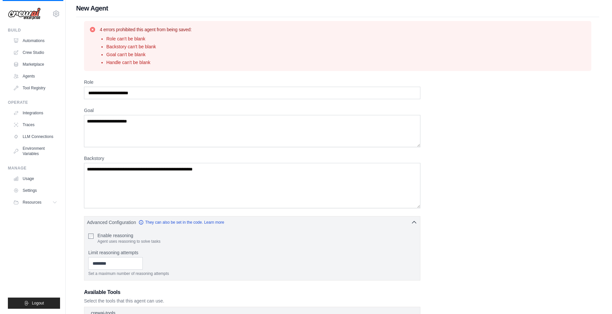
scroll to position [0, 0]
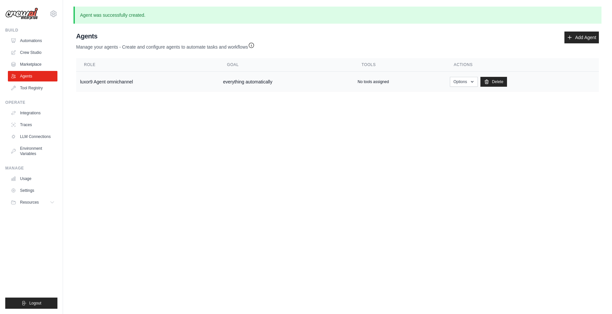
click at [470, 87] on td "Options Show Edit Delete" at bounding box center [522, 82] width 153 height 21
click at [470, 83] on icon "button" at bounding box center [471, 81] width 5 height 5
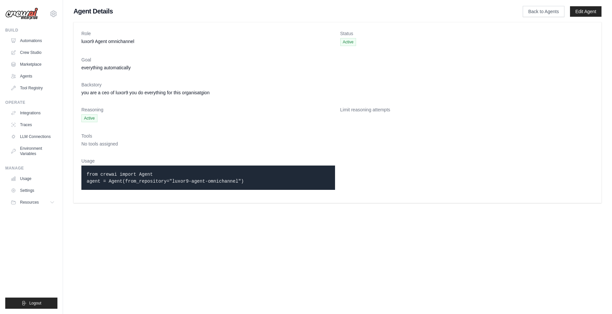
click at [90, 118] on span "Active" at bounding box center [89, 118] width 16 height 8
click at [51, 13] on icon at bounding box center [54, 14] width 8 height 8
click at [34, 44] on link "Settings" at bounding box center [54, 44] width 58 height 12
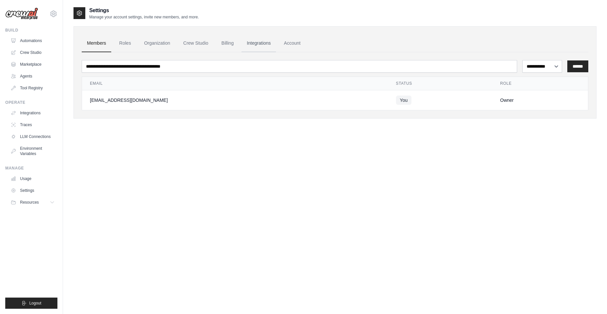
click at [267, 43] on link "Integrations" at bounding box center [258, 43] width 34 height 18
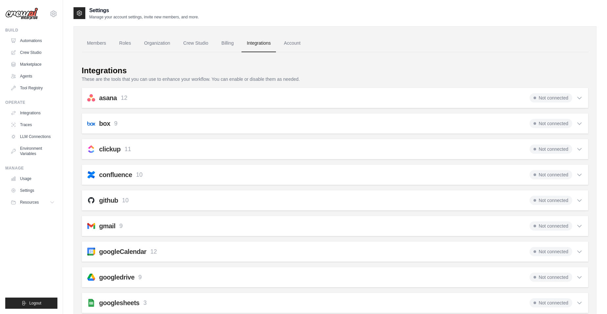
click at [110, 93] on div "asana 12 Not connected Select all Create a Comment: asana_create_comment Create…" at bounding box center [335, 98] width 506 height 20
click at [110, 96] on h2 "asana" at bounding box center [108, 97] width 18 height 9
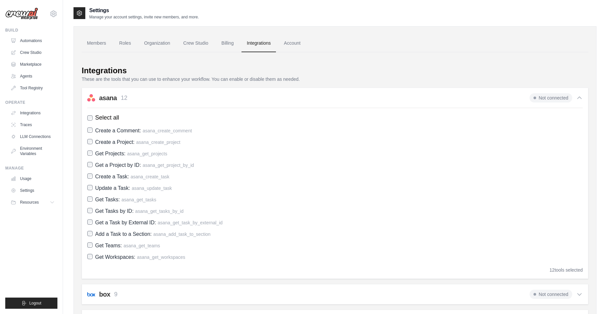
click at [547, 94] on span "Not connected" at bounding box center [550, 97] width 43 height 9
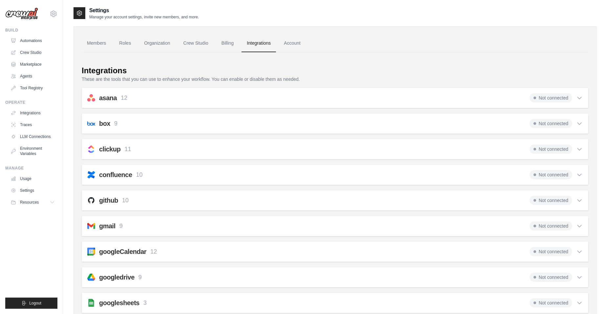
click at [541, 95] on span "Not connected" at bounding box center [550, 97] width 43 height 9
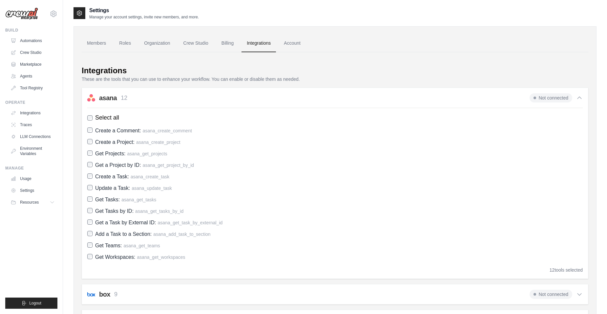
click at [541, 95] on span "Not connected" at bounding box center [550, 97] width 43 height 9
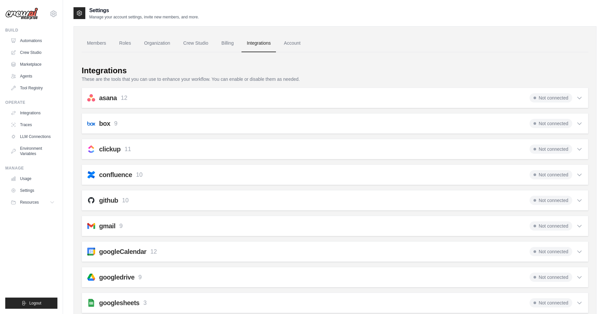
click at [541, 95] on span "Not connected" at bounding box center [550, 97] width 43 height 9
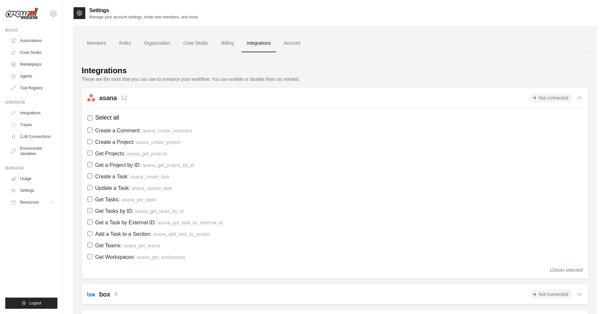
click at [310, 72] on div "Integrations" at bounding box center [335, 70] width 506 height 10
click at [25, 41] on link "Automations" at bounding box center [34, 40] width 50 height 10
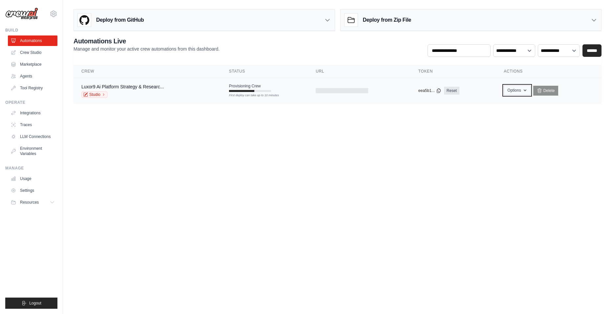
click at [519, 91] on button "Options" at bounding box center [517, 90] width 27 height 10
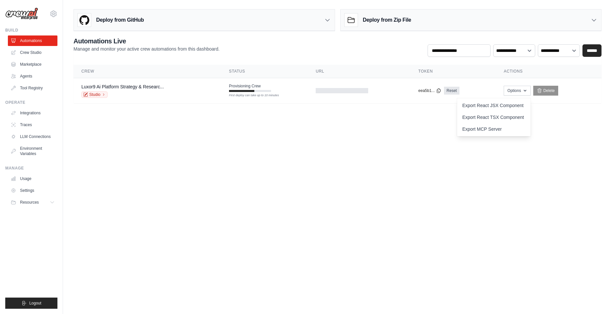
click at [193, 165] on body "rajkhemani29@gmail.com Settings Build Automations Crew Studio" at bounding box center [306, 157] width 612 height 314
click at [101, 92] on link "Studio" at bounding box center [94, 94] width 26 height 7
click at [168, 86] on div "Luxor9 Ai Platform Strategy & Researc... Studio" at bounding box center [147, 90] width 132 height 14
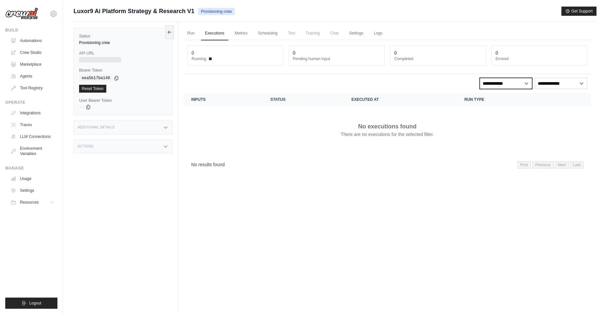
click at [519, 83] on select "**********" at bounding box center [506, 83] width 52 height 11
click at [542, 80] on select "**********" at bounding box center [561, 83] width 52 height 11
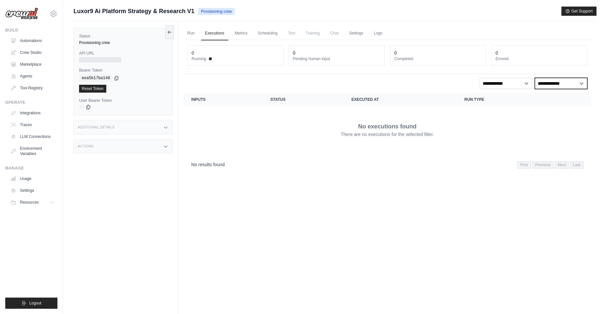
click at [542, 80] on select "**********" at bounding box center [561, 83] width 52 height 11
click at [235, 33] on link "Metrics" at bounding box center [241, 34] width 21 height 14
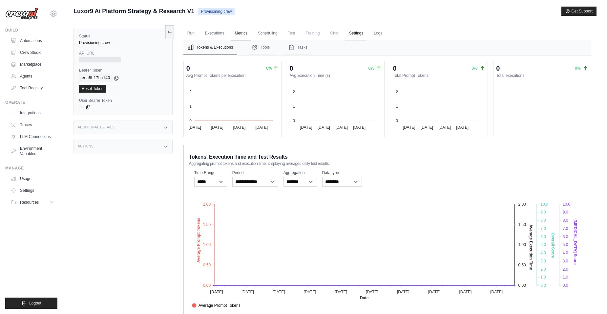
click at [359, 32] on link "Settings" at bounding box center [356, 34] width 22 height 14
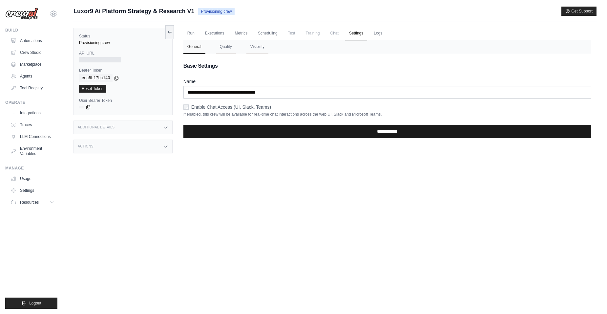
click at [330, 128] on input "**********" at bounding box center [387, 131] width 408 height 13
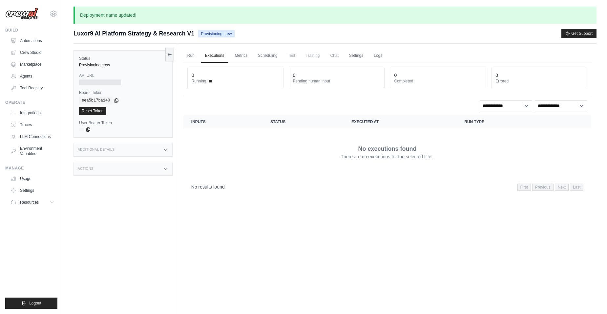
click at [100, 146] on div "Additional Details" at bounding box center [122, 150] width 99 height 14
click at [114, 207] on div "Actions" at bounding box center [122, 207] width 99 height 14
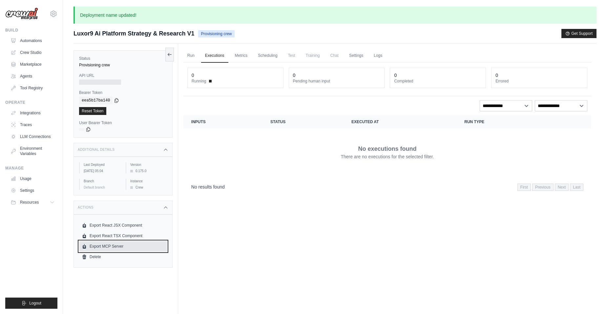
click at [82, 242] on link "Export MCP Server" at bounding box center [123, 246] width 88 height 10
